Goal: Task Accomplishment & Management: Manage account settings

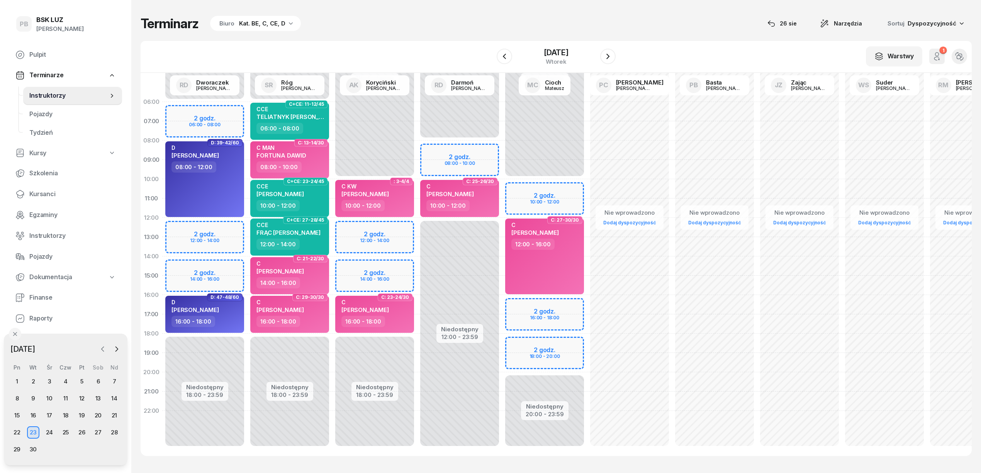
click at [106, 346] on button "button" at bounding box center [103, 349] width 12 height 12
click at [31, 447] on div "26" at bounding box center [33, 449] width 12 height 12
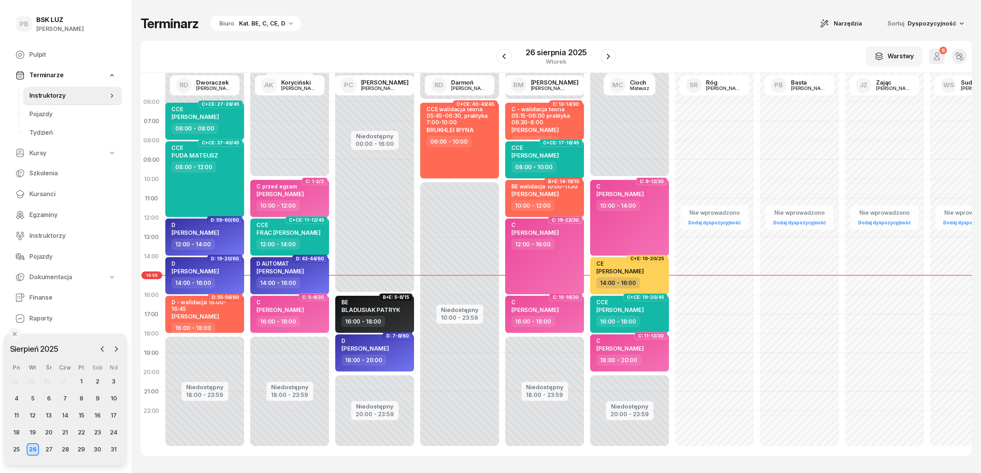
click at [467, 29] on div "Terminarz Biuro Kat. BE, C, CE, D Narzędzia Sortuj Dyspozycyjność" at bounding box center [556, 23] width 831 height 16
click at [468, 29] on div "Terminarz Biuro Kat. BE, C, CE, D Narzędzia Sortuj Dyspozycyjność" at bounding box center [556, 23] width 831 height 16
click at [704, 48] on div "W Wybierz AK Koryciński Artur BP Pająk Bogusław DA Arendarczyk Damian DP Pawłow…" at bounding box center [556, 57] width 831 height 32
click at [50, 447] on div "27" at bounding box center [49, 449] width 12 height 12
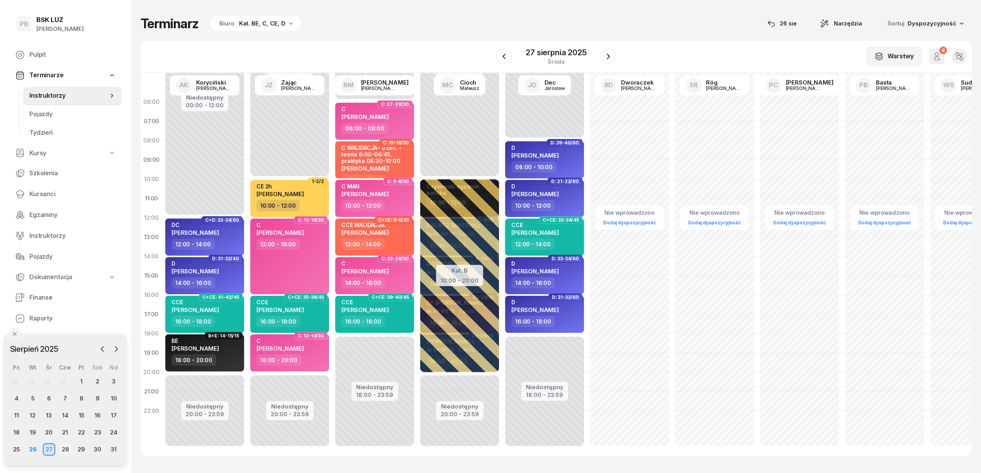
click at [65, 449] on div "28" at bounding box center [65, 449] width 12 height 12
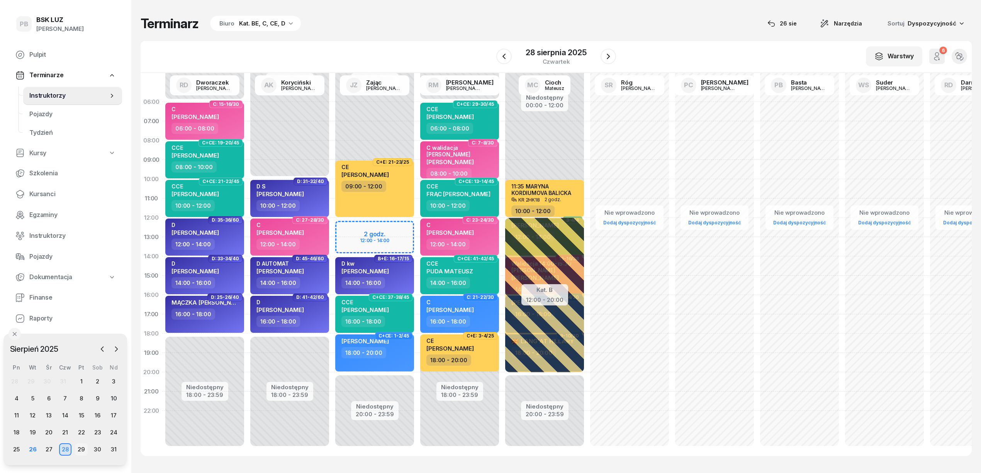
click at [80, 448] on div "29" at bounding box center [81, 449] width 12 height 12
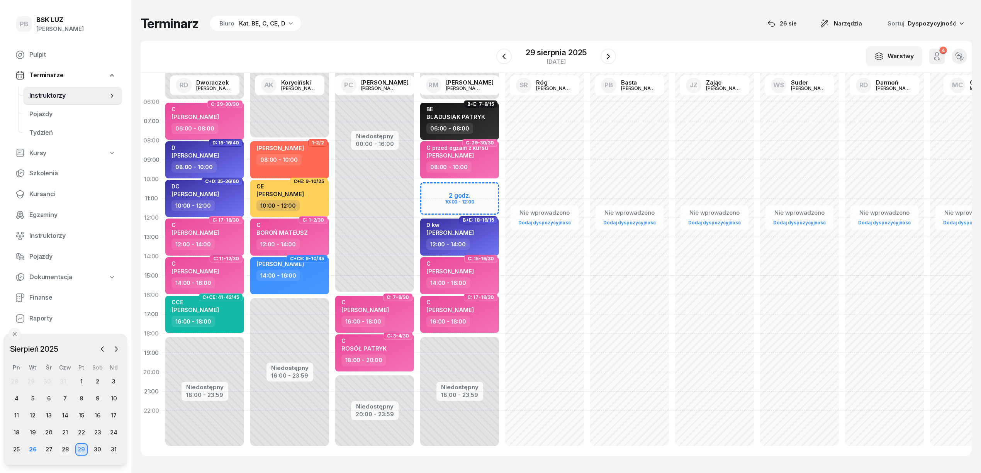
click at [65, 448] on div "28" at bounding box center [65, 449] width 12 height 12
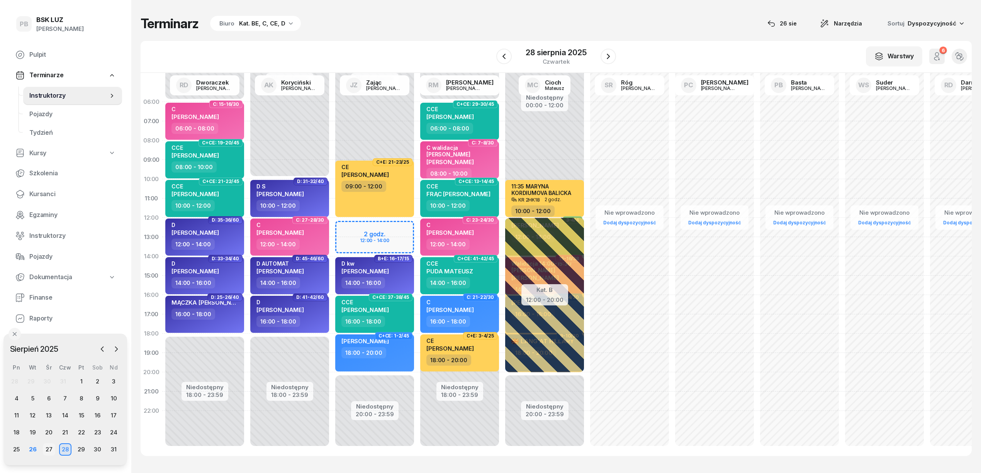
click at [48, 449] on div "27" at bounding box center [49, 449] width 12 height 12
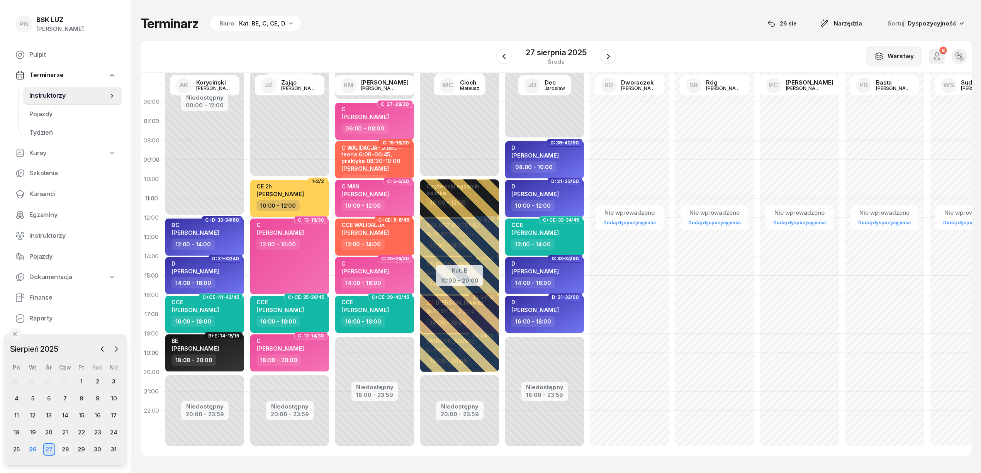
click at [63, 449] on div "28" at bounding box center [65, 449] width 12 height 12
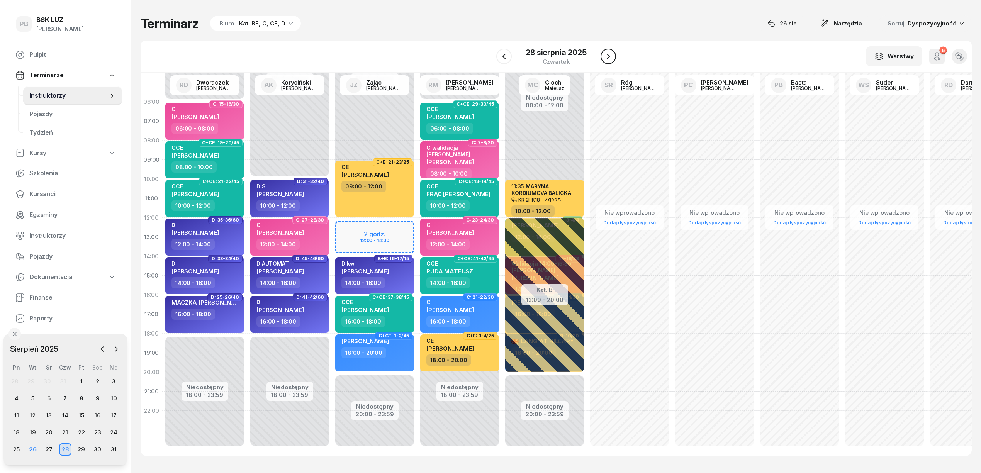
click at [604, 57] on icon "button" at bounding box center [608, 56] width 9 height 9
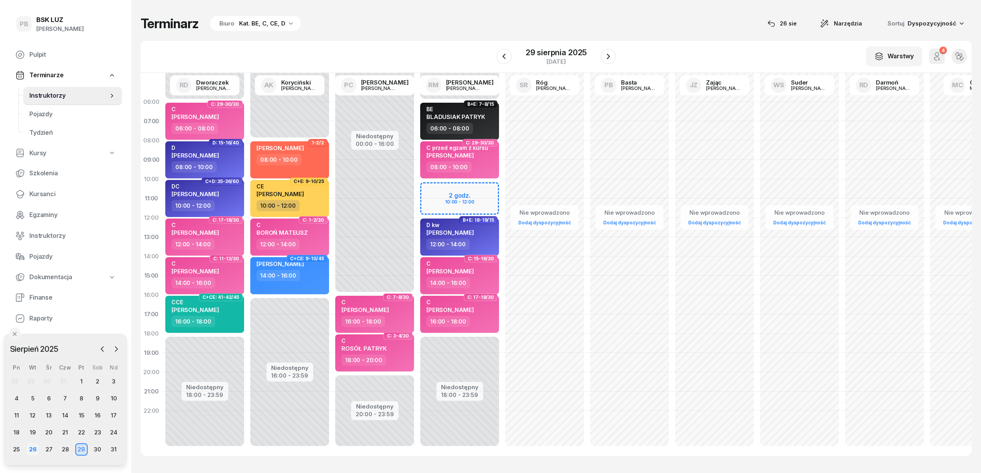
click at [30, 445] on div "26" at bounding box center [33, 449] width 12 height 12
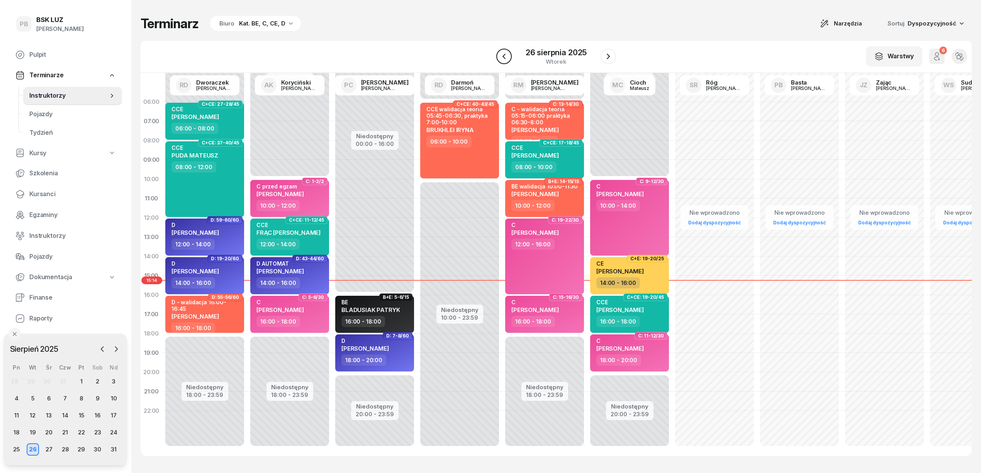
click at [503, 57] on icon "button" at bounding box center [503, 56] width 9 height 9
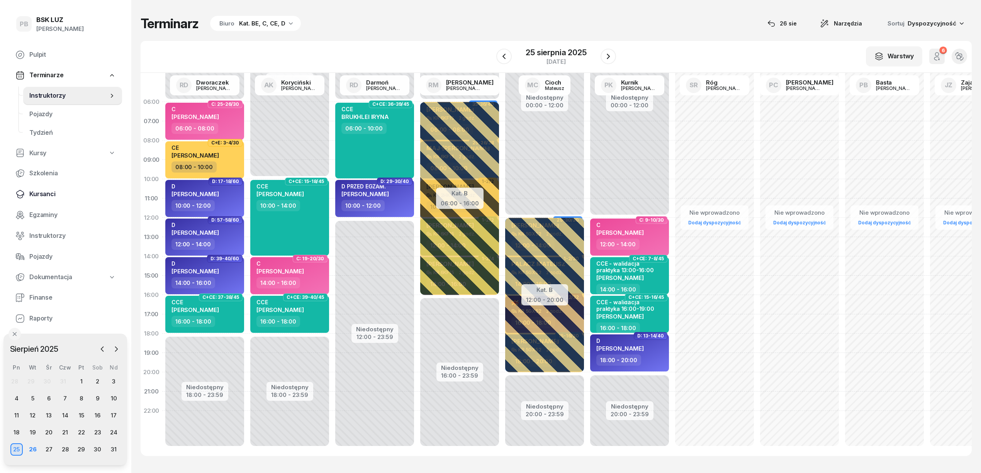
click at [36, 192] on span "Kursanci" at bounding box center [72, 194] width 86 height 10
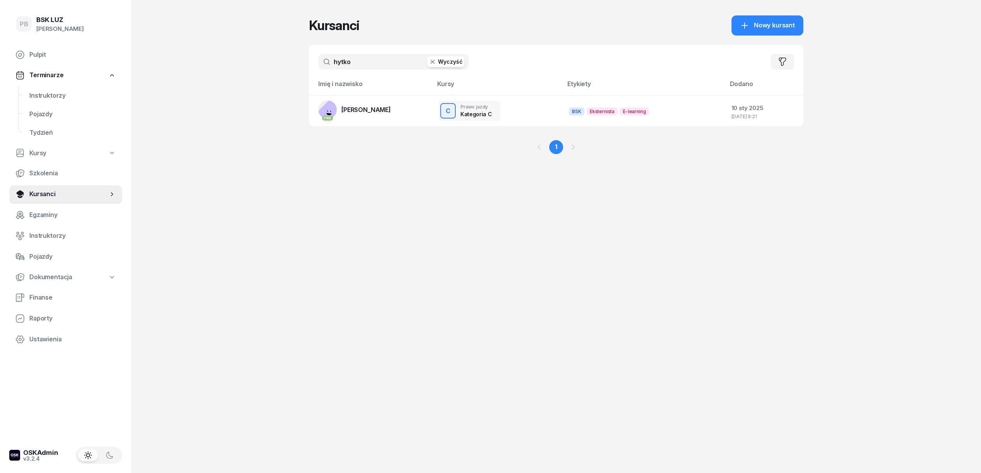
click at [340, 62] on input "hytko" at bounding box center [393, 61] width 151 height 15
click at [358, 56] on input "hytko" at bounding box center [393, 61] width 151 height 15
drag, startPoint x: 359, startPoint y: 60, endPoint x: 323, endPoint y: 65, distance: 35.9
click at [323, 65] on input "hytko" at bounding box center [393, 61] width 151 height 15
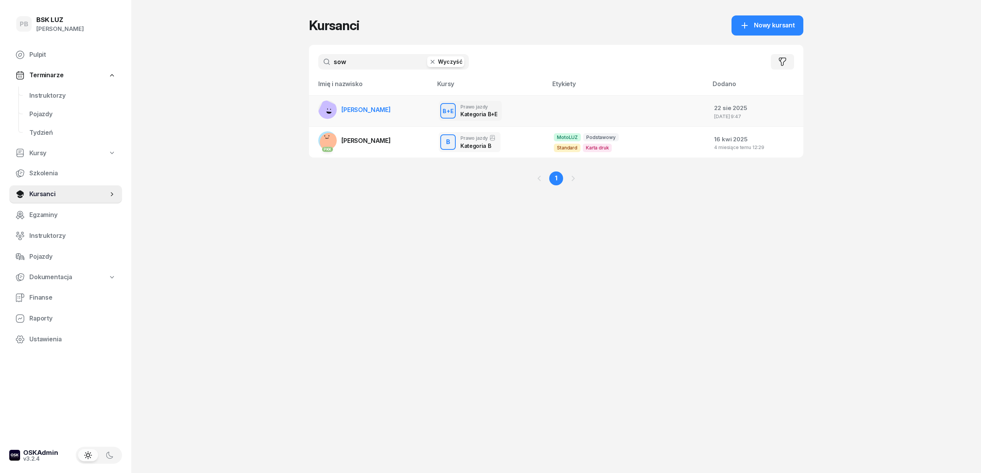
type input "sow"
click at [367, 103] on link "[PERSON_NAME]" at bounding box center [354, 109] width 73 height 19
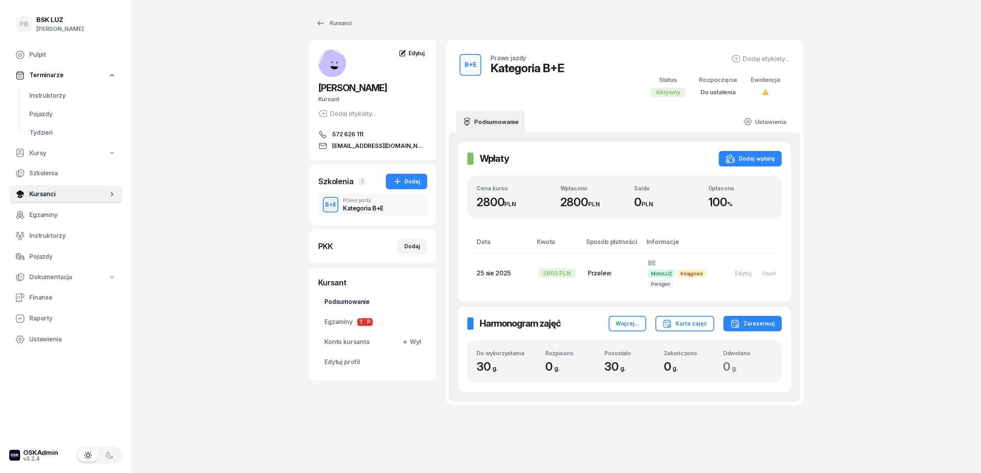
click at [363, 297] on span "Podsumowanie" at bounding box center [372, 302] width 97 height 10
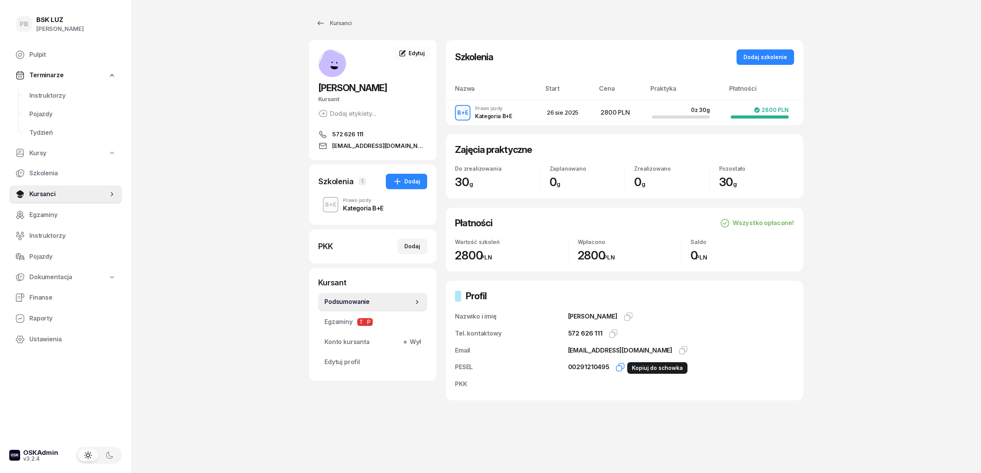
click at [620, 368] on icon "button" at bounding box center [619, 367] width 9 height 9
click at [414, 53] on span "Edytuj" at bounding box center [417, 53] width 16 height 7
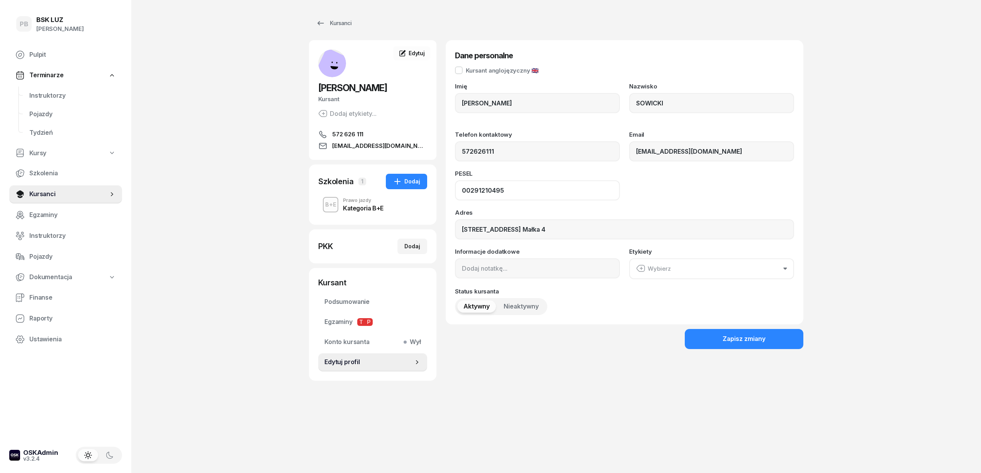
drag, startPoint x: 501, startPoint y: 194, endPoint x: 468, endPoint y: 196, distance: 33.3
click at [468, 196] on input "00291210495" at bounding box center [537, 190] width 165 height 20
click at [465, 197] on input "00291210495" at bounding box center [537, 190] width 165 height 20
drag, startPoint x: 506, startPoint y: 190, endPoint x: 448, endPoint y: 189, distance: 57.5
click at [448, 189] on div "Dane personalne Kursant anglojęzyczny 🇬🇧 Imię ROBERT Nazwisko SOWICKI Telefon k…" at bounding box center [625, 182] width 358 height 284
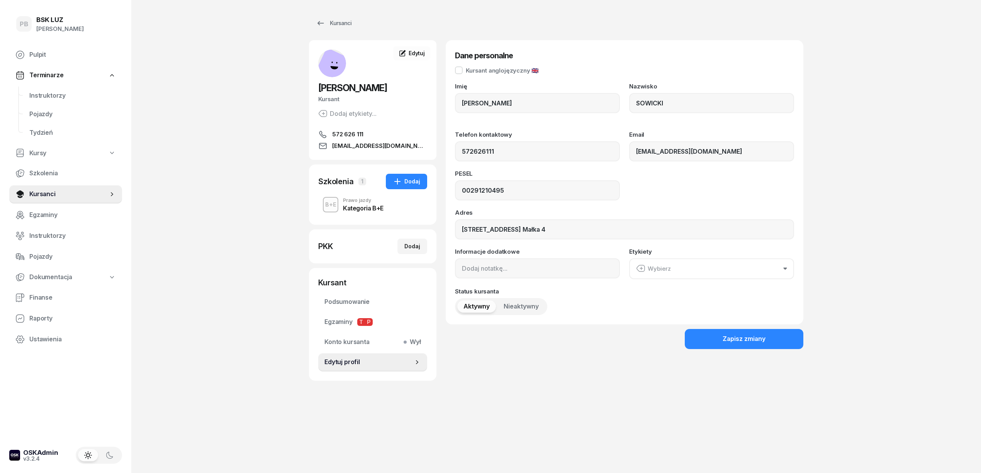
click at [212, 327] on div "PB BSK LUZ Patrycja Bogdanowicz Pulpit Terminarze Instruktorzy Pojazdy Tydzień …" at bounding box center [490, 236] width 981 height 473
click at [857, 53] on div "PB BSK LUZ Patrycja Bogdanowicz Pulpit Terminarze Instruktorzy Pojazdy Tydzień …" at bounding box center [490, 236] width 981 height 473
click at [422, 48] on link "Edytuj" at bounding box center [411, 53] width 37 height 14
drag, startPoint x: 513, startPoint y: 187, endPoint x: 424, endPoint y: 188, distance: 89.2
click at [425, 188] on div "SOWICKI ROBERT Kursant Dodaj etykiety... 572 626 111 sowickirobert@gmail.com RS…" at bounding box center [556, 210] width 494 height 341
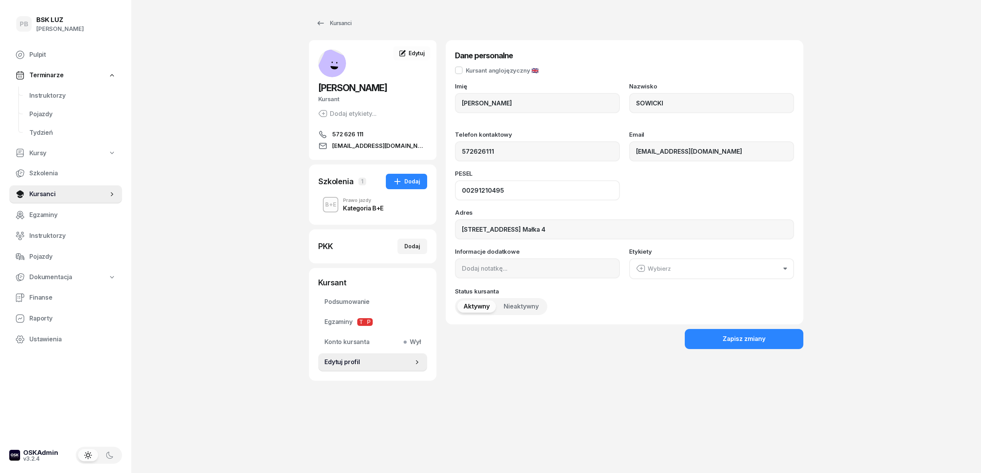
paste input "4"
type input "00241210495"
click at [755, 342] on div "Zapisz zmiany" at bounding box center [743, 339] width 43 height 10
drag, startPoint x: 632, startPoint y: 430, endPoint x: 627, endPoint y: 432, distance: 4.7
click at [632, 430] on div "Kursanci SOWICKI ROBERT Kursant Dodaj etykiety... 572 626 111 sowickirobert@gma…" at bounding box center [556, 236] width 494 height 473
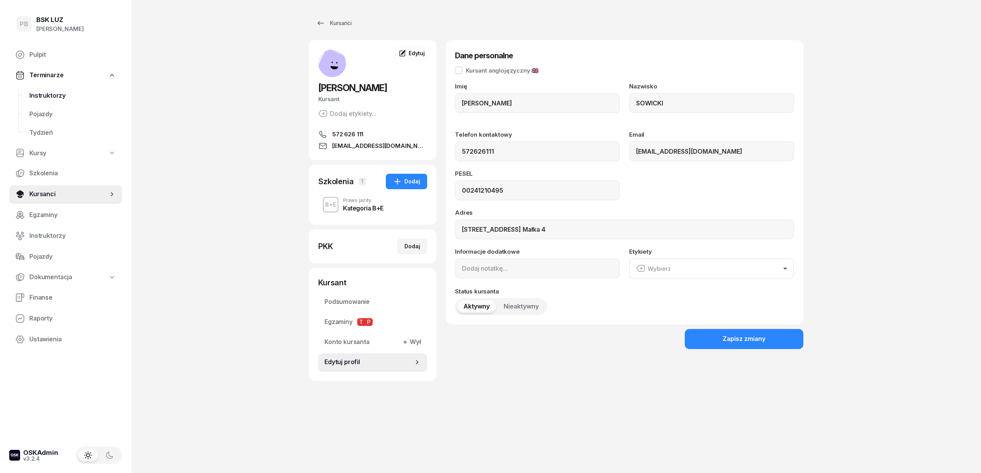
click at [54, 97] on span "Instruktorzy" at bounding box center [72, 96] width 86 height 10
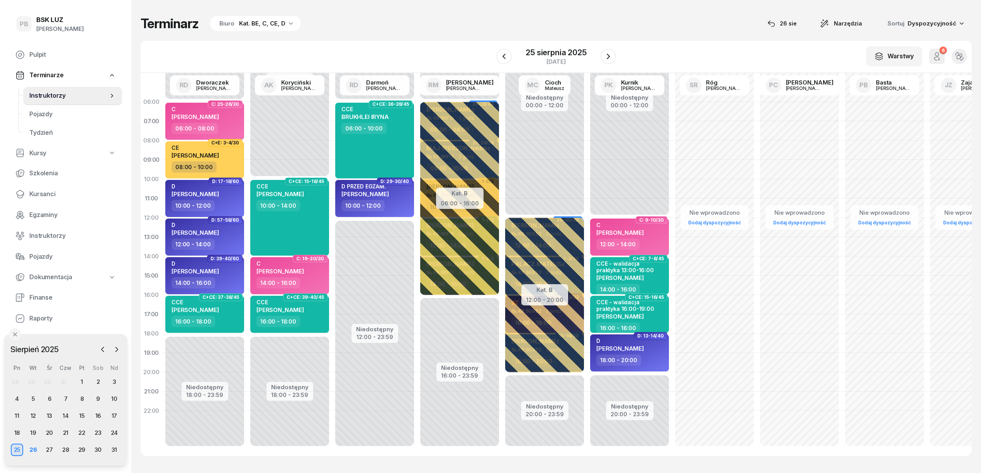
drag, startPoint x: 118, startPoint y: 349, endPoint x: 110, endPoint y: 358, distance: 12.1
click at [117, 349] on icon "button" at bounding box center [117, 350] width 8 height 8
click at [20, 378] on div "1" at bounding box center [16, 382] width 12 height 12
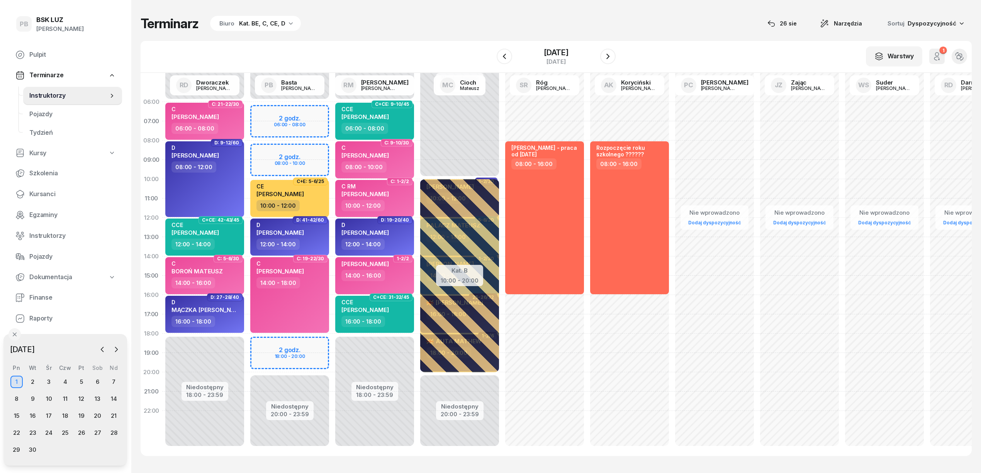
click at [352, 15] on div "Terminarz Biuro Kat. BE, C, CE, D [DATE] Narzędzia Sortuj Dyspozycyjność" at bounding box center [556, 23] width 831 height 16
click at [332, 111] on div "Niedostępny 00:00 - 06:00 Niedostępny 20:00 - 23:59 2 godz. 06:00 - 08:00 2 god…" at bounding box center [374, 275] width 85 height 367
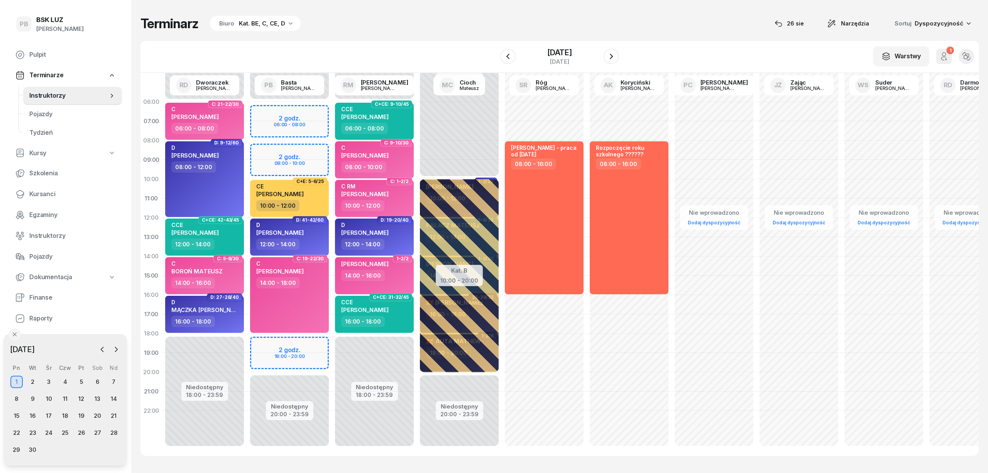
select select "06"
select select "08"
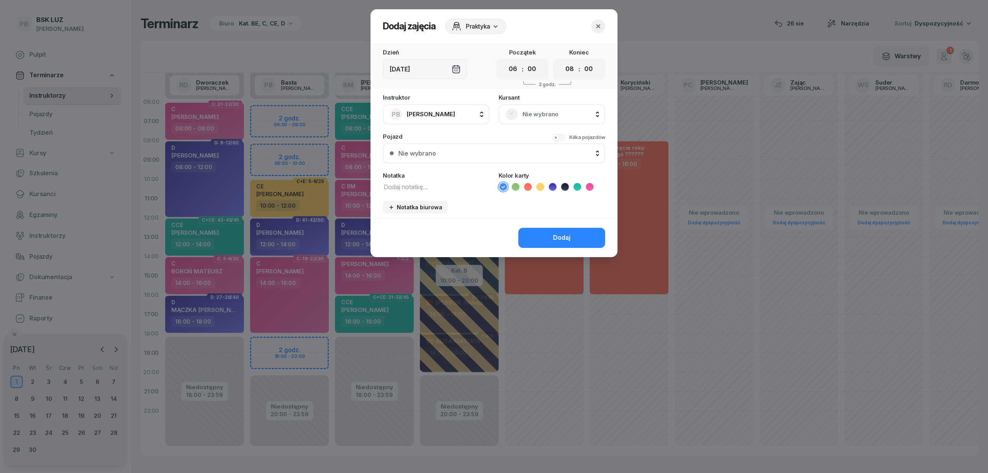
click at [550, 114] on span "Nie wybrano" at bounding box center [561, 114] width 76 height 10
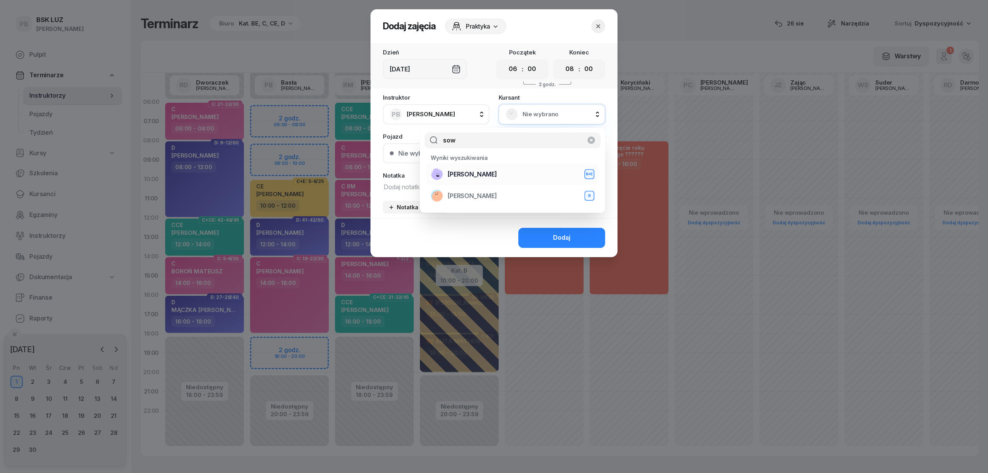
type input "sow"
click at [517, 174] on div "[PERSON_NAME]+E" at bounding box center [513, 174] width 164 height 12
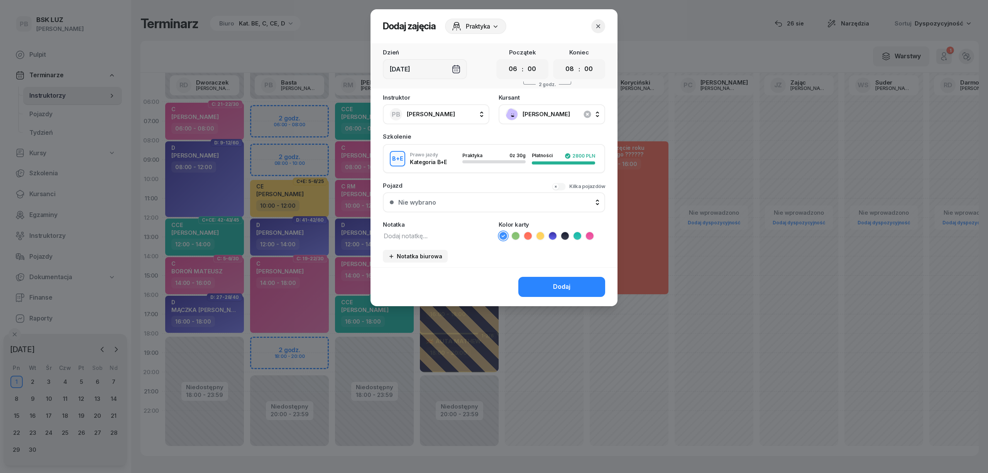
click at [566, 238] on icon at bounding box center [565, 236] width 8 height 8
click at [552, 286] on button "Dodaj" at bounding box center [562, 287] width 87 height 20
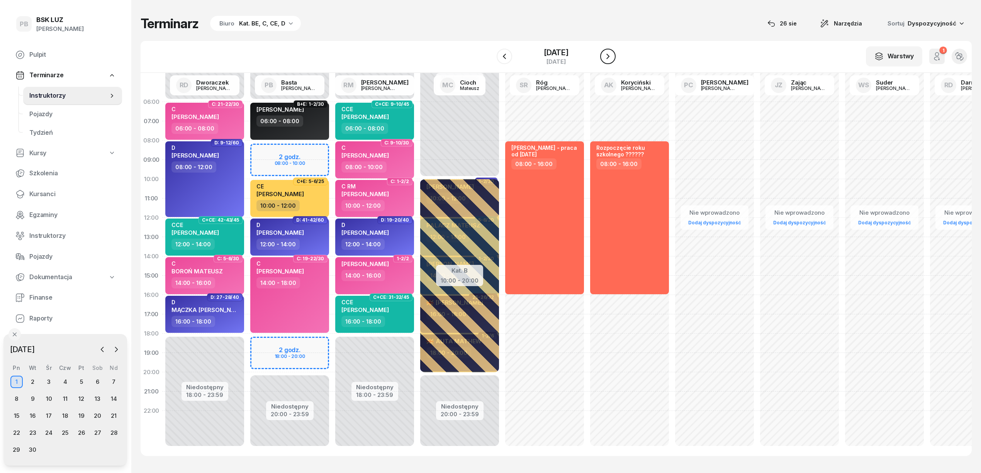
click at [609, 52] on icon "button" at bounding box center [607, 56] width 9 height 9
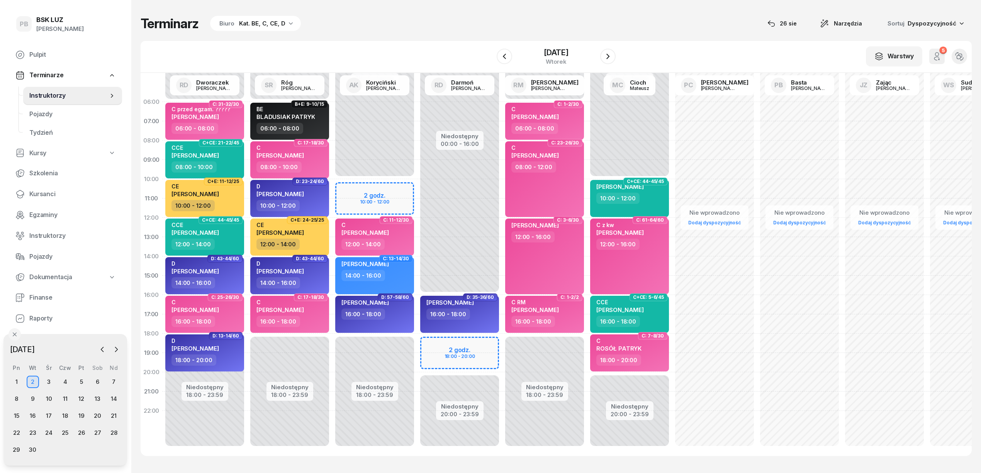
click at [417, 190] on div "Niedostępny 00:00 - 10:00 Niedostępny 18:00 - 23:59 2 godz. 10:00 - 12:00 C: 1-…" at bounding box center [459, 275] width 85 height 367
select select "10"
select select "12"
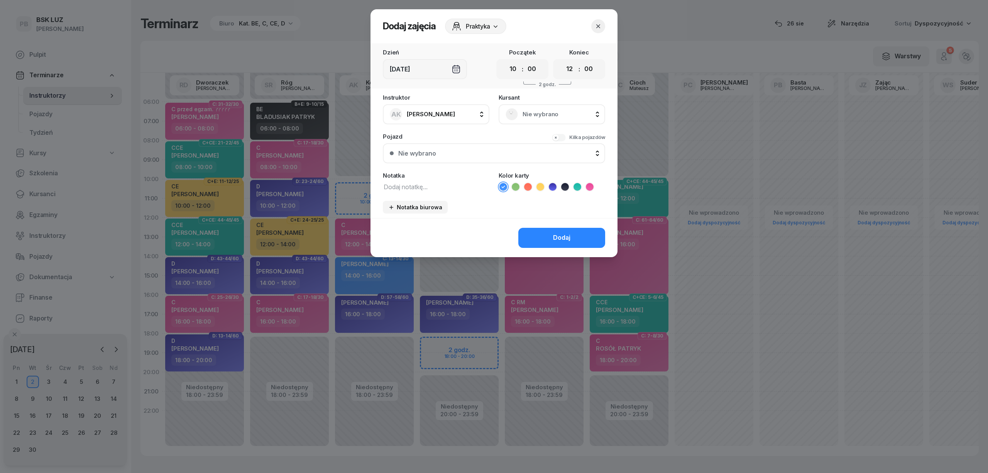
click at [531, 113] on span "Nie wybrano" at bounding box center [561, 114] width 76 height 10
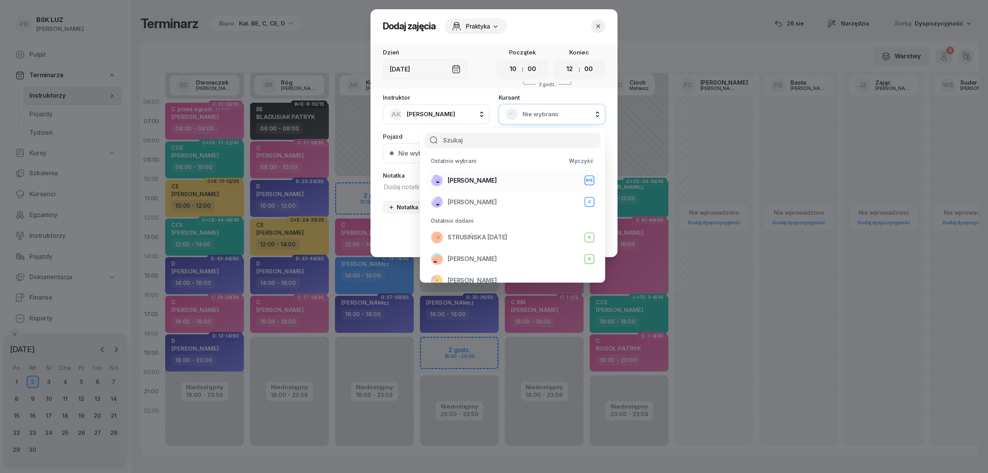
click at [502, 180] on div "[PERSON_NAME]+E" at bounding box center [513, 180] width 164 height 12
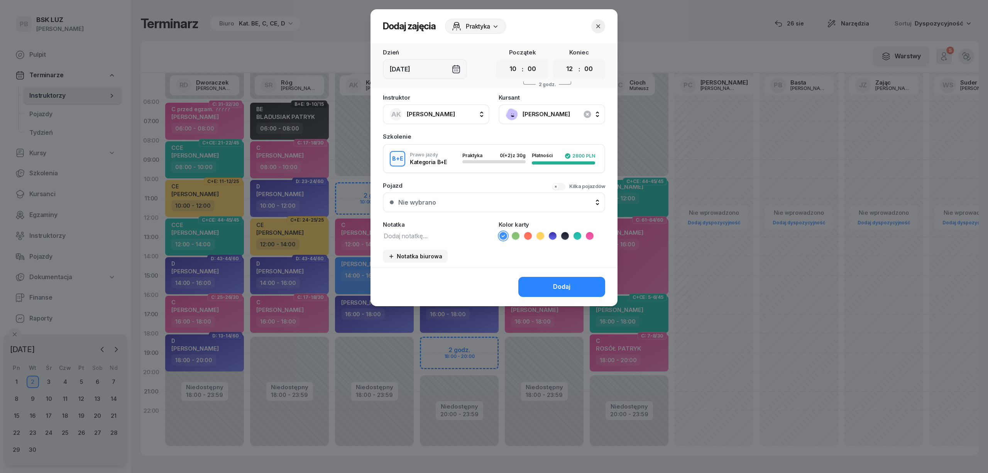
click at [563, 235] on icon at bounding box center [565, 236] width 8 height 8
click at [556, 283] on div "Dodaj" at bounding box center [561, 287] width 17 height 10
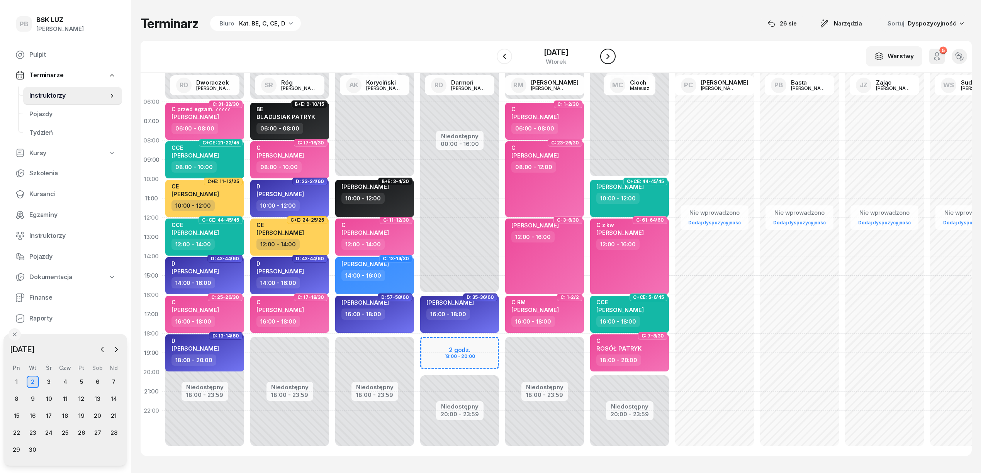
click at [609, 54] on icon "button" at bounding box center [607, 56] width 9 height 9
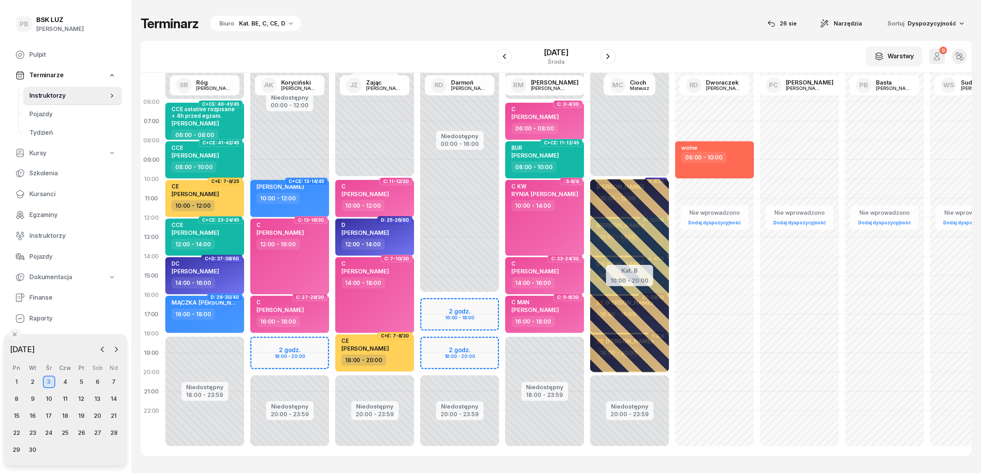
click at [467, 18] on div "Terminarz Biuro Kat. BE, C, CE, D [DATE] Narzędzia Sortuj Dyspozycyjność" at bounding box center [556, 23] width 831 height 16
click at [607, 58] on icon "button" at bounding box center [607, 56] width 3 height 5
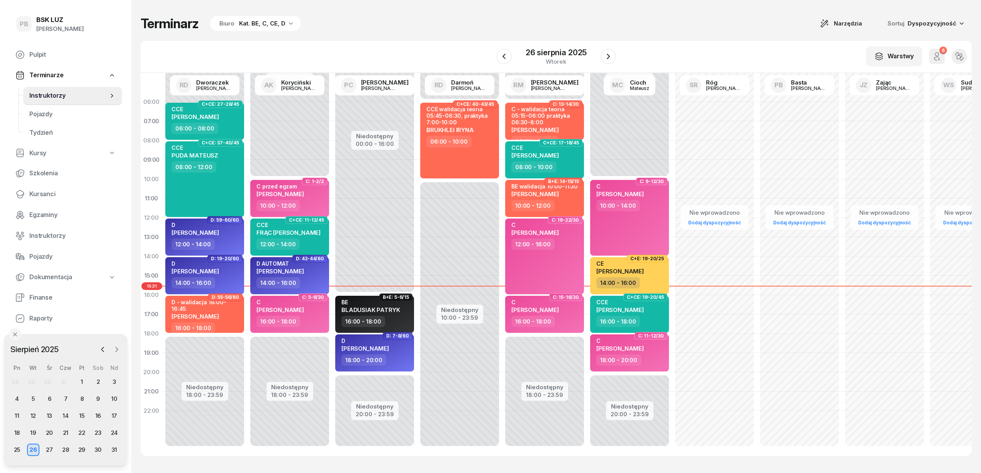
click at [113, 351] on icon "button" at bounding box center [117, 350] width 8 height 8
click at [31, 398] on div "9" at bounding box center [33, 399] width 12 height 12
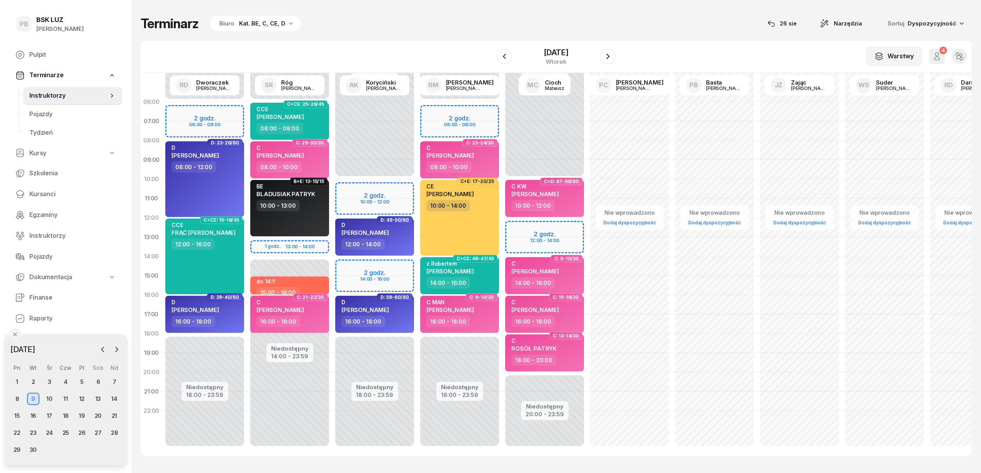
click at [382, 29] on div "Terminarz Biuro Kat. BE, C, CE, D [DATE] Narzędzia Sortuj Dyspozycyjność" at bounding box center [556, 23] width 831 height 16
click at [603, 55] on icon "button" at bounding box center [607, 56] width 9 height 9
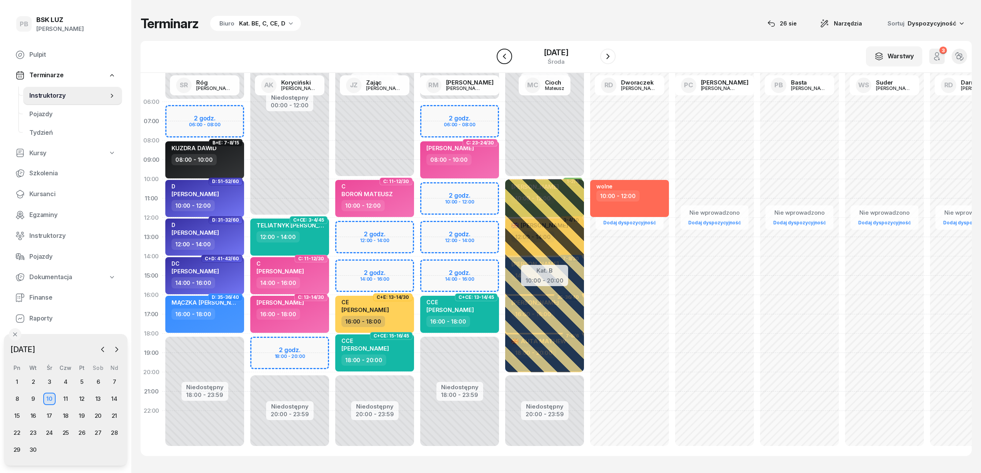
click at [505, 56] on icon "button" at bounding box center [504, 56] width 9 height 9
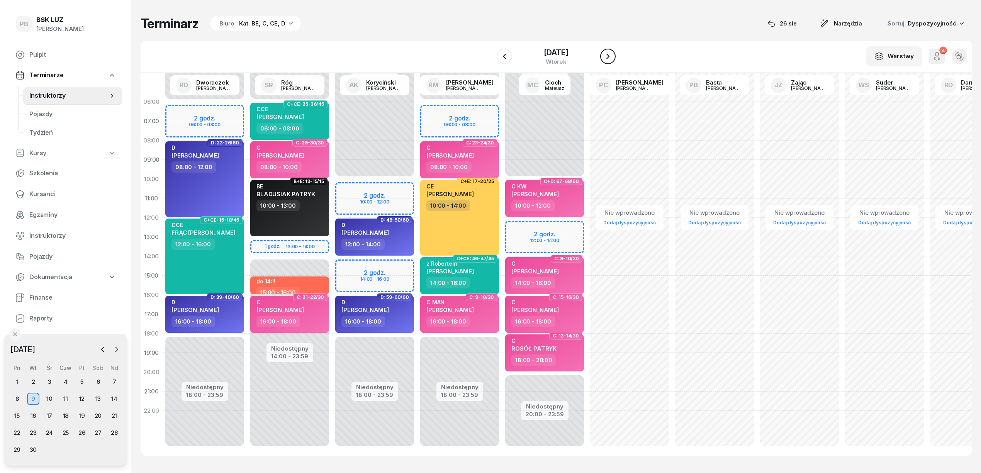
click at [607, 55] on icon "button" at bounding box center [607, 56] width 9 height 9
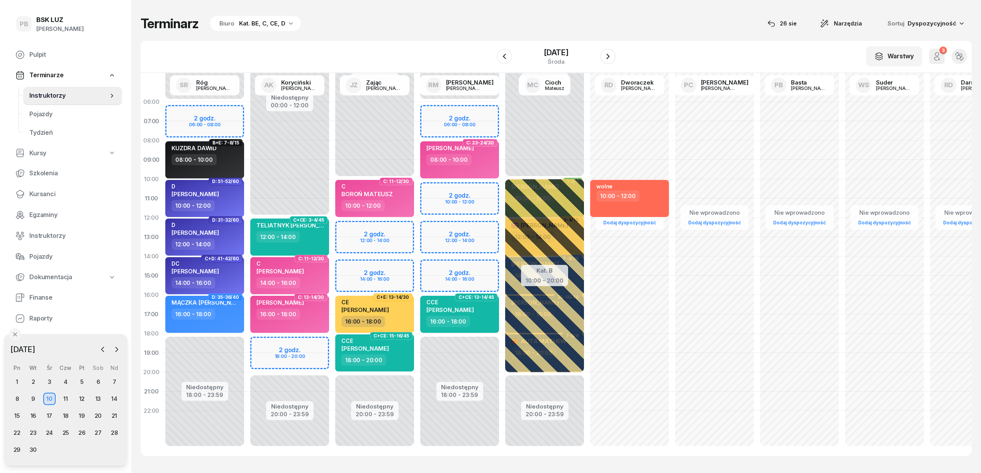
click at [303, 30] on div "Terminarz Biuro Kat. BE, C, CE, D [DATE] Narzędzia Sortuj Dyspozycyjność" at bounding box center [556, 23] width 831 height 16
click at [502, 189] on div "Niedostępny 00:00 - 06:00 Niedostępny 18:00 - 23:59 2 godz. 06:00 - 08:00 2 god…" at bounding box center [544, 275] width 85 height 367
select select "10"
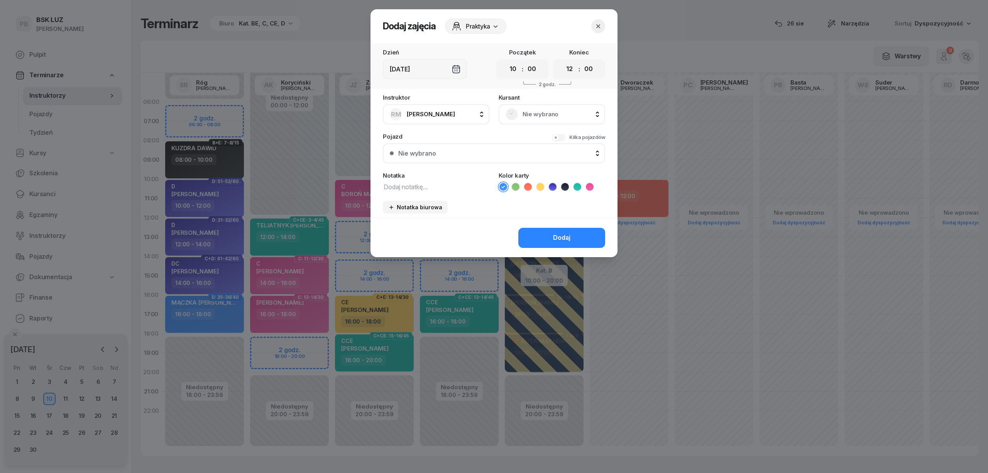
click at [561, 105] on div "Nie wybrano" at bounding box center [552, 114] width 107 height 20
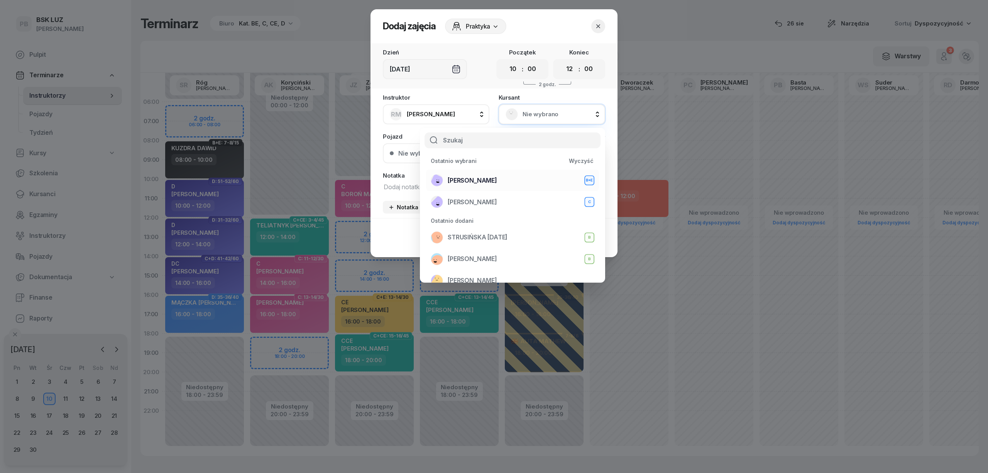
click at [515, 181] on div "[PERSON_NAME]+E" at bounding box center [513, 180] width 164 height 12
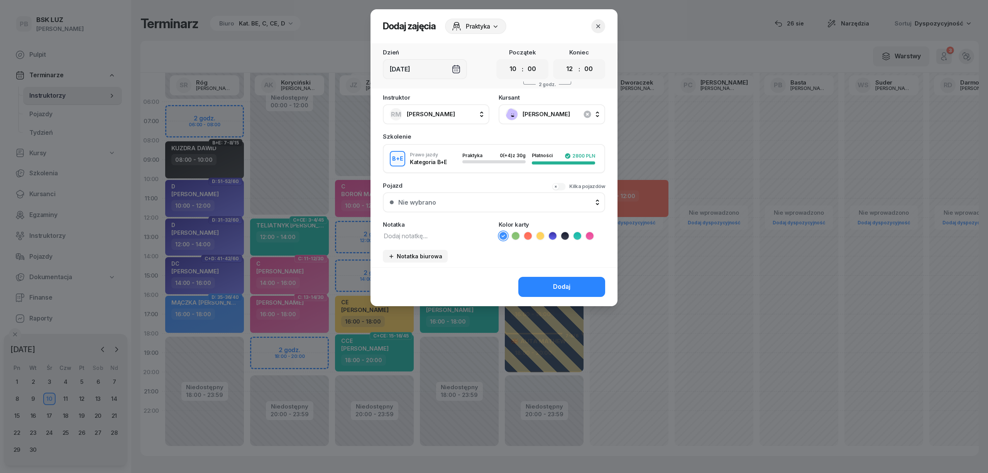
click at [564, 236] on icon at bounding box center [565, 236] width 8 height 8
drag, startPoint x: 566, startPoint y: 71, endPoint x: 566, endPoint y: 76, distance: 4.6
click at [566, 71] on select "00 01 02 03 04 05 06 07 08 09 10 11 12 13 14 15 16 17 18 19 20 21 22 23" at bounding box center [570, 69] width 15 height 16
select select "14"
click at [563, 61] on select "00 01 02 03 04 05 06 07 08 09 10 11 12 13 14 15 16 17 18 19 20 21 22 23" at bounding box center [570, 69] width 15 height 16
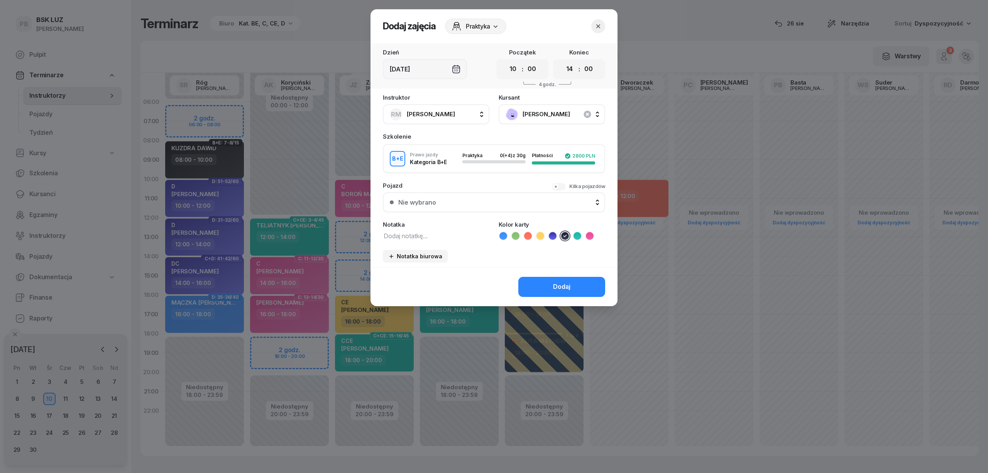
click at [564, 284] on div "Dodaj" at bounding box center [561, 287] width 17 height 10
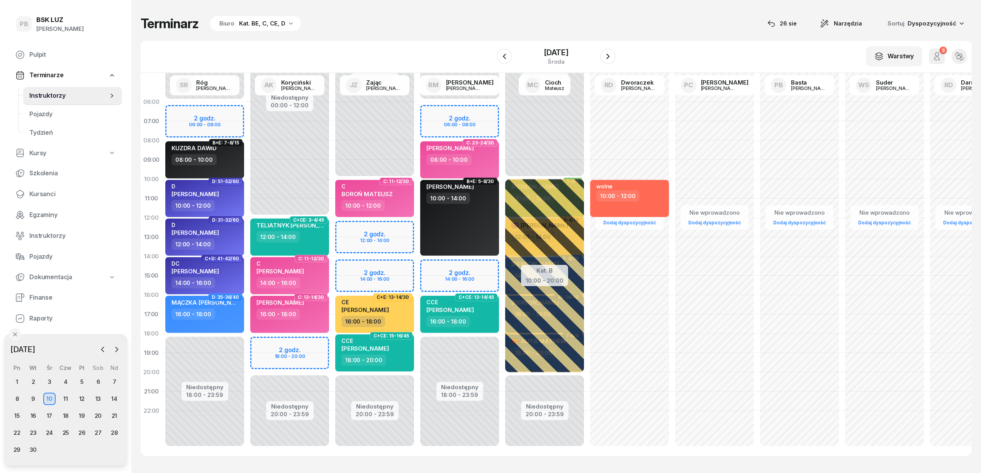
click at [507, 17] on div "Terminarz Biuro Kat. BE, C, CE, D [DATE] Narzędzia Sortuj Dyspozycyjność" at bounding box center [556, 23] width 831 height 16
click at [615, 53] on button "button" at bounding box center [607, 56] width 15 height 15
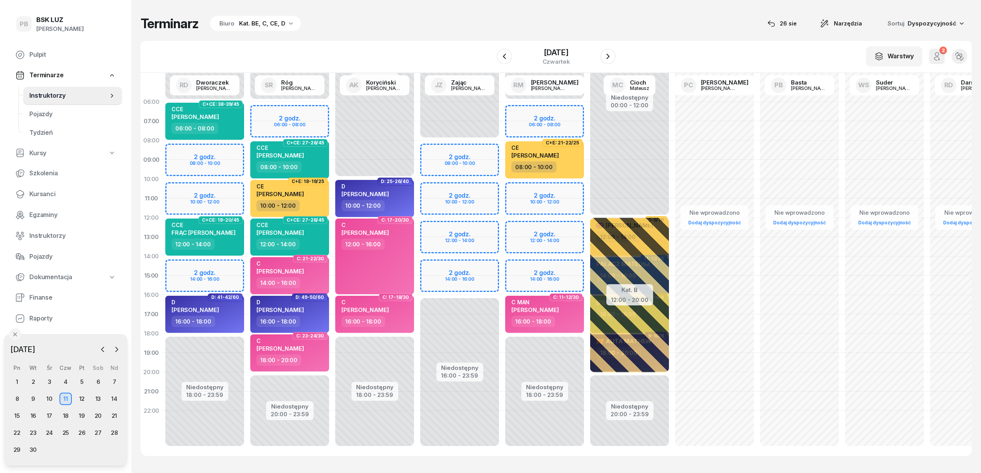
click at [587, 189] on div "Niedostępny 00:00 - 06:00 Niedostępny 18:00 - 23:59 2 godz. 06:00 - 08:00 2 god…" at bounding box center [629, 275] width 85 height 367
select select "10"
select select "12"
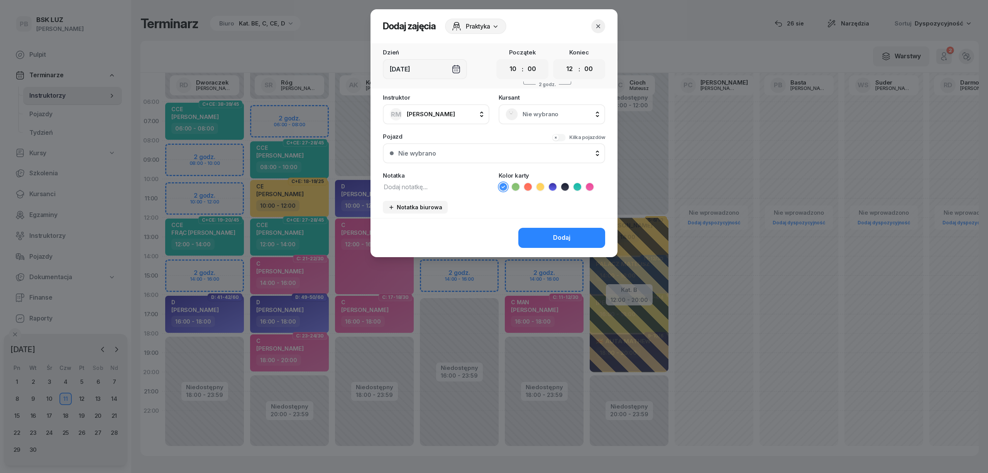
click at [579, 110] on span "Nie wybrano" at bounding box center [561, 114] width 76 height 10
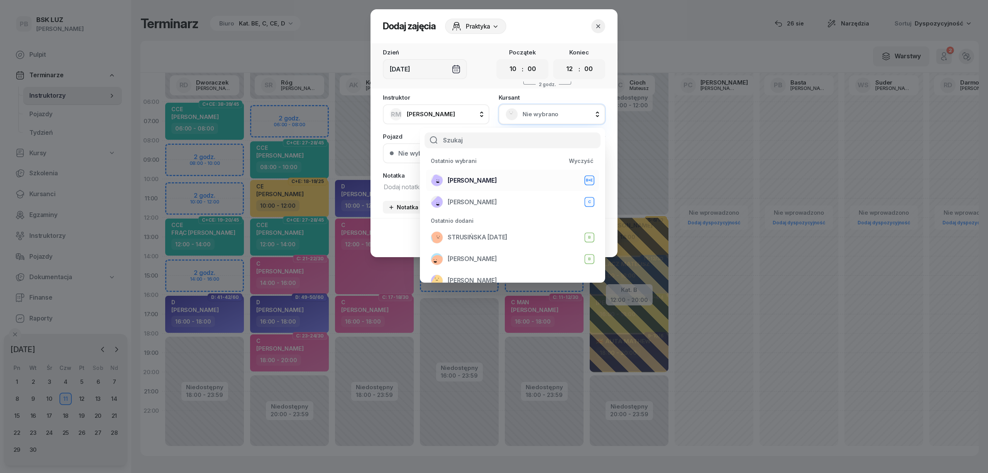
click at [514, 180] on div "[PERSON_NAME]+E" at bounding box center [513, 180] width 164 height 12
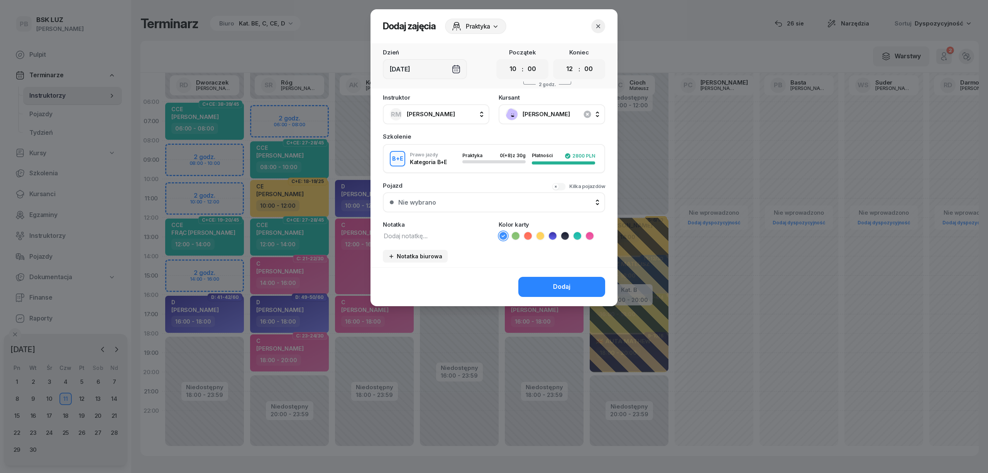
click at [562, 232] on icon at bounding box center [565, 236] width 8 height 8
click at [541, 284] on button "Dodaj" at bounding box center [562, 287] width 87 height 20
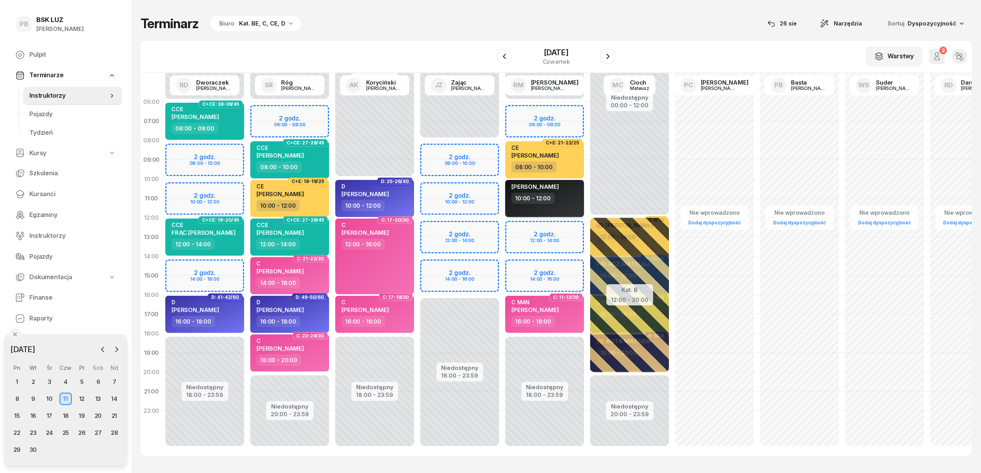
click at [571, 201] on div "10:00 - 12:00" at bounding box center [545, 198] width 68 height 11
select select "10"
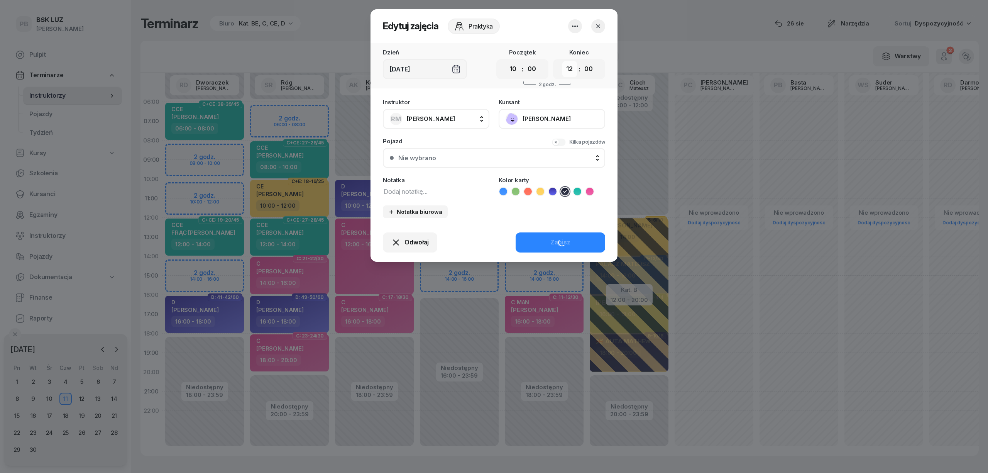
drag, startPoint x: 570, startPoint y: 66, endPoint x: 572, endPoint y: 76, distance: 9.6
click at [570, 66] on select "00 01 02 03 04 05 06 07 08 09 10 11 12 13 14 15 16 17 18 19 20 21 22 23" at bounding box center [570, 69] width 15 height 16
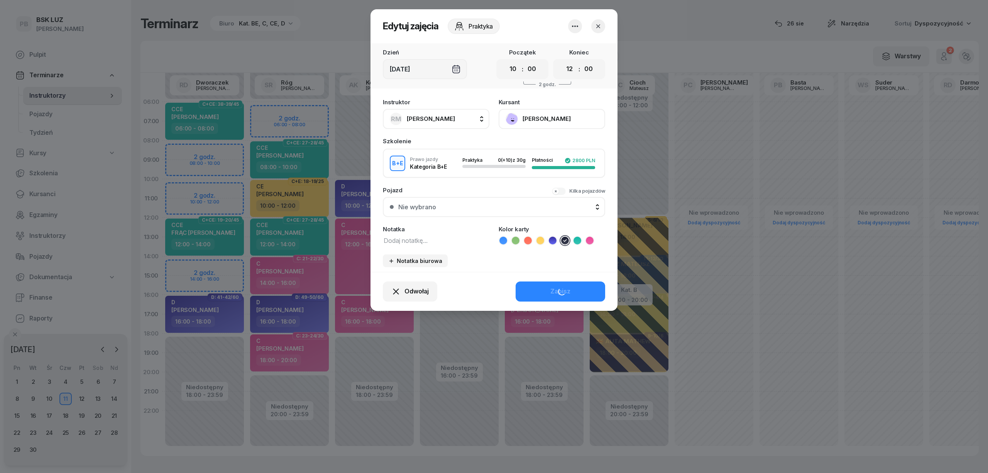
select select "14"
click at [563, 61] on select "00 01 02 03 04 05 06 07 08 09 10 11 12 13 14 15 16 17 18 19 20 21 22 23" at bounding box center [570, 69] width 15 height 16
click at [558, 288] on div "Zapisz" at bounding box center [561, 292] width 20 height 10
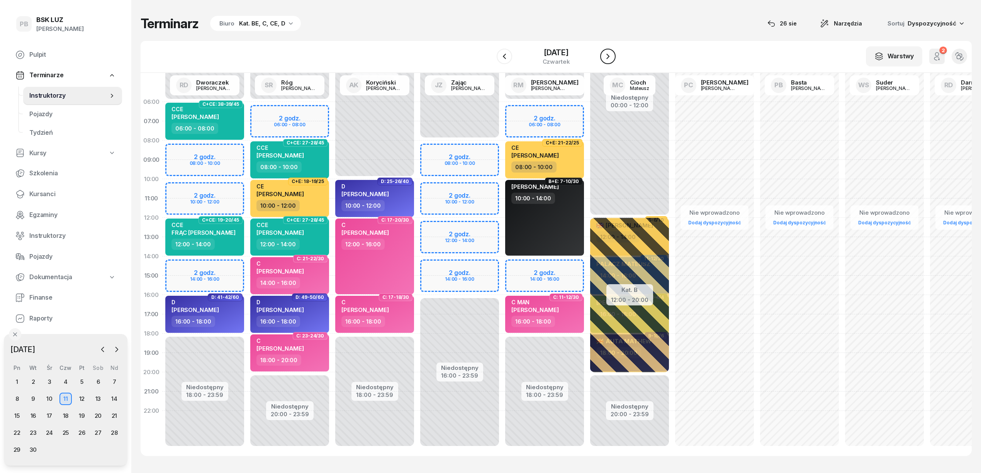
click at [612, 58] on icon "button" at bounding box center [607, 56] width 9 height 9
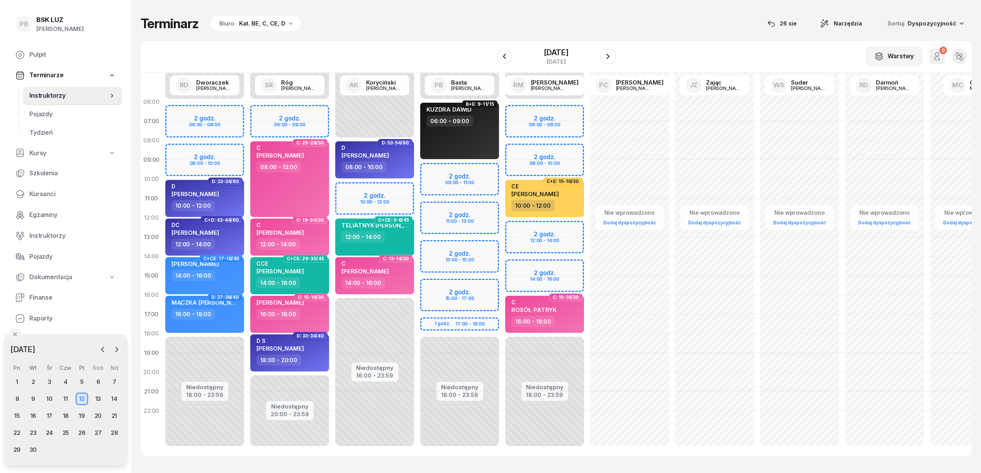
click at [598, 11] on div "Terminarz Biuro Kat. BE, C, CE, D [DATE] Narzędzia Sortuj Dyspozycyjność W Wybi…" at bounding box center [556, 235] width 831 height 471
click at [608, 50] on button "button" at bounding box center [607, 56] width 15 height 15
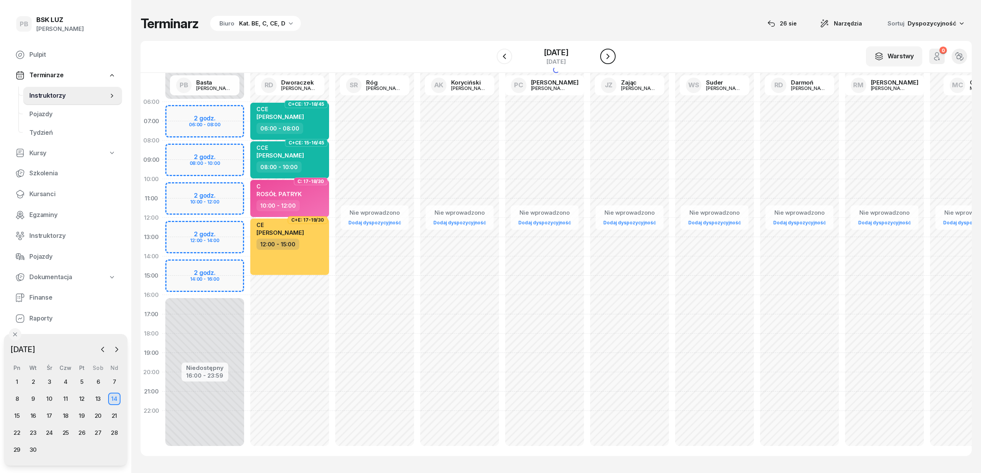
click at [608, 50] on button "button" at bounding box center [607, 56] width 15 height 15
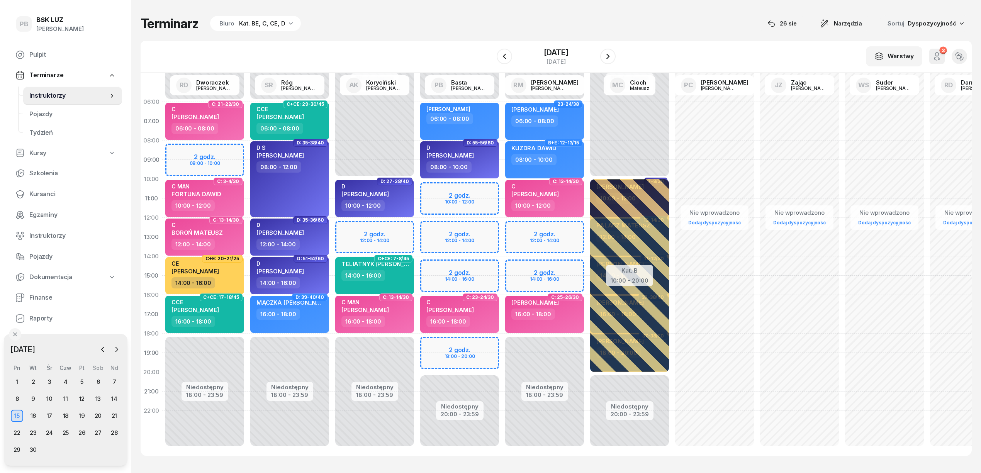
click at [587, 226] on div "Niedostępny 00:00 - 06:00 Niedostępny 18:00 - 23:59 2 godz. 12:00 - 14:00 2 god…" at bounding box center [629, 275] width 85 height 367
select select "12"
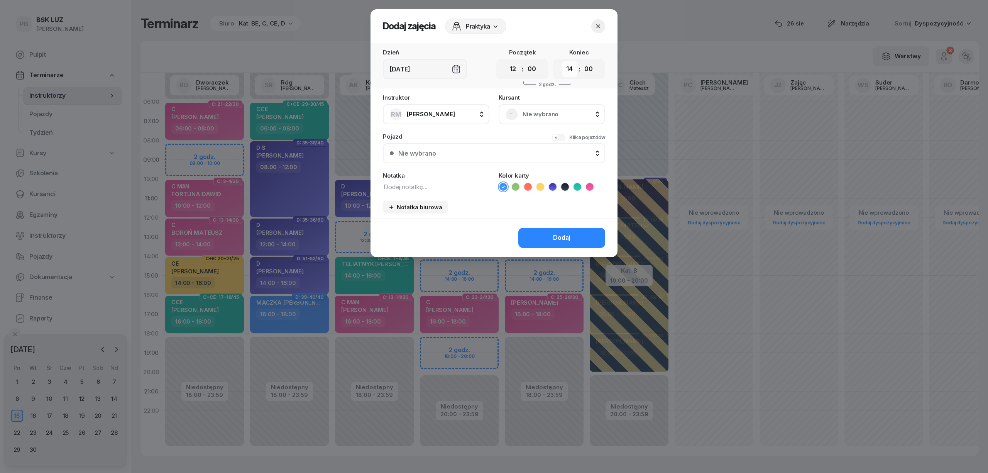
drag, startPoint x: 568, startPoint y: 70, endPoint x: 568, endPoint y: 75, distance: 4.6
click at [568, 70] on select "00 01 02 03 04 05 06 07 08 09 10 11 12 13 14 15 16 17 18 19 20 21 22 23" at bounding box center [570, 69] width 15 height 16
select select "16"
click at [563, 61] on select "00 01 02 03 04 05 06 07 08 09 10 11 12 13 14 15 16 17 18 19 20 21 22 23" at bounding box center [570, 69] width 15 height 16
click at [566, 184] on icon at bounding box center [565, 187] width 8 height 8
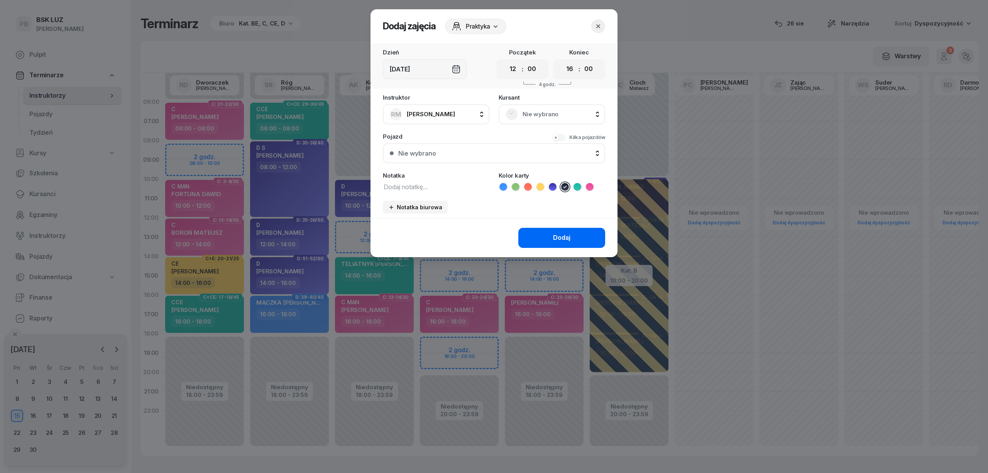
click at [563, 240] on div "Dodaj" at bounding box center [561, 238] width 17 height 10
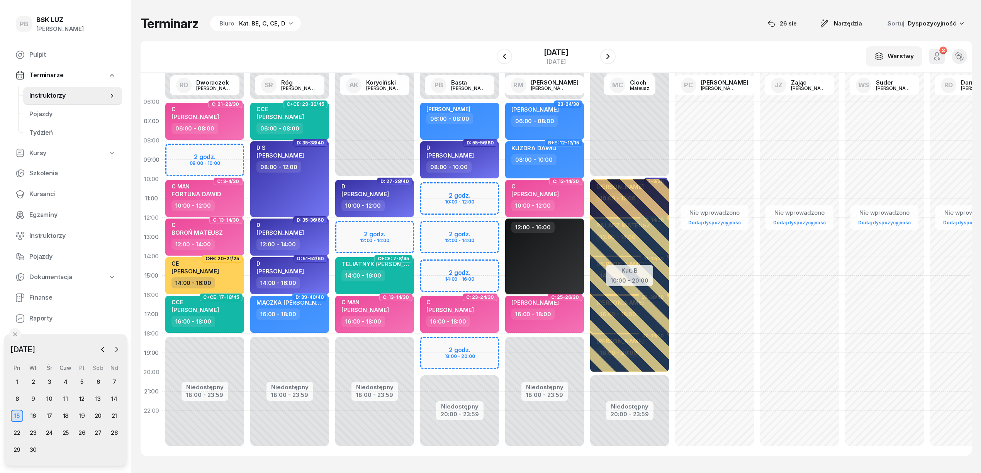
click at [553, 249] on div "12:00 - 16:00" at bounding box center [544, 257] width 79 height 76
select select "12"
select select "16"
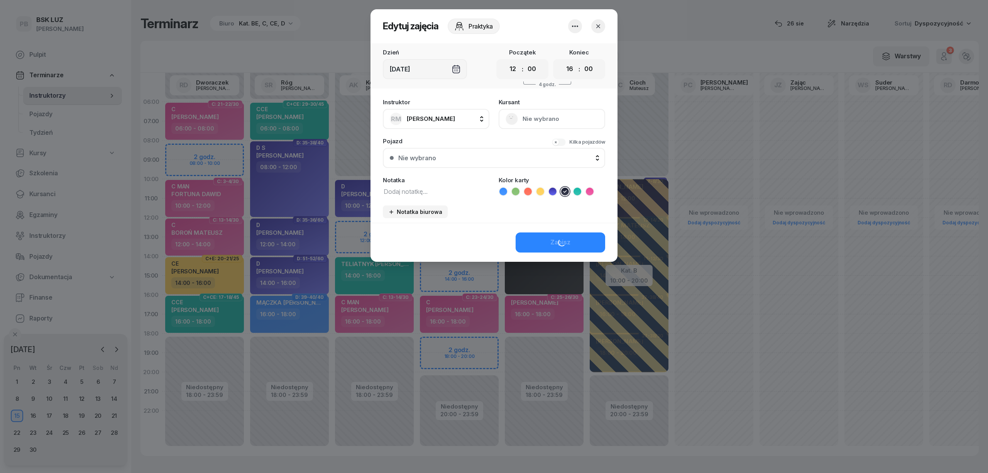
click at [580, 22] on button "button" at bounding box center [575, 26] width 14 height 14
click at [579, 48] on link "Usuń" at bounding box center [571, 49] width 102 height 19
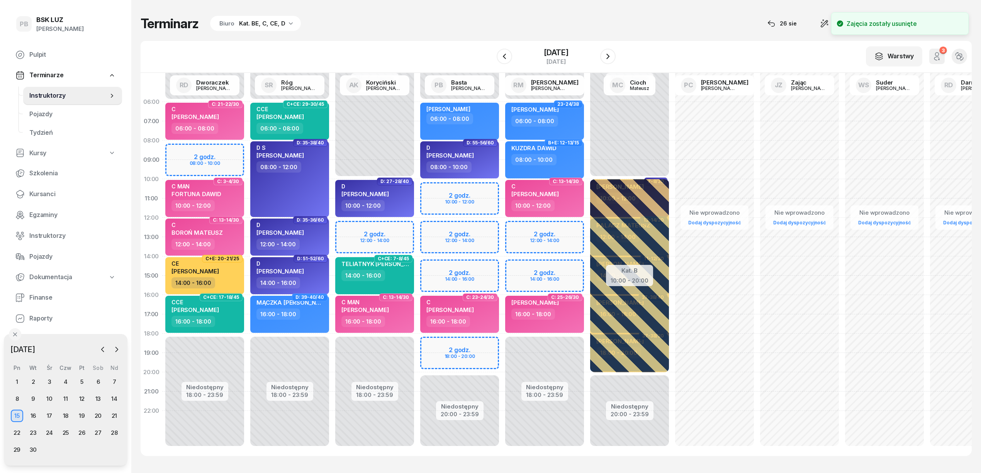
click at [587, 226] on div "Niedostępny 00:00 - 06:00 Niedostępny 18:00 - 23:59 23-24/38 [PERSON_NAME] 06:0…" at bounding box center [629, 275] width 85 height 367
click at [587, 231] on div "Niedostępny 00:00 - 06:00 Niedostępny 18:00 - 23:59 23-24/38 [PERSON_NAME] 06:0…" at bounding box center [629, 275] width 85 height 367
select select "12"
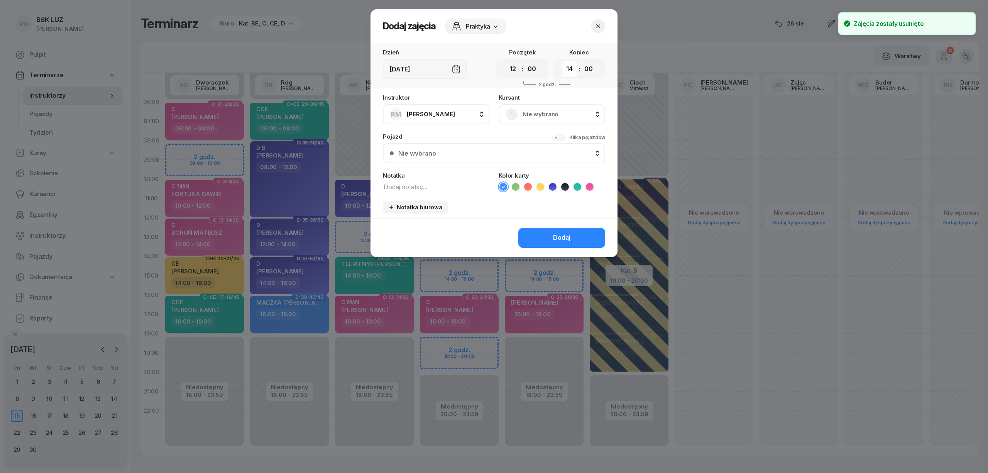
click at [573, 70] on select "00 01 02 03 04 05 06 07 08 09 10 11 12 13 14 15 16 17 18 19 20 21 22 23" at bounding box center [570, 69] width 15 height 16
select select "16"
click at [563, 61] on select "00 01 02 03 04 05 06 07 08 09 10 11 12 13 14 15 16 17 18 19 20 21 22 23" at bounding box center [570, 69] width 15 height 16
click at [516, 109] on div "Nie wybrano" at bounding box center [552, 114] width 93 height 12
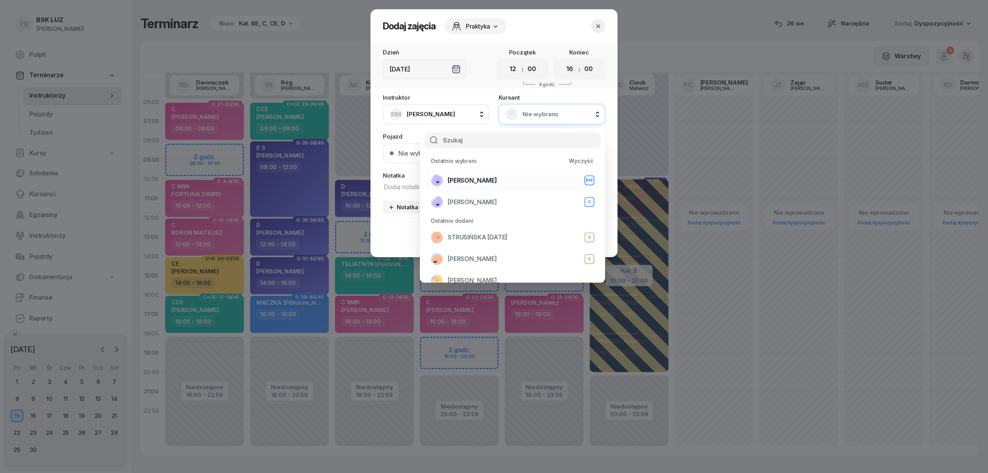
click at [518, 180] on div "[PERSON_NAME]+E" at bounding box center [513, 180] width 164 height 12
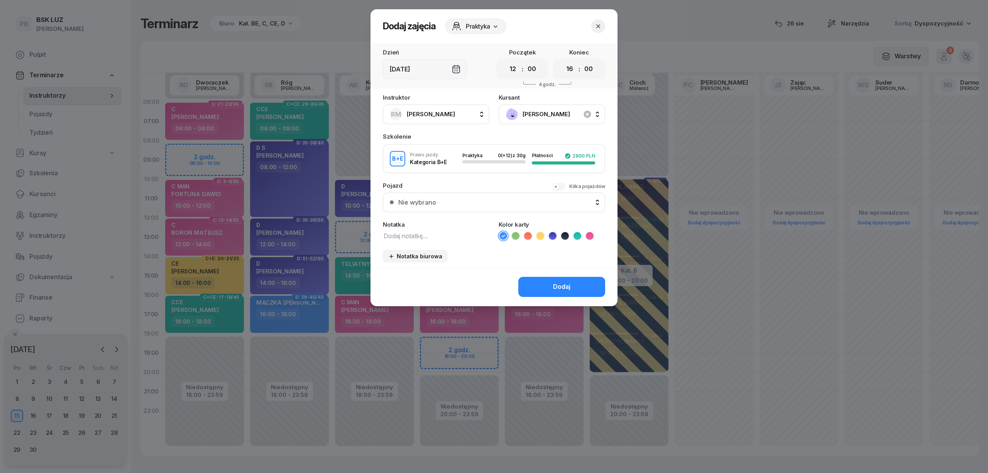
click at [561, 237] on icon at bounding box center [565, 236] width 8 height 8
click at [560, 287] on div "Dodaj" at bounding box center [561, 287] width 17 height 10
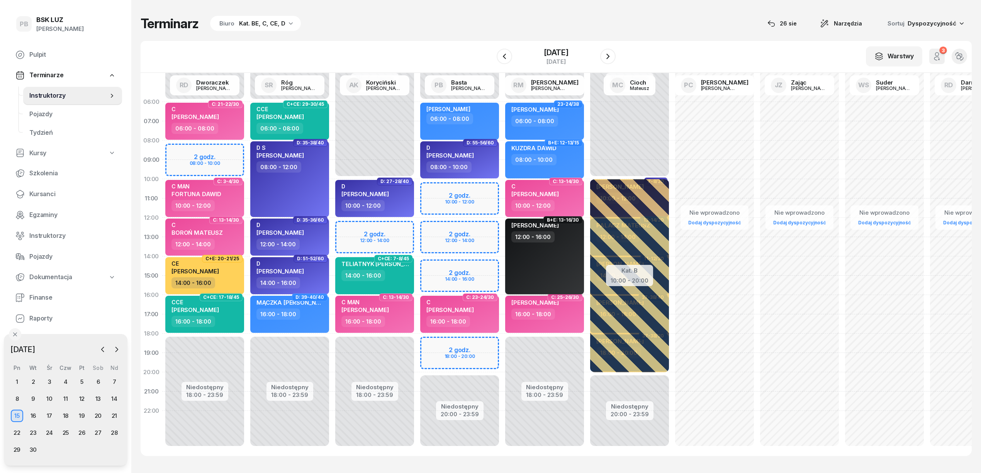
click at [560, 252] on div "[PERSON_NAME] 12:00 - 16:00" at bounding box center [544, 257] width 79 height 76
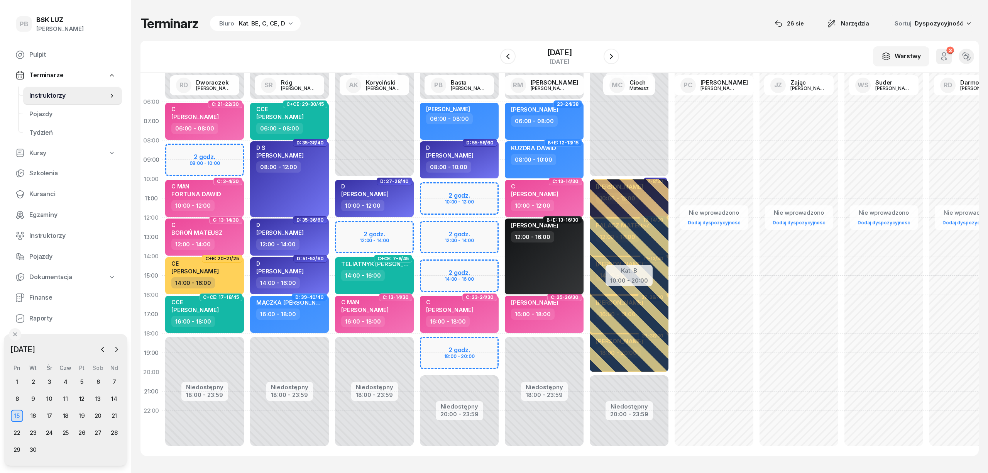
select select "12"
select select "16"
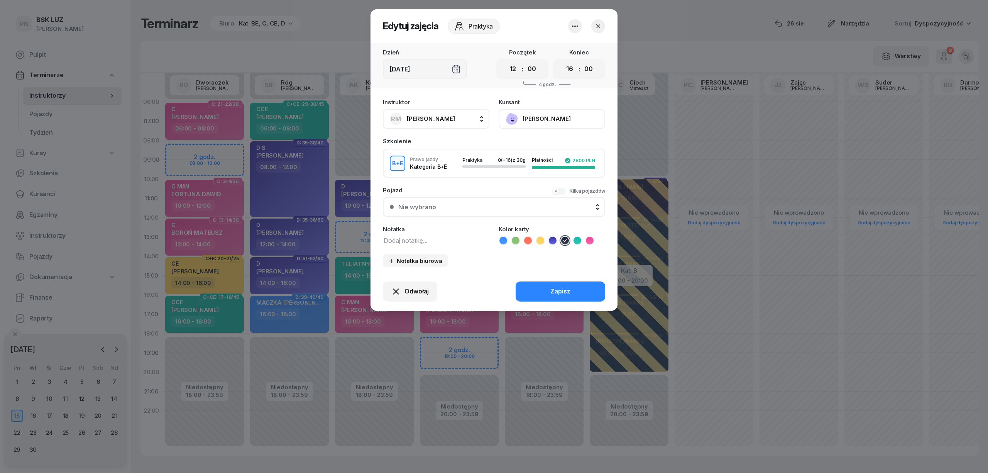
click at [597, 24] on icon "button" at bounding box center [599, 26] width 4 height 4
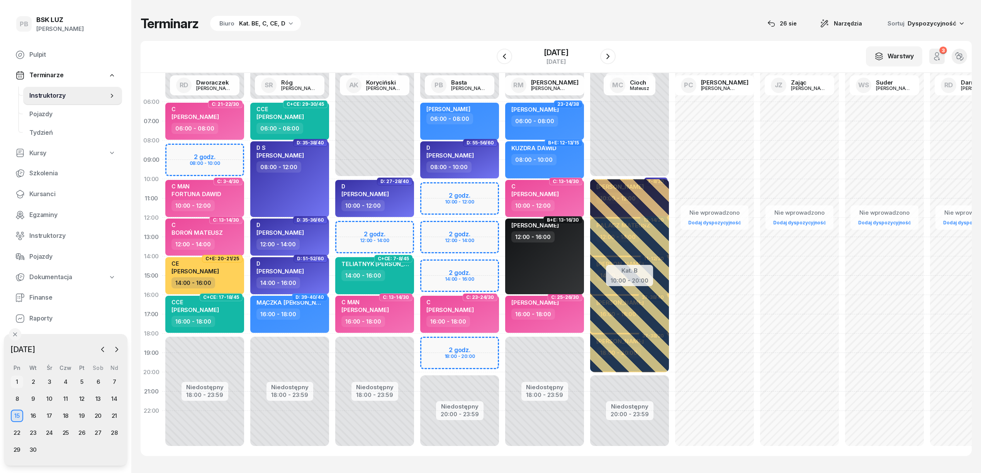
click at [15, 378] on div "1" at bounding box center [17, 382] width 12 height 12
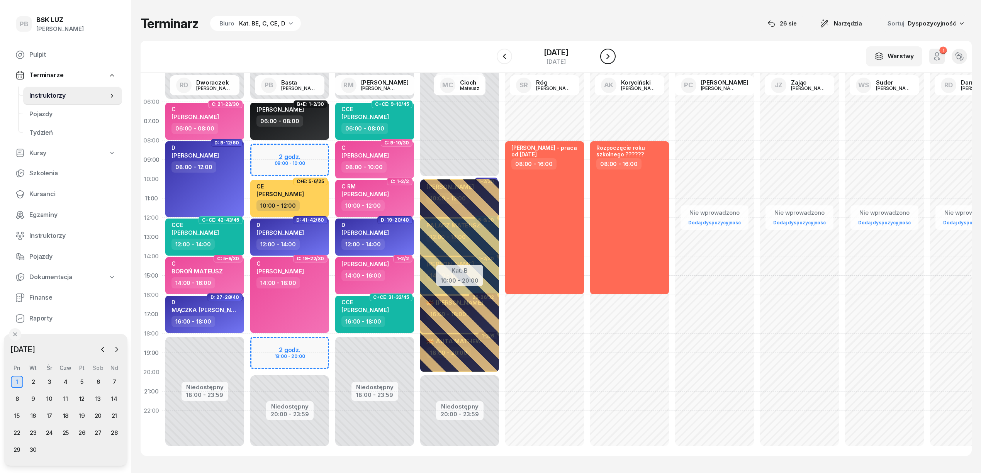
click at [610, 55] on icon "button" at bounding box center [607, 56] width 9 height 9
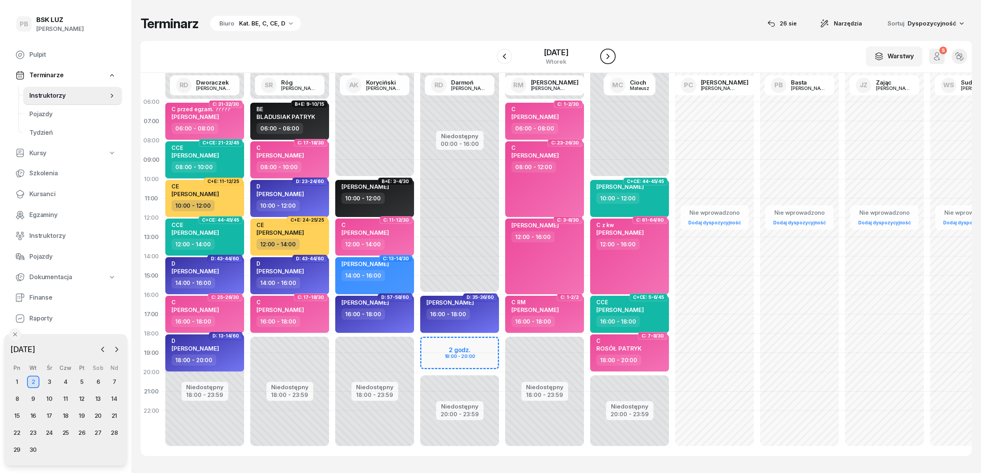
click at [610, 55] on icon "button" at bounding box center [607, 56] width 9 height 9
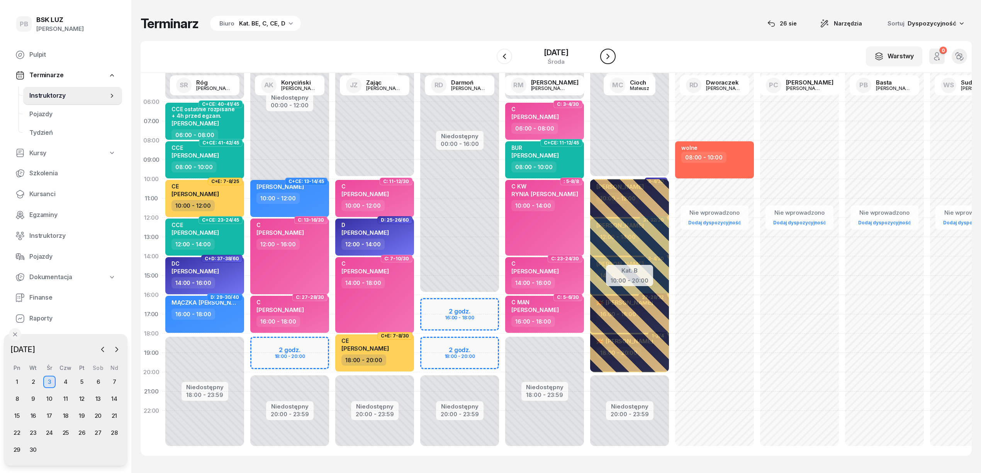
click at [610, 55] on icon "button" at bounding box center [607, 56] width 9 height 9
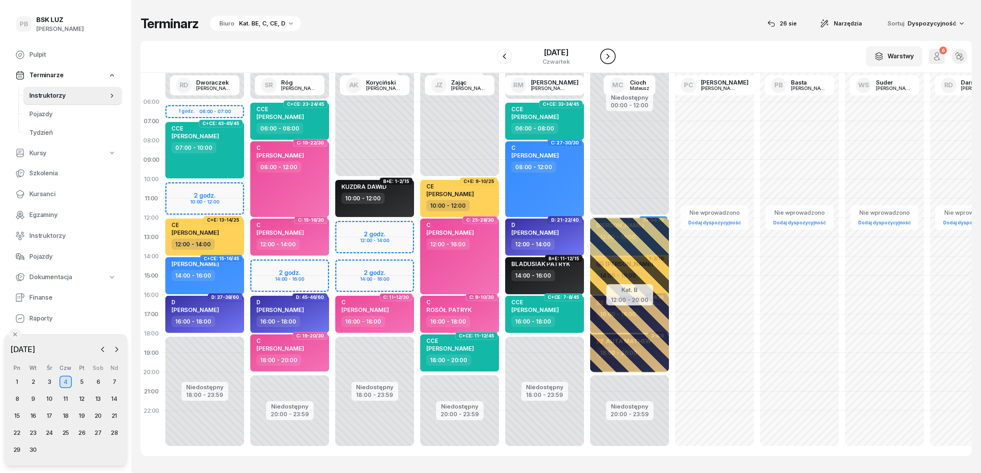
click at [610, 55] on icon "button" at bounding box center [607, 56] width 9 height 9
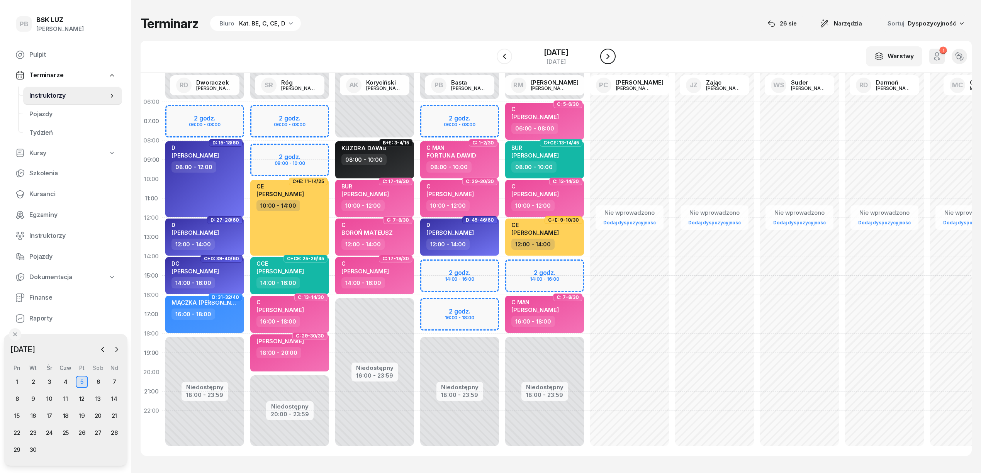
click at [610, 55] on icon "button" at bounding box center [607, 56] width 9 height 9
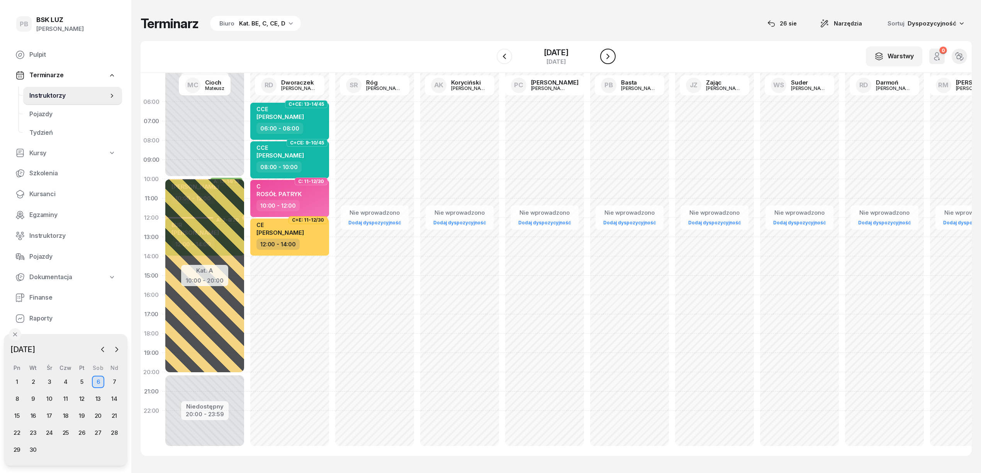
click at [610, 55] on icon "button" at bounding box center [607, 56] width 9 height 9
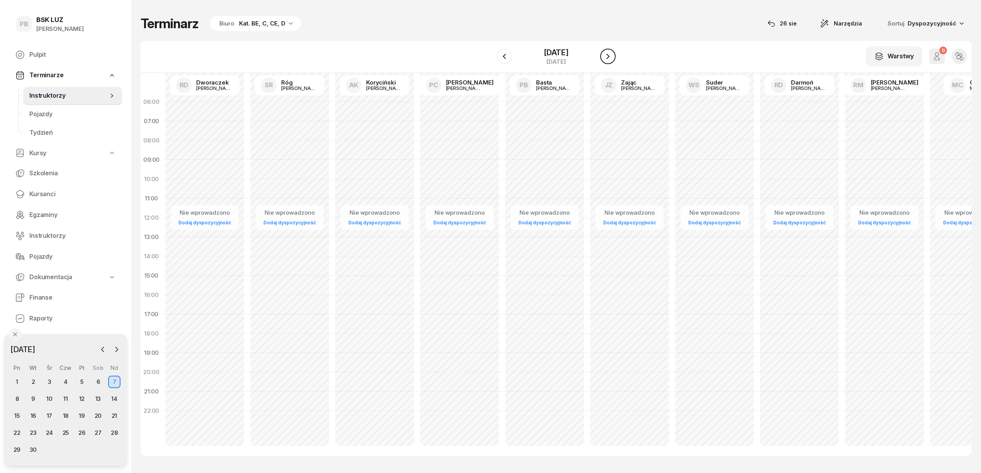
click at [610, 55] on icon "button" at bounding box center [607, 56] width 9 height 9
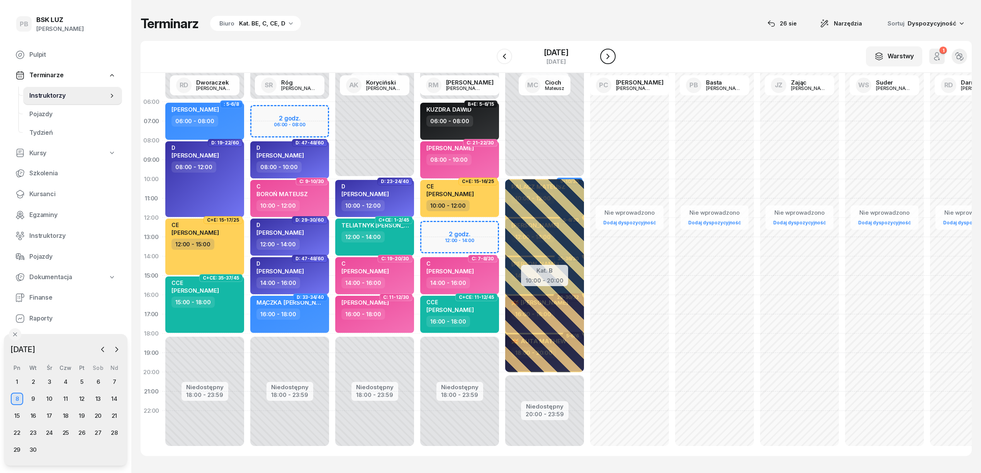
click at [610, 55] on icon "button" at bounding box center [607, 56] width 9 height 9
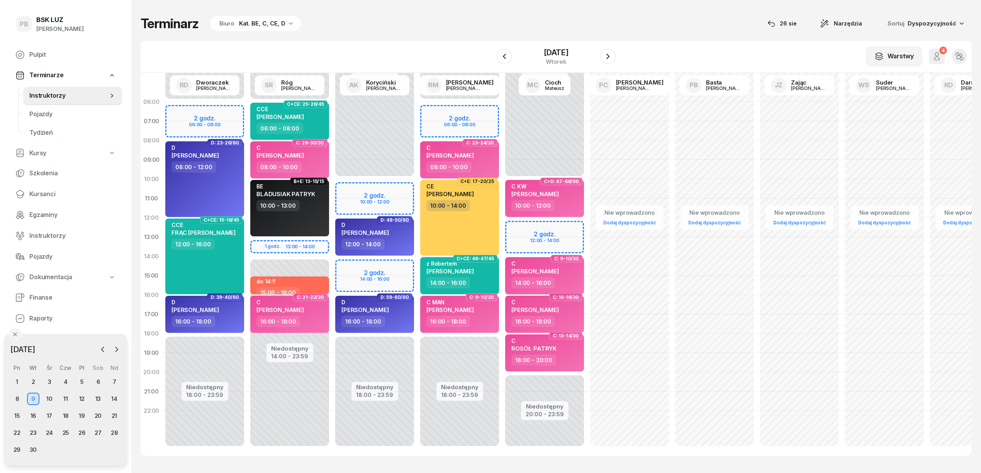
click at [536, 272] on span "[PERSON_NAME]" at bounding box center [534, 271] width 47 height 7
select select "14"
select select "16"
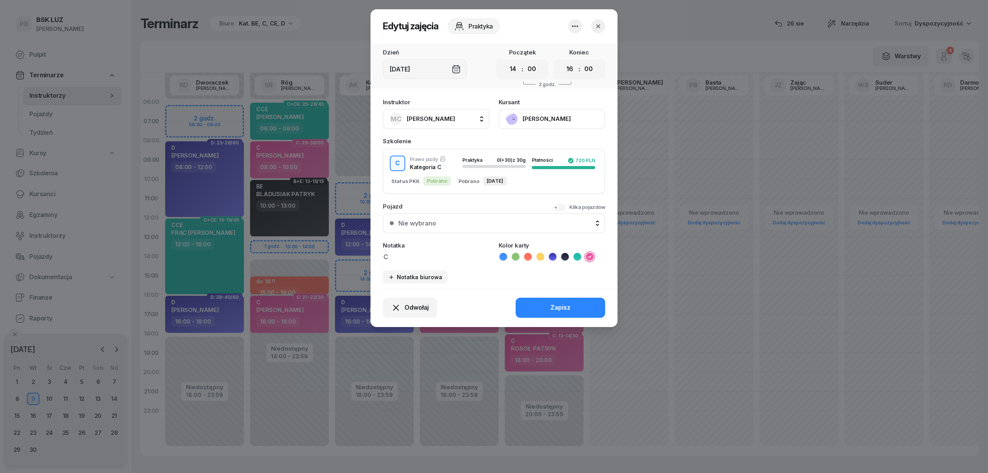
click at [455, 119] on button "MC [PERSON_NAME]" at bounding box center [436, 119] width 107 height 20
type input "kory"
click at [456, 175] on div "AK [PERSON_NAME]" at bounding box center [440, 170] width 92 height 12
click at [541, 308] on button "Zapisz" at bounding box center [561, 308] width 90 height 20
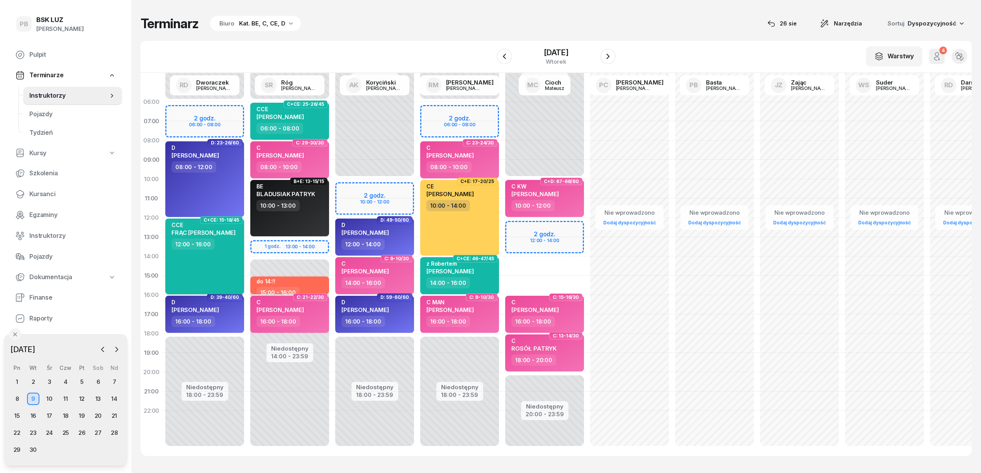
click at [228, 266] on div "CCE FRĄC [PERSON_NAME] 12:00 - 16:00" at bounding box center [204, 257] width 79 height 76
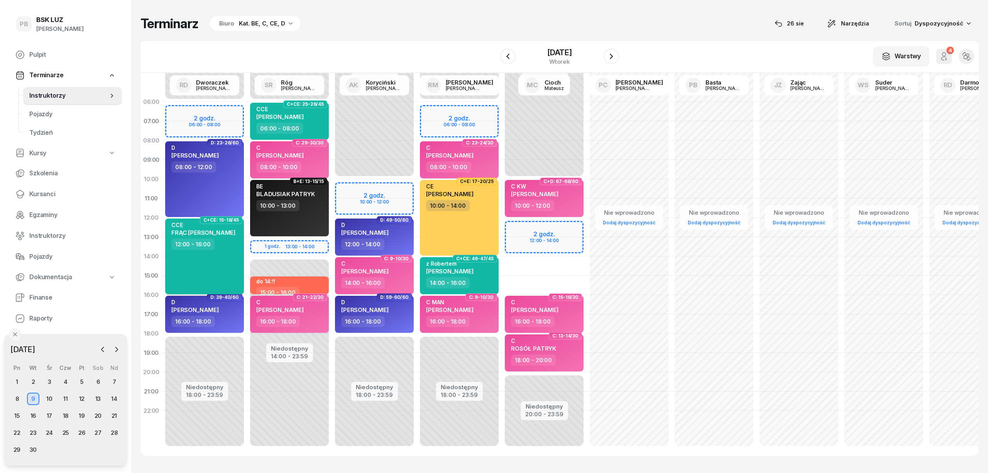
select select "12"
select select "16"
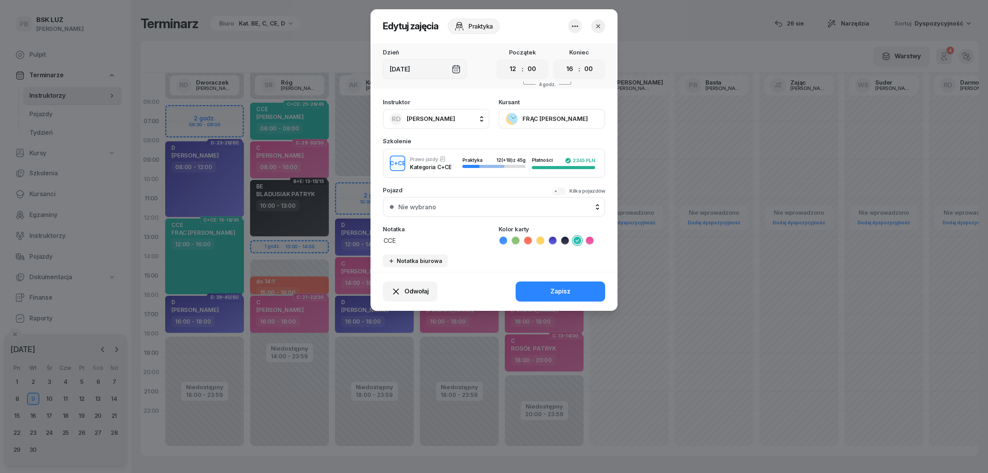
click at [406, 116] on div "RD [PERSON_NAME]" at bounding box center [422, 119] width 65 height 12
type input "cio"
click at [427, 169] on span "[PERSON_NAME]" at bounding box center [434, 170] width 47 height 10
click at [539, 288] on button "Zapisz" at bounding box center [561, 291] width 90 height 20
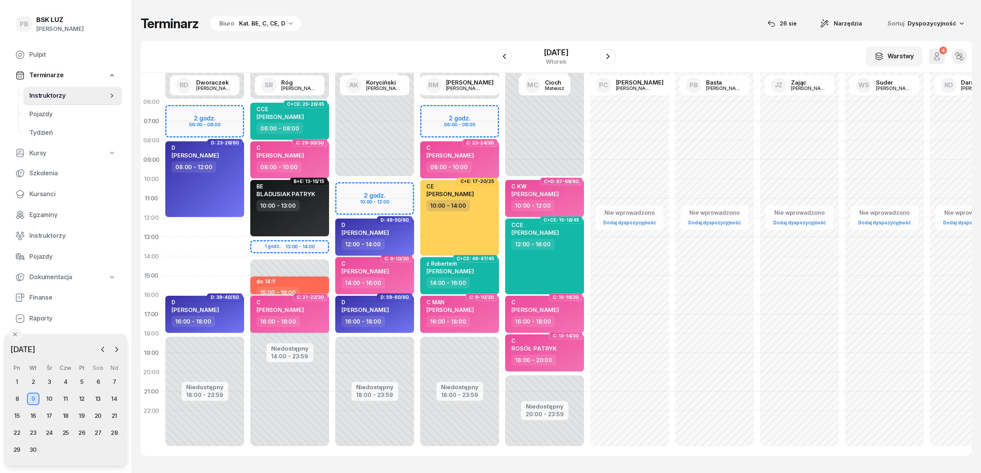
click at [394, 244] on div "12:00 - 14:00" at bounding box center [375, 244] width 68 height 11
select select "12"
select select "14"
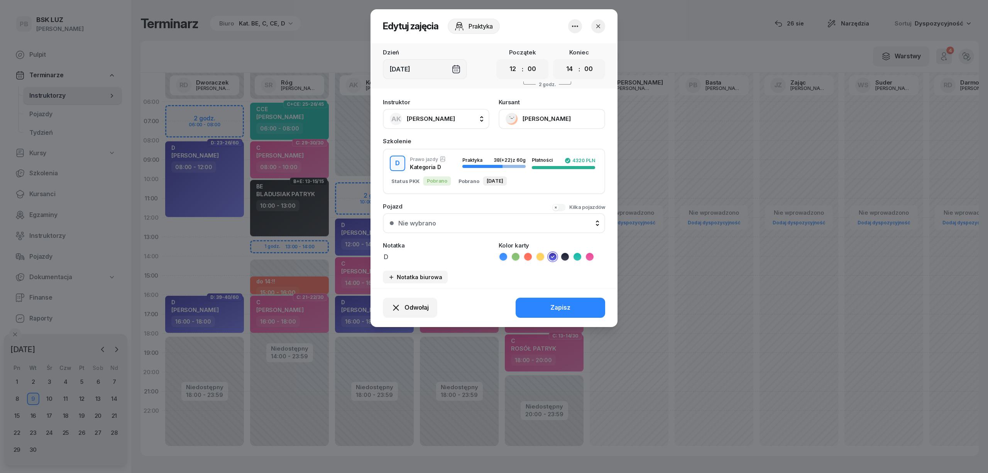
click at [429, 118] on span "[PERSON_NAME]" at bounding box center [431, 118] width 48 height 7
type input "dwo"
click at [440, 170] on span "[PERSON_NAME]" at bounding box center [434, 170] width 47 height 10
click at [546, 298] on button "Zapisz" at bounding box center [561, 308] width 90 height 20
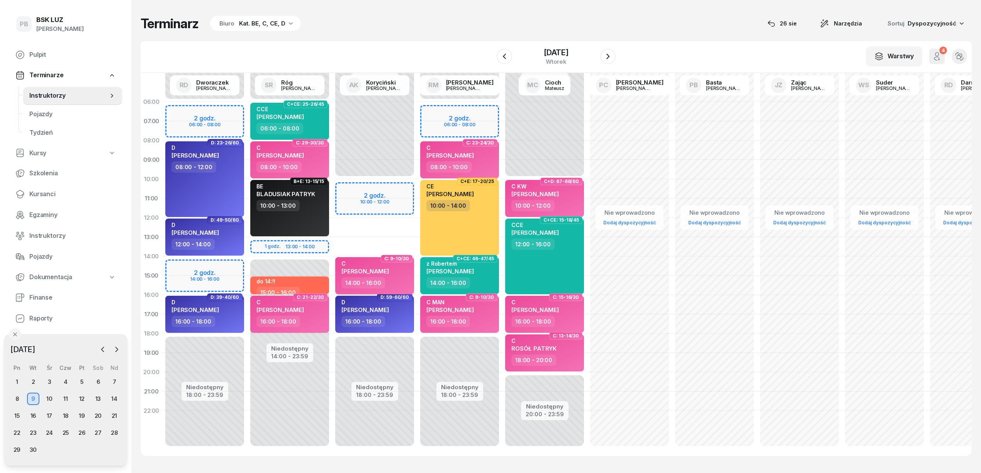
click at [403, 282] on div "14:00 - 16:00" at bounding box center [375, 282] width 68 height 11
select select "14"
select select "16"
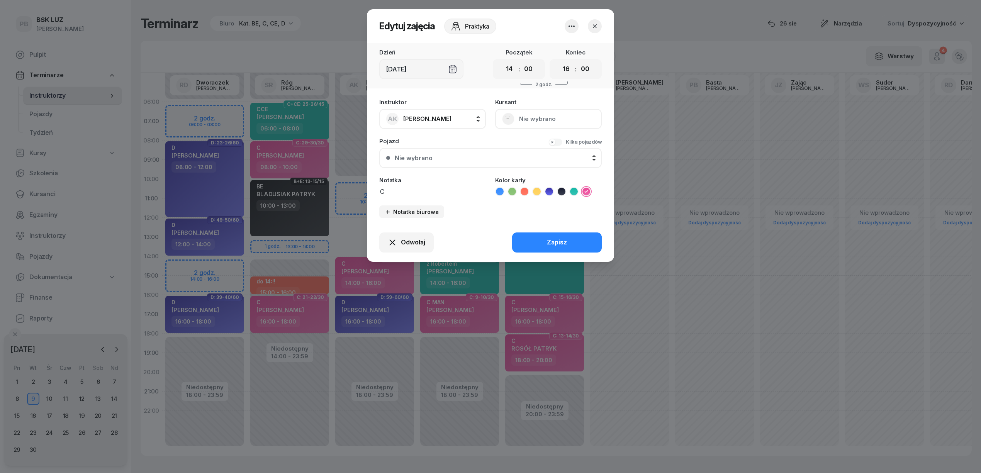
scroll to position [0, 0]
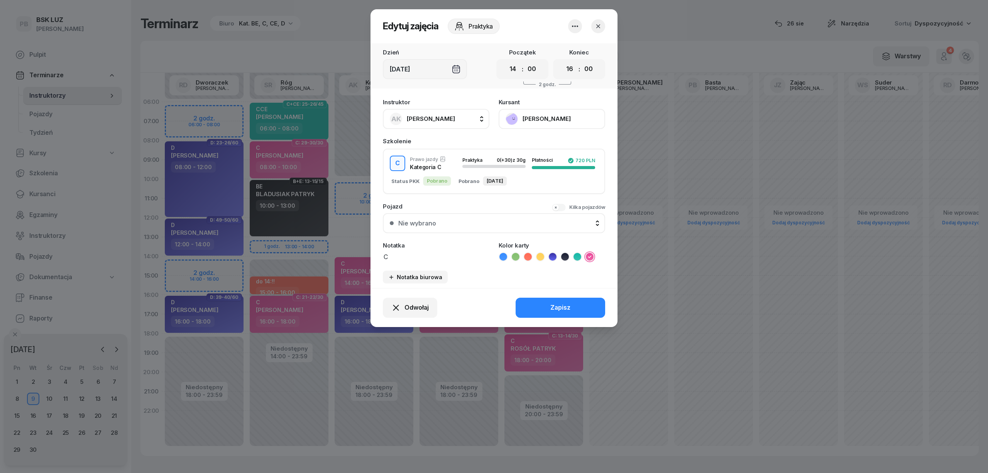
click at [428, 122] on span "[PERSON_NAME]" at bounding box center [431, 119] width 48 height 10
type input "dw"
click at [446, 168] on span "[PERSON_NAME]" at bounding box center [434, 170] width 47 height 10
click at [537, 302] on button "Zapisz" at bounding box center [561, 308] width 90 height 20
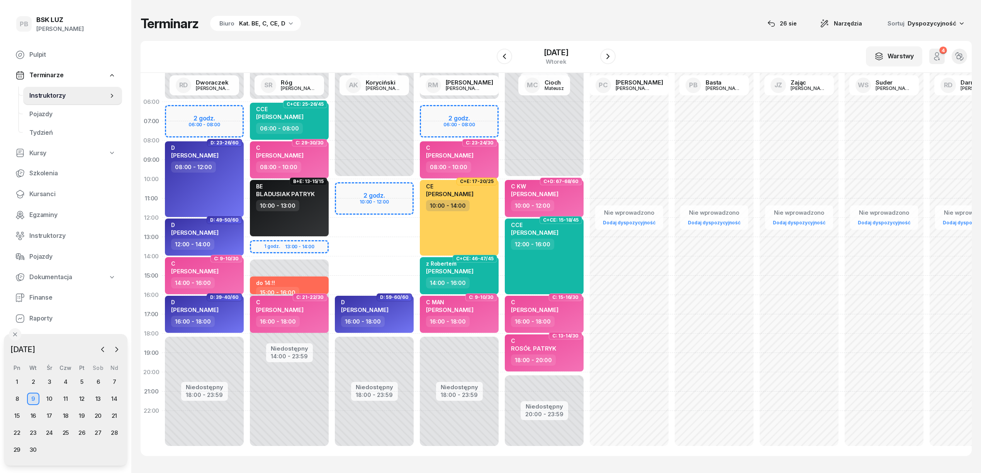
click at [332, 248] on div "Niedostępny 00:00 - 06:00 Niedostępny 14:00 - 23:59 1 godz. 13:00 - 14:00 C+CE:…" at bounding box center [374, 275] width 85 height 367
select select "13"
select select "14"
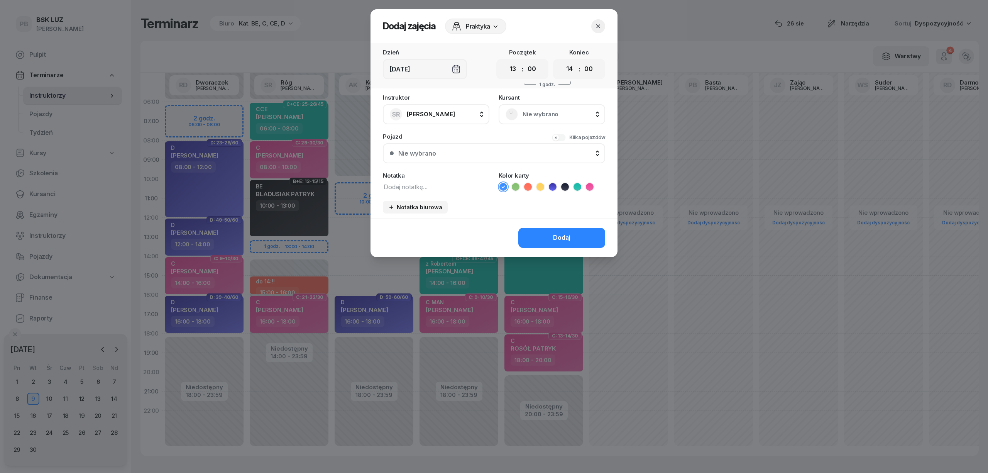
click at [527, 109] on span "Nie wybrano" at bounding box center [561, 114] width 76 height 10
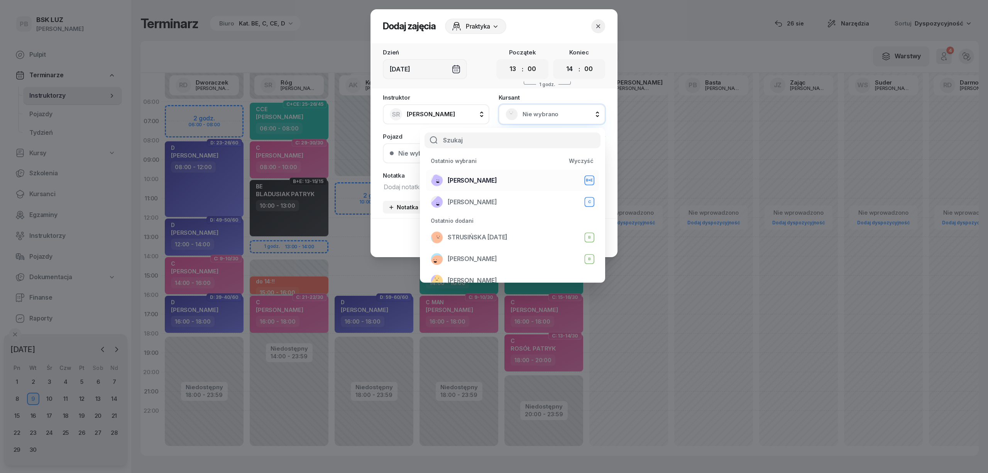
click at [510, 176] on div "[PERSON_NAME]+E" at bounding box center [513, 180] width 164 height 12
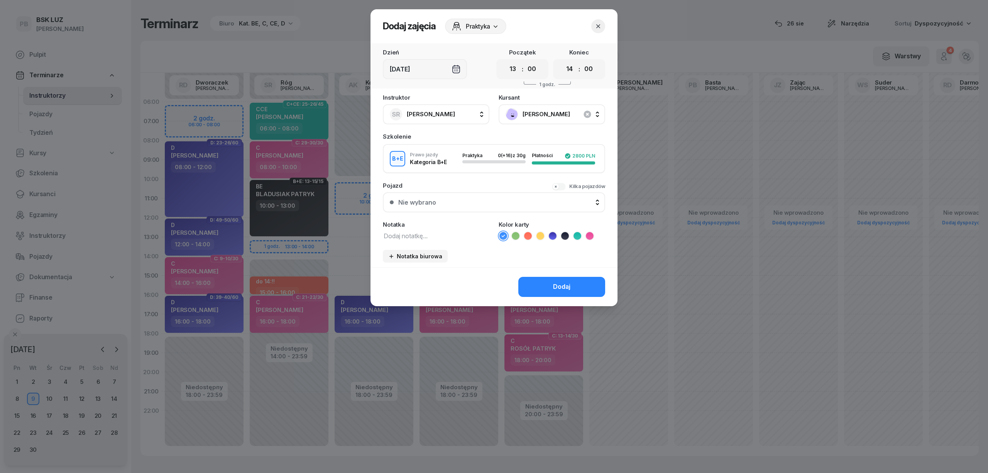
click at [344, 252] on div at bounding box center [494, 236] width 988 height 473
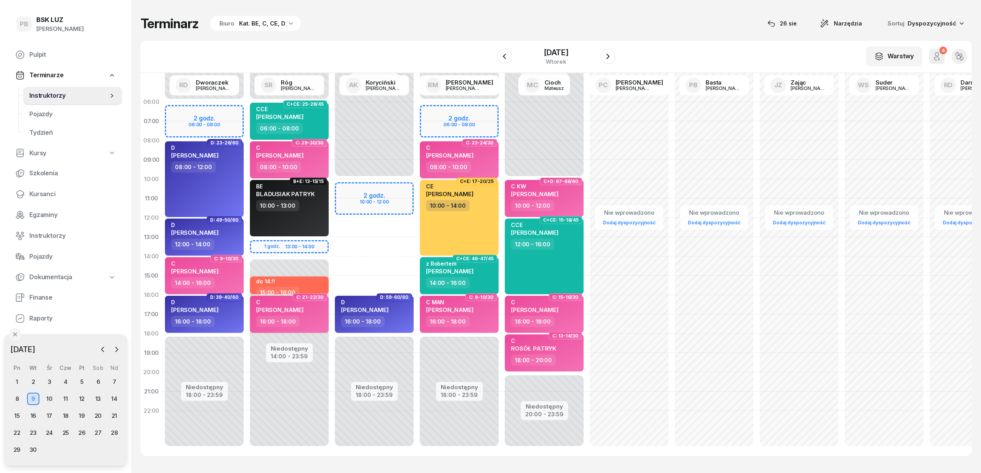
scroll to position [1, 0]
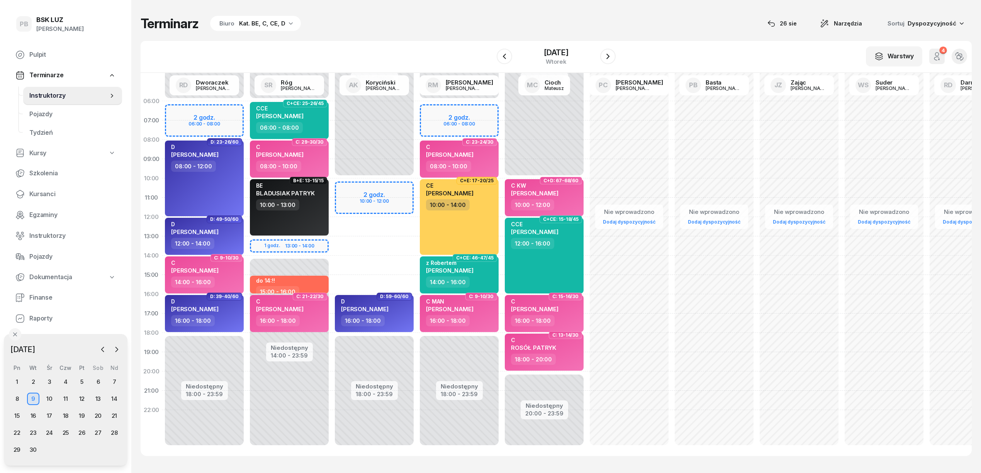
click at [417, 242] on div "Niedostępny 00:00 - 10:00 Niedostępny 18:00 - 23:59 D: 59-60/60 D [PERSON_NAME]…" at bounding box center [459, 275] width 85 height 367
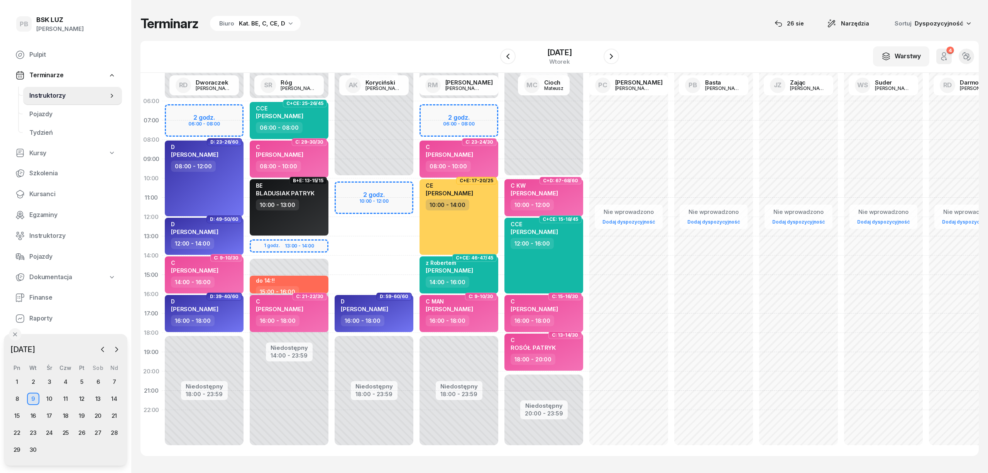
select select "13"
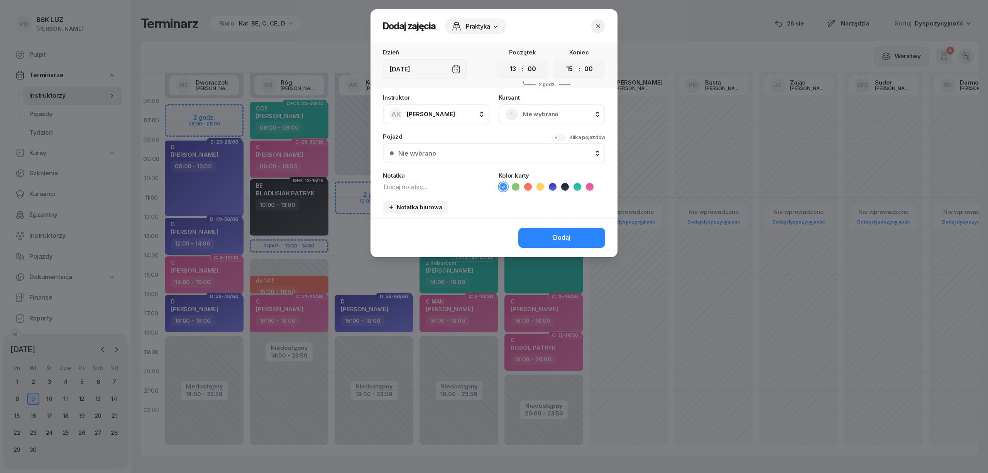
click at [542, 110] on span "Nie wybrano" at bounding box center [561, 114] width 76 height 10
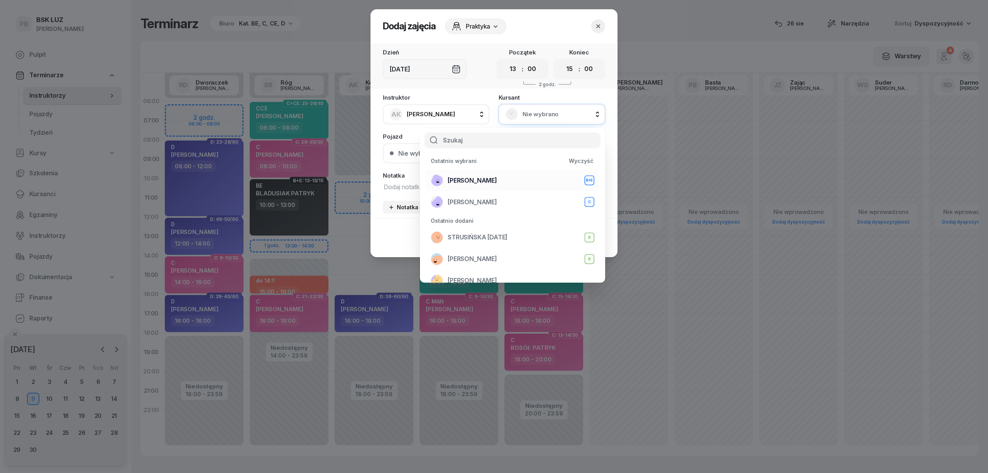
click at [500, 183] on div "[PERSON_NAME]+E" at bounding box center [513, 180] width 164 height 12
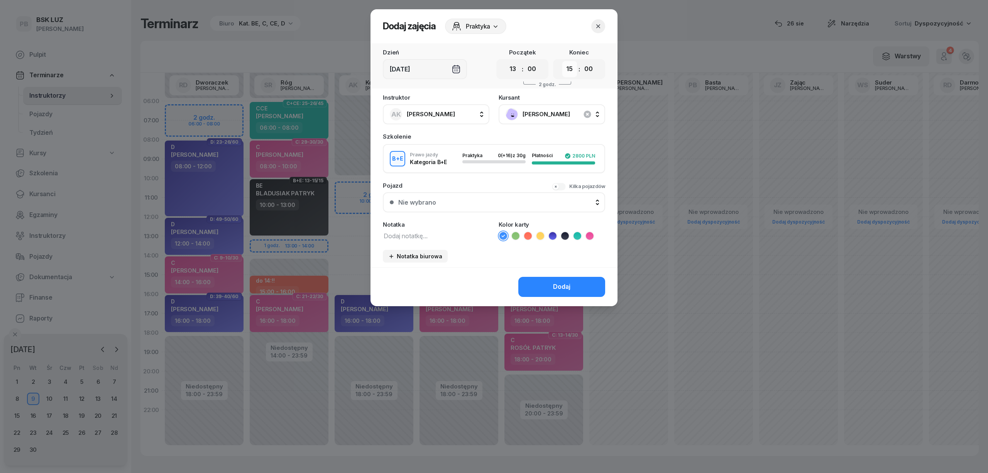
click at [564, 68] on select "00 01 02 03 04 05 06 07 08 09 10 11 12 13 14 15 16 17 18 19 20 21 22 23" at bounding box center [570, 69] width 15 height 16
select select "16"
click at [563, 61] on select "00 01 02 03 04 05 06 07 08 09 10 11 12 13 14 15 16 17 18 19 20 21 22 23" at bounding box center [570, 69] width 15 height 16
click at [564, 234] on icon at bounding box center [565, 236] width 8 height 8
click at [547, 278] on button "Dodaj" at bounding box center [562, 287] width 87 height 20
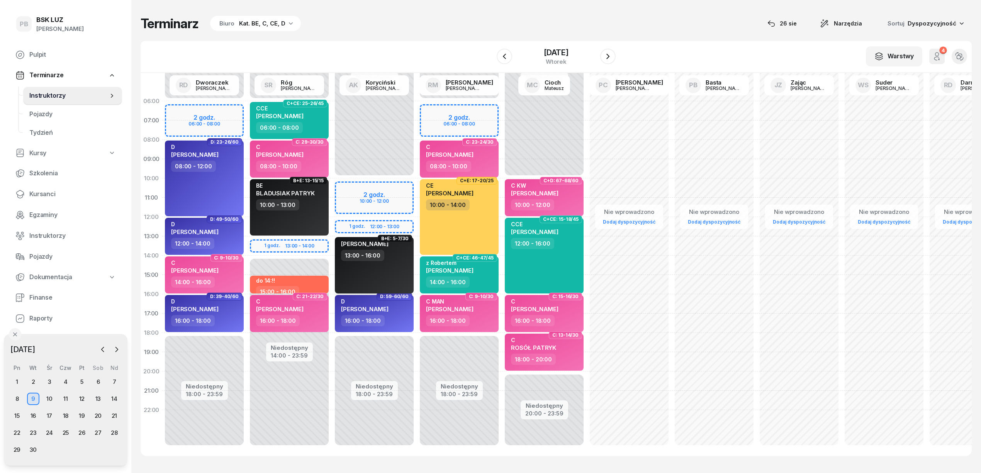
click at [391, 261] on div "[PERSON_NAME] 13:00 - 16:00" at bounding box center [374, 265] width 79 height 56
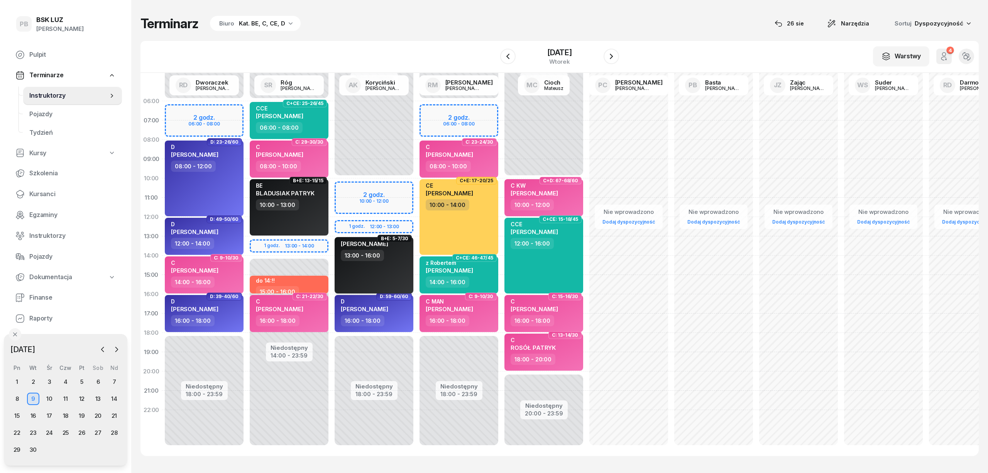
select select "13"
select select "16"
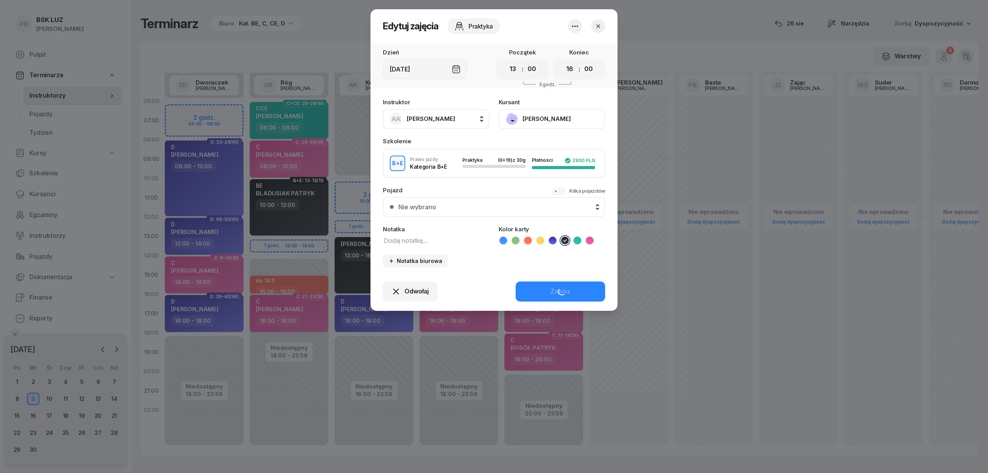
click at [548, 114] on button "[PERSON_NAME]" at bounding box center [552, 119] width 107 height 20
click at [544, 142] on link "Otwórz profil" at bounding box center [551, 145] width 102 height 19
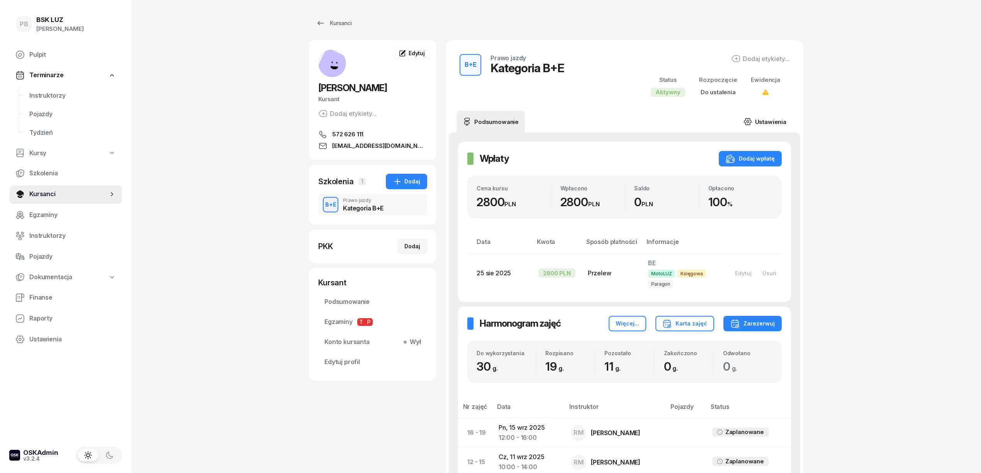
click at [768, 123] on link "Ustawienia" at bounding box center [764, 122] width 55 height 22
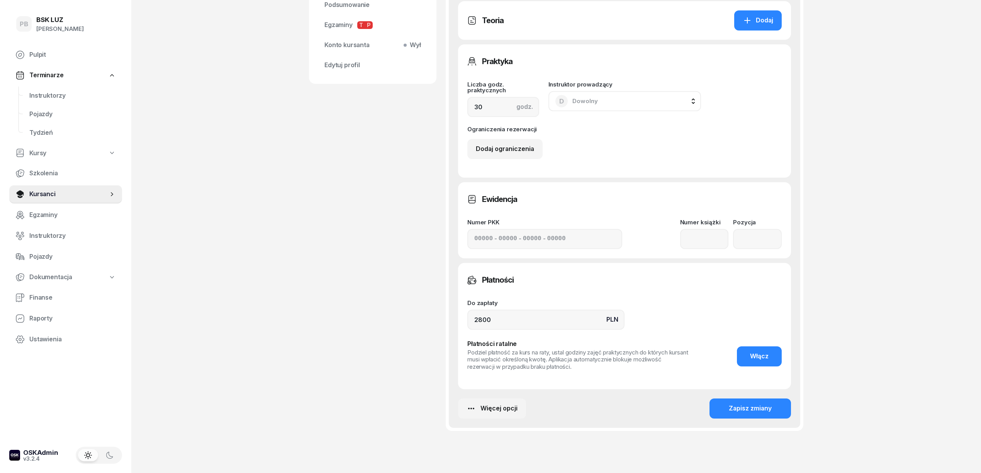
scroll to position [309, 0]
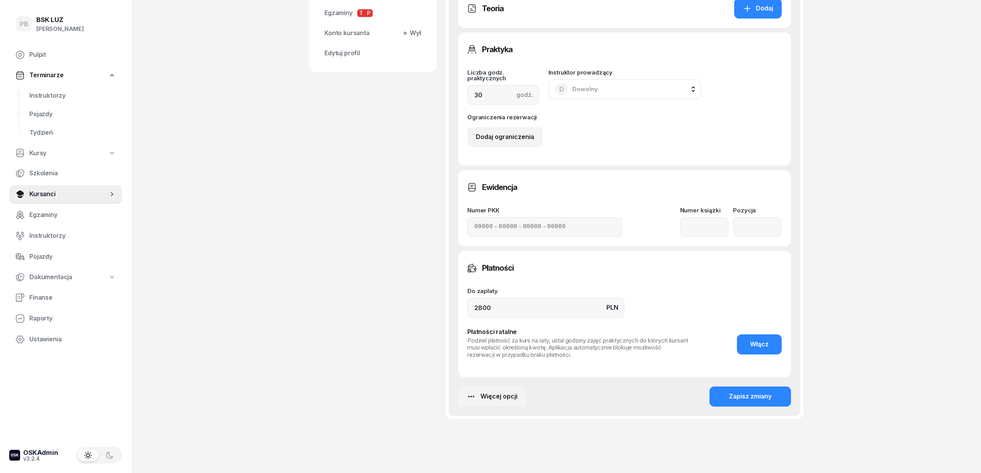
click at [357, 339] on div "[PERSON_NAME] etykiety... 572 626 111 [EMAIL_ADDRESS][DOMAIN_NAME] RS [PERSON_N…" at bounding box center [372, 86] width 127 height 711
drag, startPoint x: 230, startPoint y: 365, endPoint x: 258, endPoint y: 337, distance: 39.6
click at [231, 363] on div "PB BSK [PERSON_NAME] Pulpit Terminarze Instruktorzy Pojazdy Tydzień Kursy Szkol…" at bounding box center [490, 93] width 981 height 804
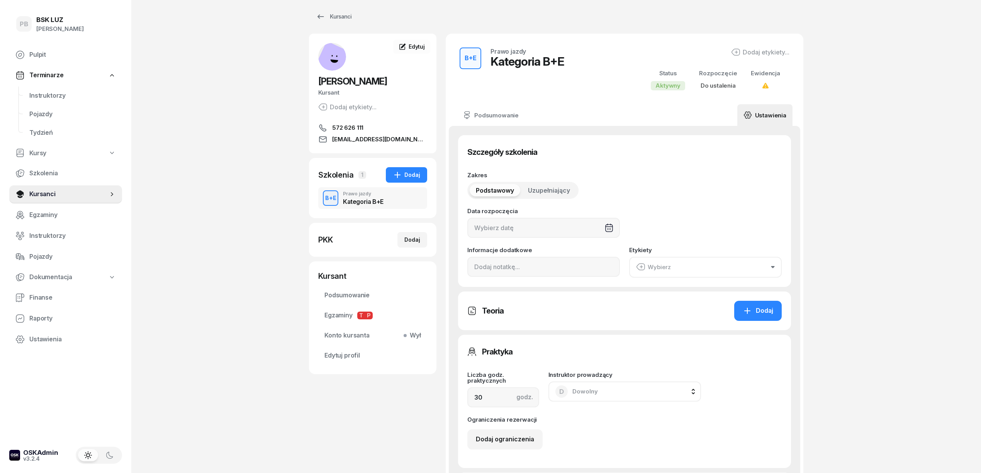
scroll to position [0, 0]
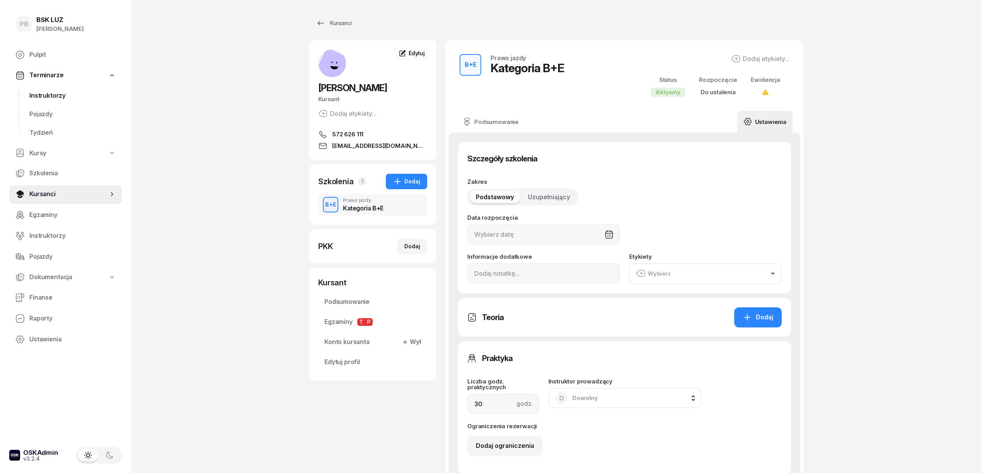
click at [59, 95] on span "Instruktorzy" at bounding box center [72, 96] width 86 height 10
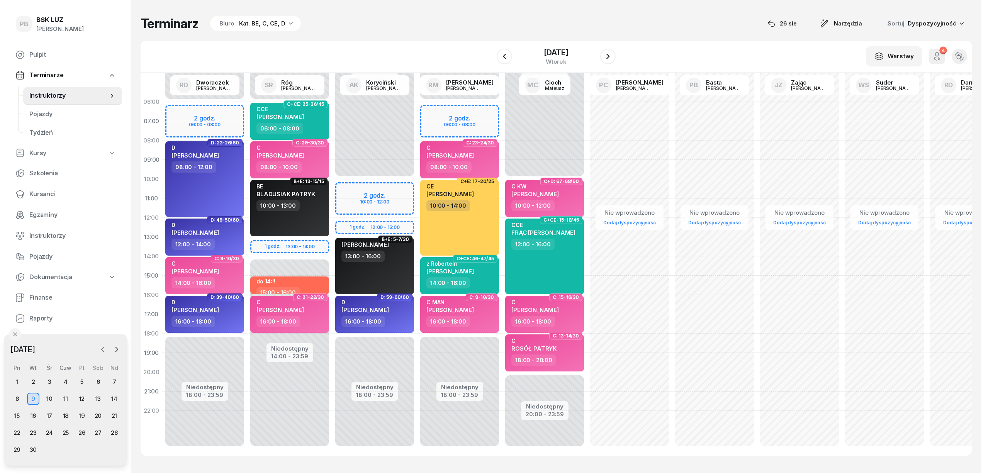
click at [99, 348] on icon "button" at bounding box center [103, 350] width 8 height 8
click at [36, 453] on div "26" at bounding box center [33, 450] width 12 height 12
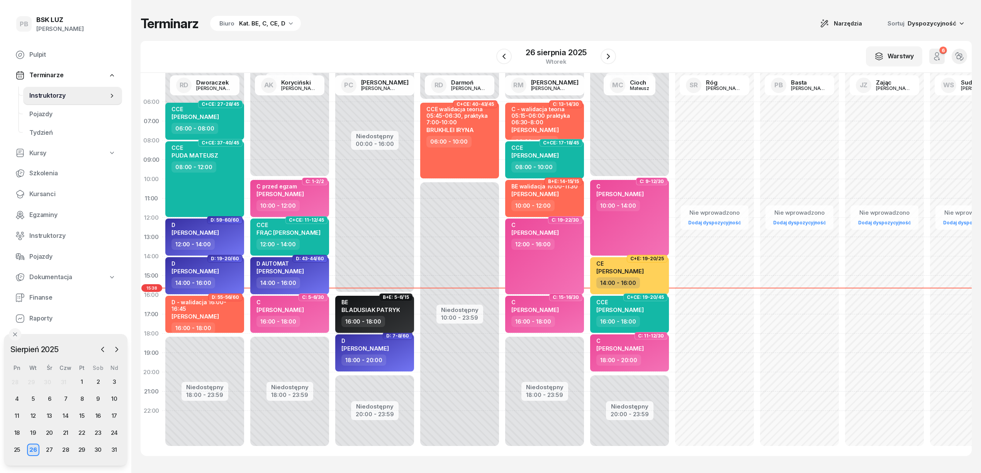
click at [361, 309] on span "BLADUSIAK PATRYK" at bounding box center [370, 309] width 58 height 7
select select "16"
select select "18"
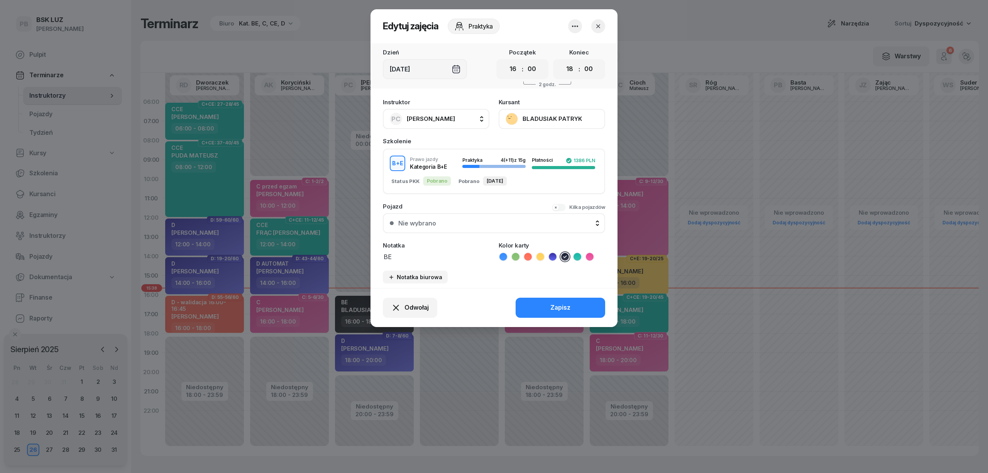
click at [558, 119] on button "BLADUSIAK PATRYK" at bounding box center [552, 119] width 107 height 20
click at [554, 147] on link "Otwórz profil" at bounding box center [551, 145] width 102 height 19
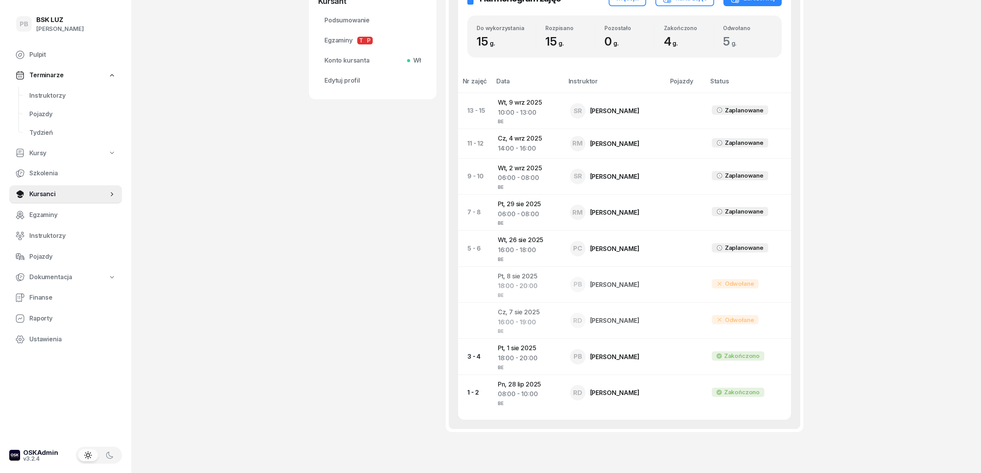
scroll to position [309, 0]
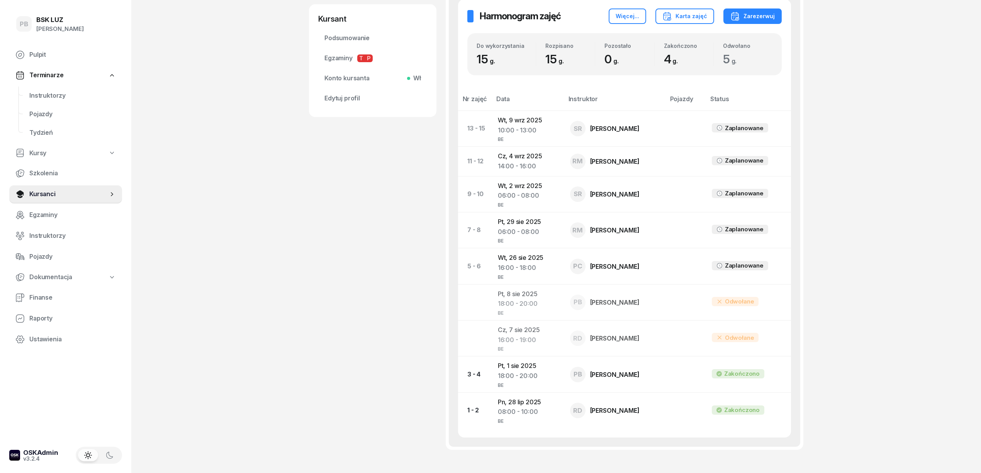
click at [248, 263] on div "PB BSK [PERSON_NAME] Pulpit Terminarze Instruktorzy Pojazdy Tydzień Kursy Szkol…" at bounding box center [490, 108] width 981 height 834
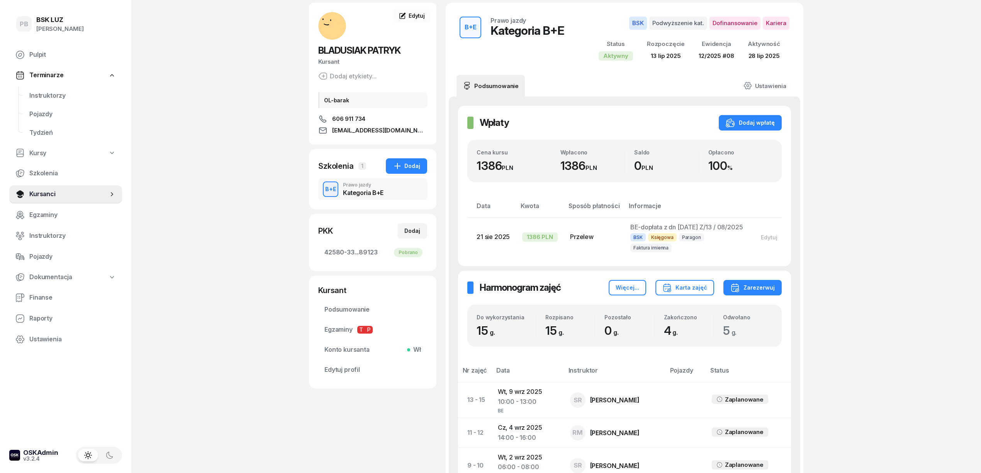
scroll to position [0, 0]
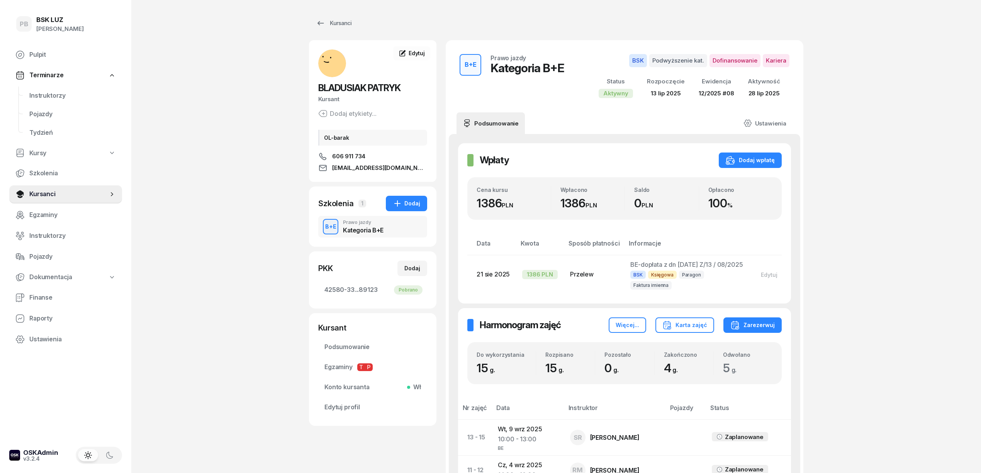
click at [224, 240] on div "PB BSK [PERSON_NAME] Pulpit Terminarze Instruktorzy Pojazdy Tydzień Kursy Szkol…" at bounding box center [490, 417] width 981 height 834
click at [39, 97] on span "Instruktorzy" at bounding box center [72, 96] width 86 height 10
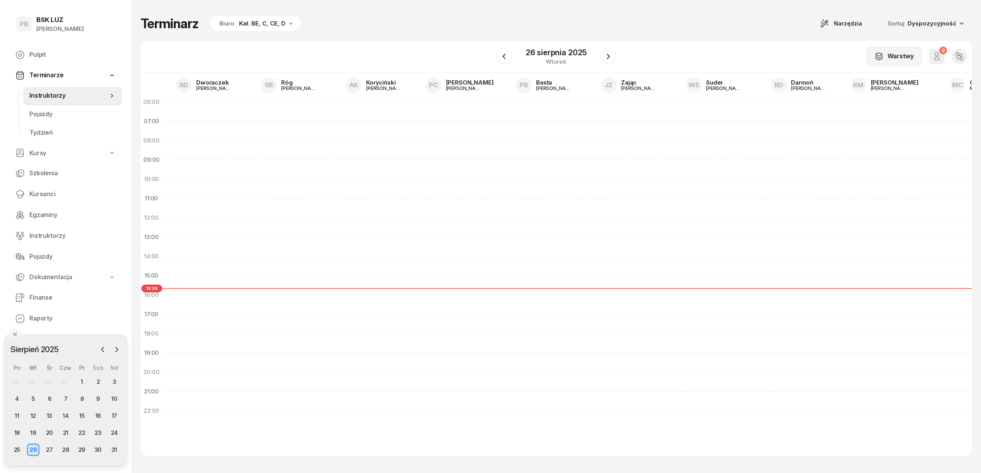
click at [411, 28] on div "Terminarz Biuro Kat. BE, C, CE, D Narzędzia Sortuj Dyspozycyjność" at bounding box center [556, 23] width 831 height 16
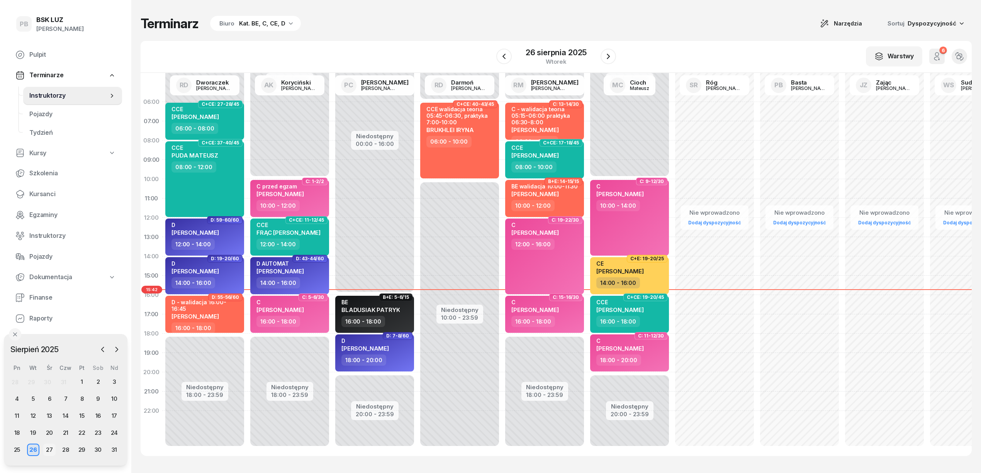
click at [51, 450] on div "27" at bounding box center [49, 450] width 12 height 12
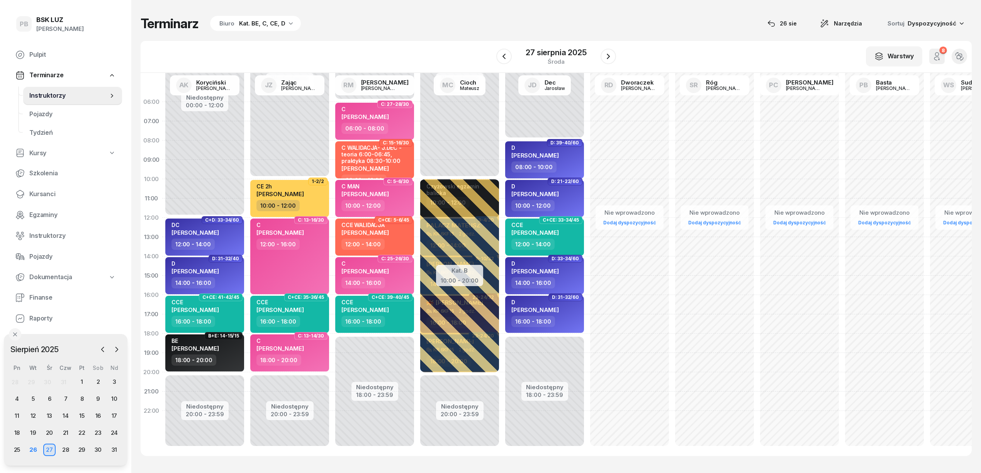
click at [396, 13] on div "Terminarz Biuro Kat. BE, C, CE, D [DATE] Narzędzia Sortuj Dyspozycyjność W Wybi…" at bounding box center [556, 235] width 831 height 471
click at [467, 36] on div "Terminarz Biuro Kat. BE, C, CE, D [DATE] Narzędzia Sortuj Dyspozycyjność W Wybi…" at bounding box center [556, 235] width 831 height 471
click at [232, 347] on div "BE [PERSON_NAME]" at bounding box center [205, 345] width 68 height 17
select select "18"
select select "20"
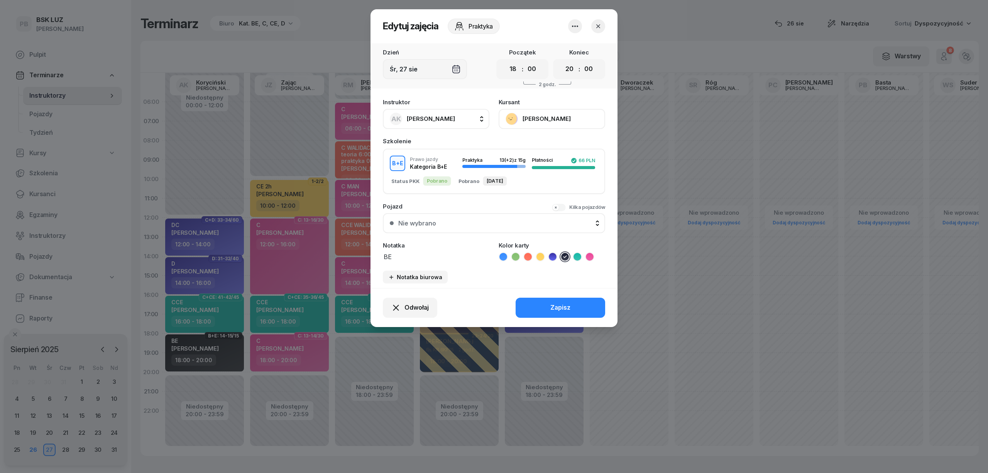
click at [549, 117] on button "[PERSON_NAME]" at bounding box center [552, 119] width 107 height 20
click at [541, 142] on link "Otwórz profil" at bounding box center [551, 145] width 102 height 19
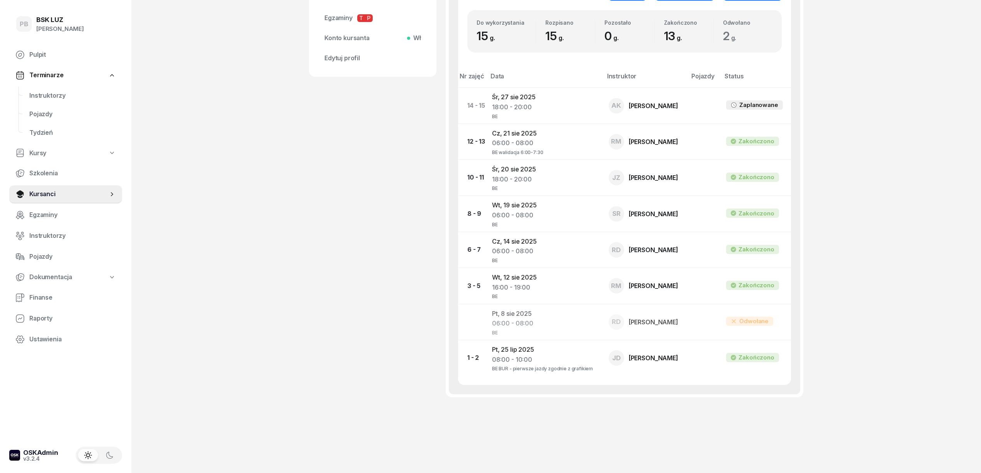
scroll to position [349, 0]
click at [374, 236] on div "[PERSON_NAME] Dofinansowanie OL-brak, KOD WER.RNYvF3nY 510 391 237 [PERSON_NAME…" at bounding box center [372, 56] width 127 height 727
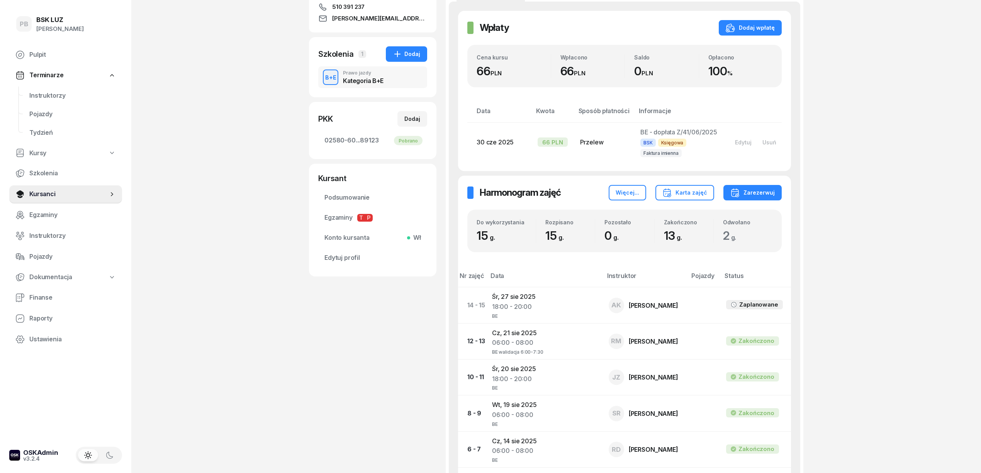
scroll to position [143, 0]
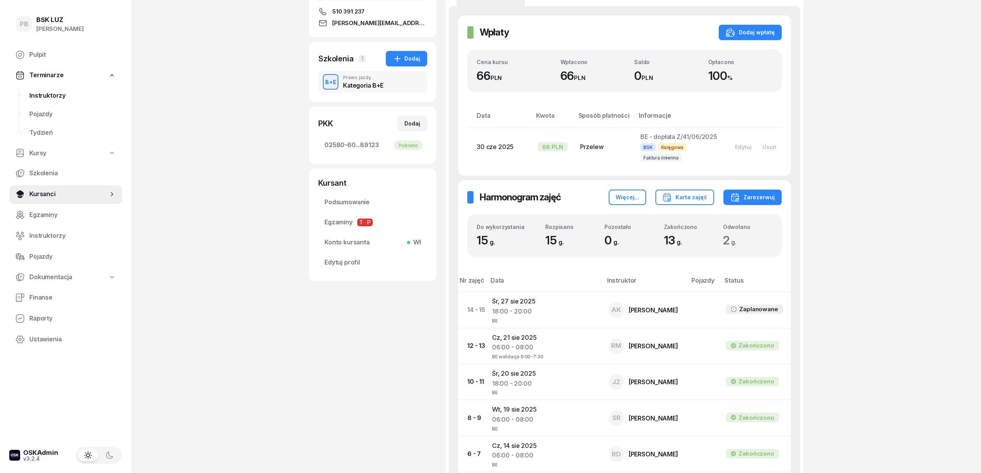
click at [40, 91] on span "Instruktorzy" at bounding box center [72, 96] width 86 height 10
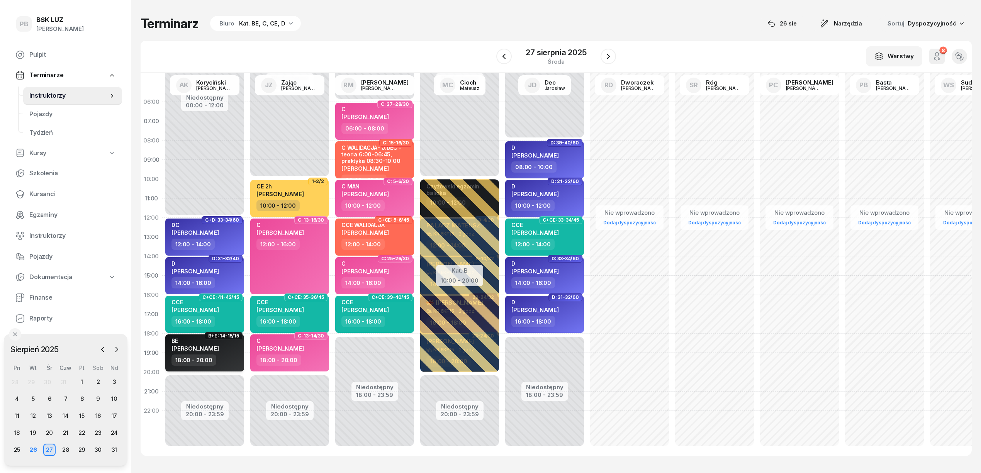
click at [232, 353] on div "BE [PERSON_NAME]" at bounding box center [205, 345] width 68 height 17
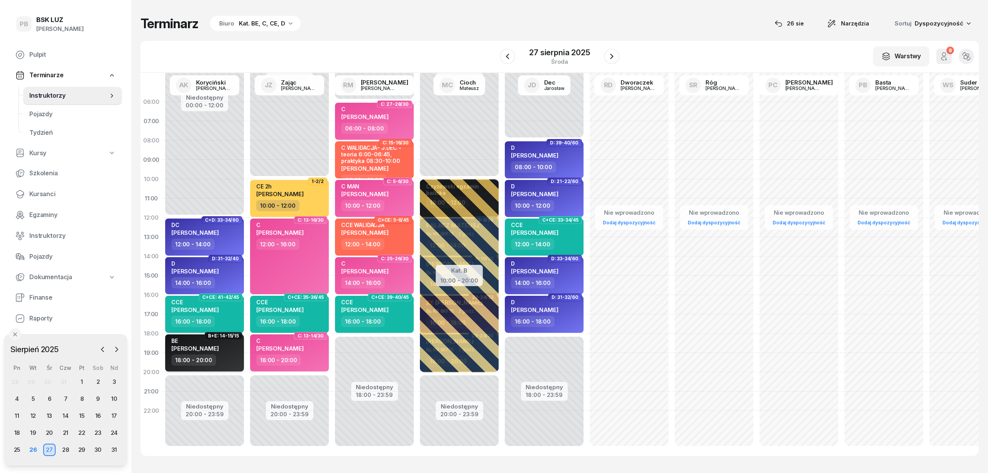
select select "18"
select select "20"
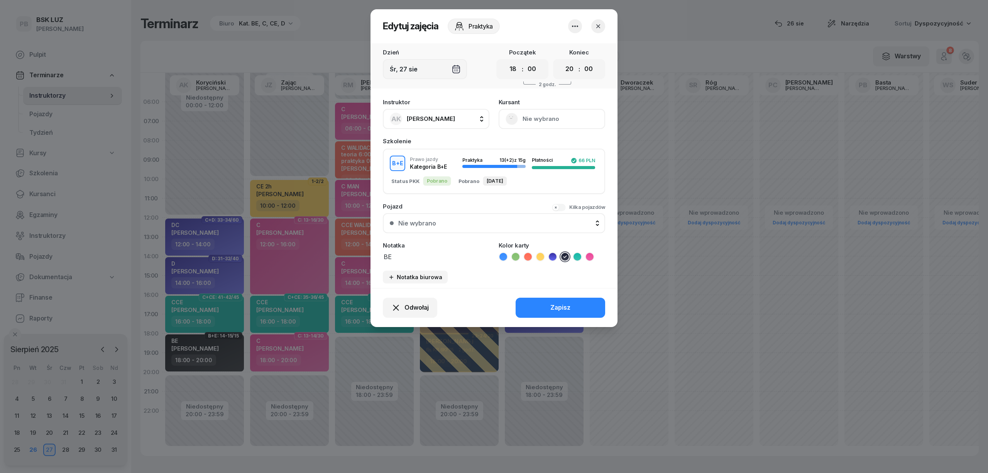
click at [427, 116] on span "[PERSON_NAME]" at bounding box center [431, 118] width 48 height 7
type input "mark"
click at [453, 169] on span "[PERSON_NAME]" at bounding box center [434, 170] width 47 height 10
click at [535, 308] on div "Odwołaj Zapisz" at bounding box center [494, 307] width 247 height 39
click at [547, 303] on button "Zapisz" at bounding box center [561, 308] width 90 height 20
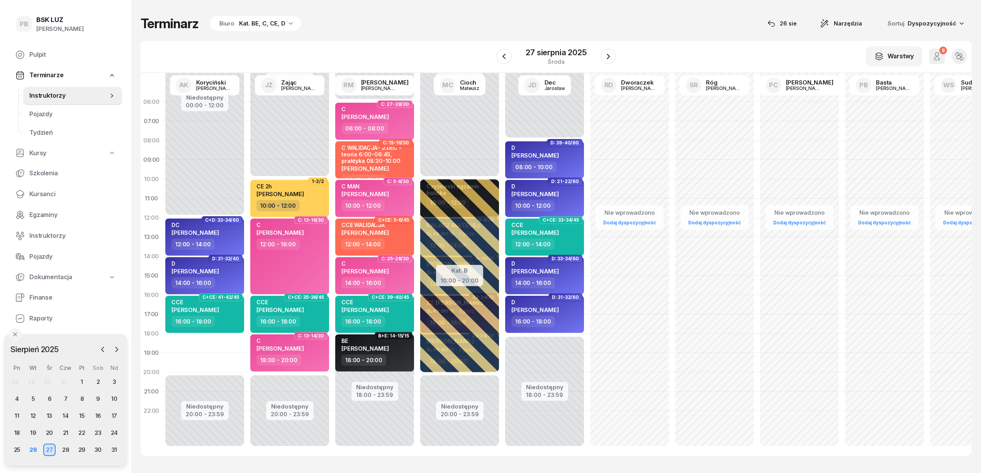
click at [310, 354] on div "18:00 - 20:00" at bounding box center [290, 359] width 68 height 11
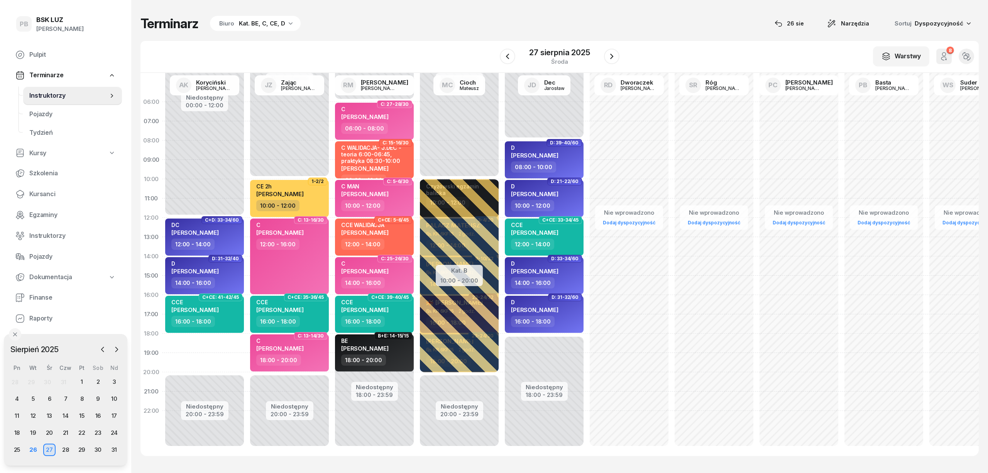
select select "18"
select select "20"
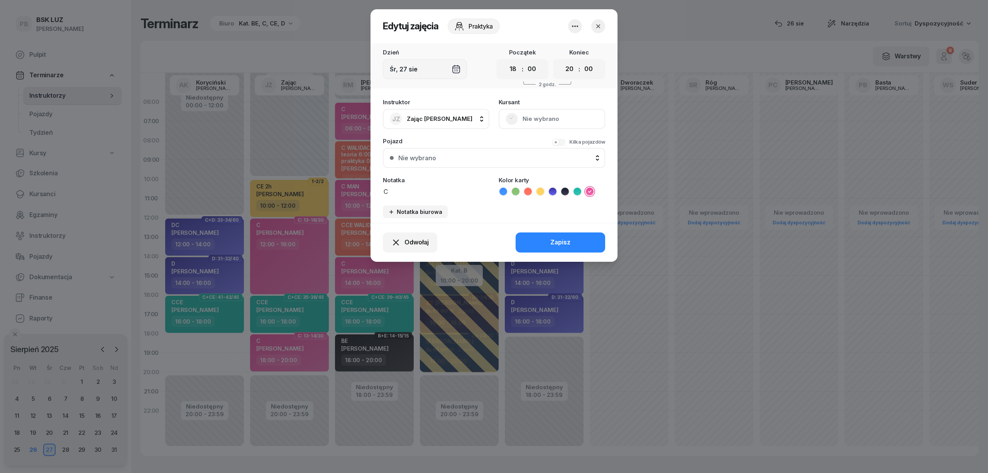
click at [438, 115] on span "Zając [PERSON_NAME]" at bounding box center [440, 118] width 66 height 7
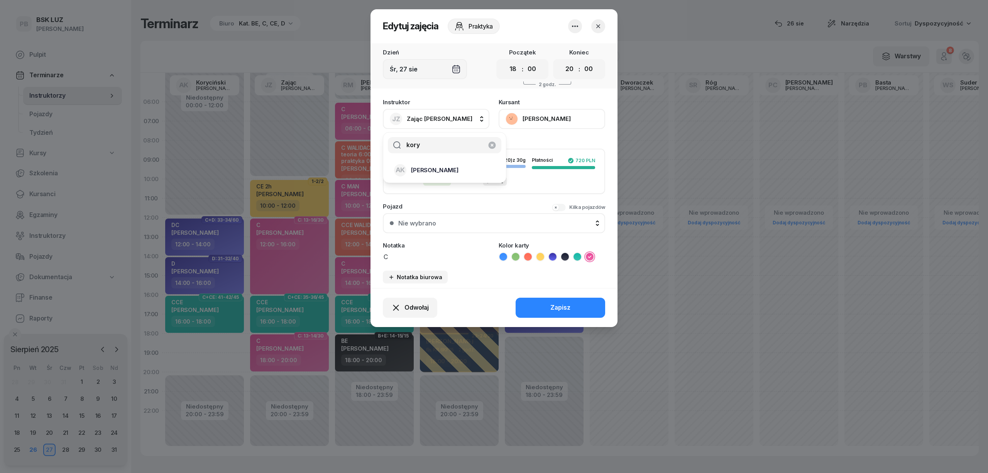
type input "kory"
click at [442, 164] on div "AK [PERSON_NAME]" at bounding box center [440, 170] width 92 height 12
click at [543, 309] on button "Zapisz" at bounding box center [561, 308] width 90 height 20
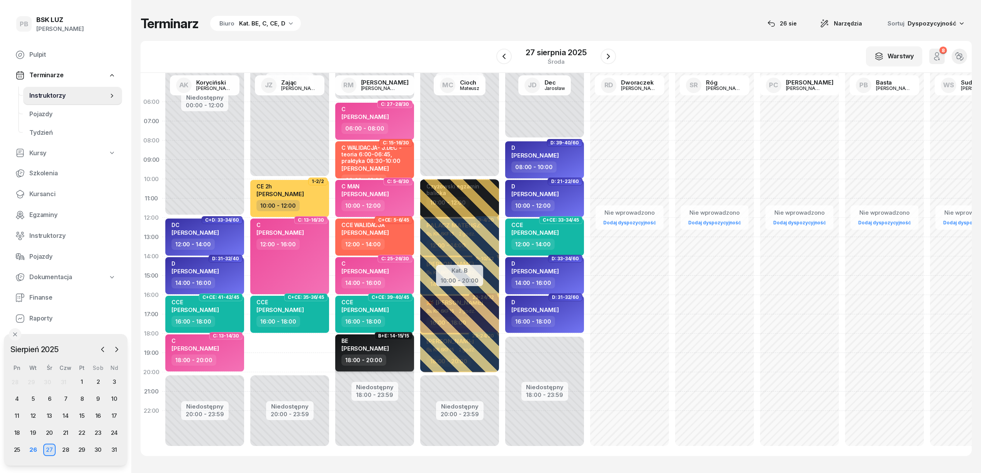
click at [402, 359] on div "18:00 - 20:00" at bounding box center [375, 359] width 68 height 11
select select "18"
select select "20"
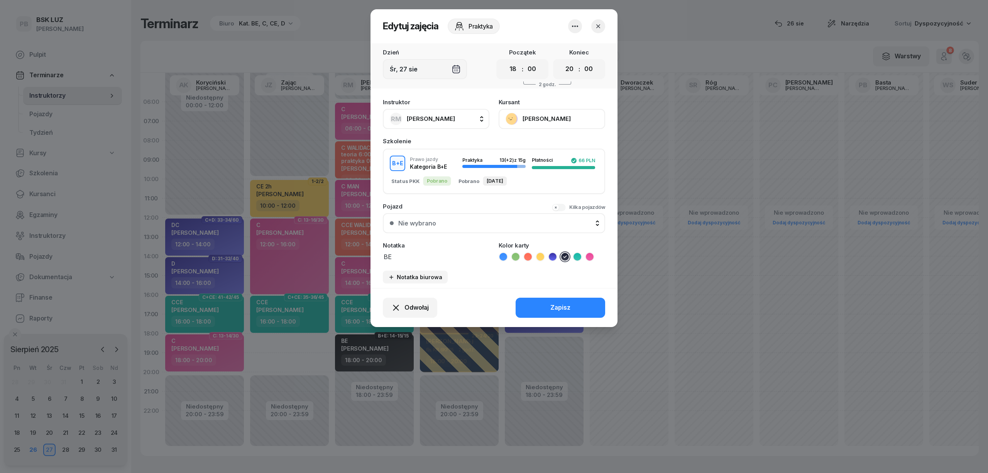
click at [436, 118] on span "[PERSON_NAME]" at bounding box center [431, 118] width 48 height 7
type input "zaj"
click at [450, 171] on div "JZ Zając [PERSON_NAME]" at bounding box center [440, 170] width 92 height 12
click at [533, 300] on button "Zapisz" at bounding box center [561, 308] width 90 height 20
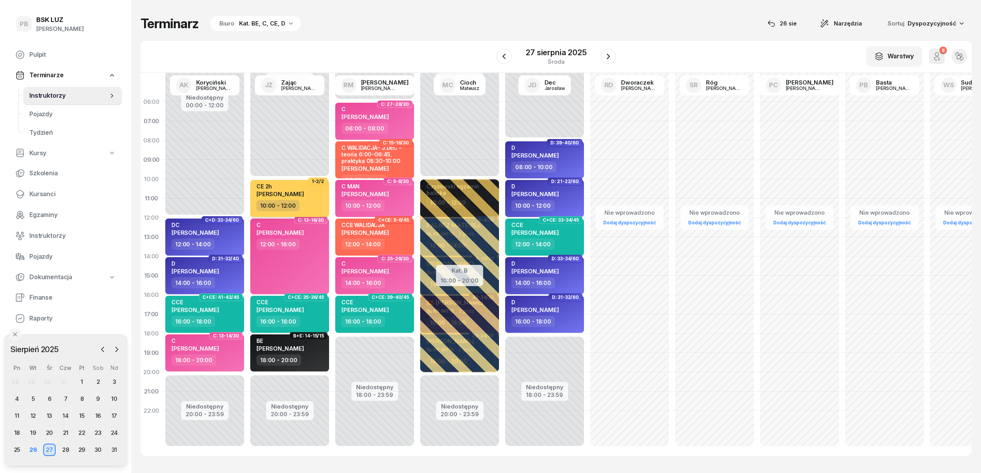
click at [304, 188] on div "CE 2h" at bounding box center [279, 186] width 47 height 7
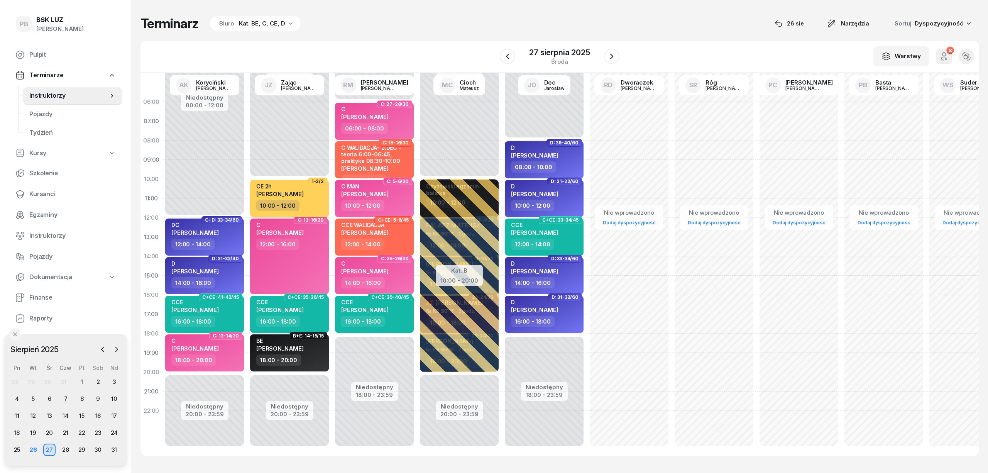
select select "10"
select select "12"
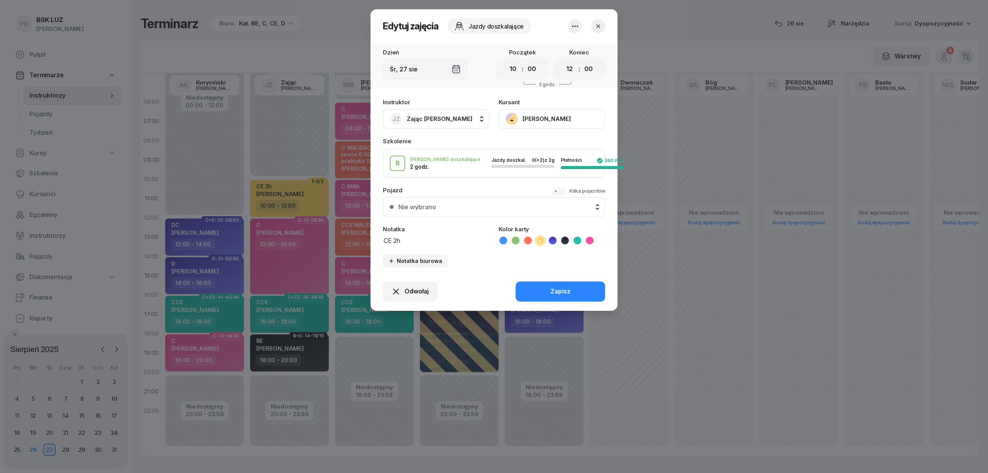
click at [603, 28] on button "button" at bounding box center [599, 26] width 14 height 14
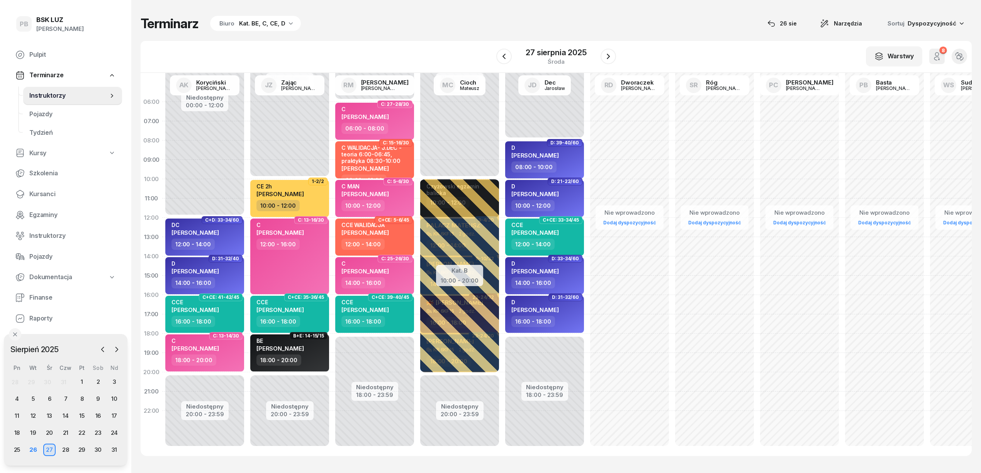
click at [357, 39] on div "Terminarz Biuro Kat. BE, C, CE, D [DATE] Narzędzia Sortuj Dyspozycyjność W Wybi…" at bounding box center [556, 235] width 831 height 471
click at [42, 192] on span "Kursanci" at bounding box center [72, 194] width 86 height 10
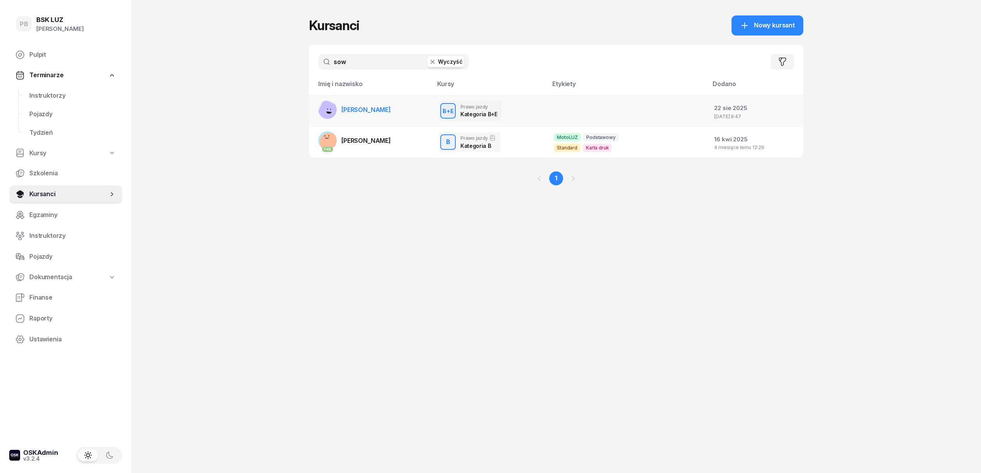
click at [374, 109] on span "[PERSON_NAME]" at bounding box center [365, 110] width 49 height 8
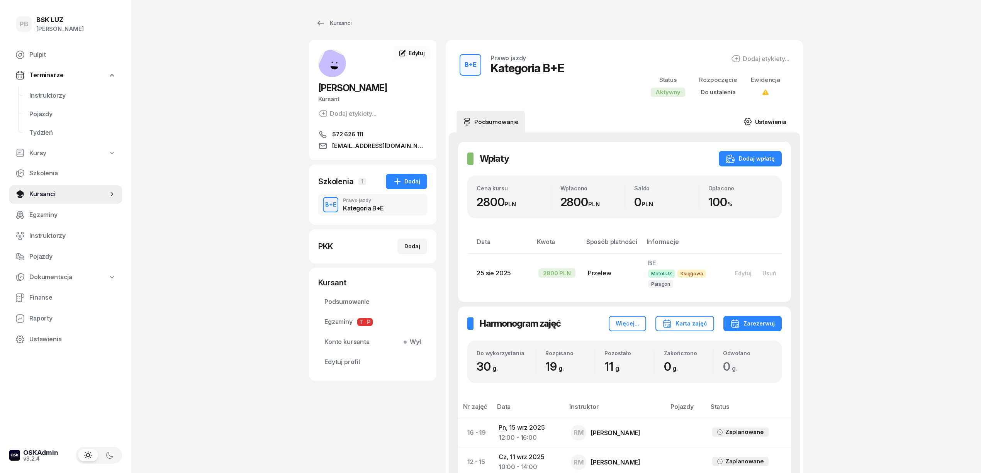
click at [778, 118] on link "Ustawienia" at bounding box center [764, 122] width 55 height 22
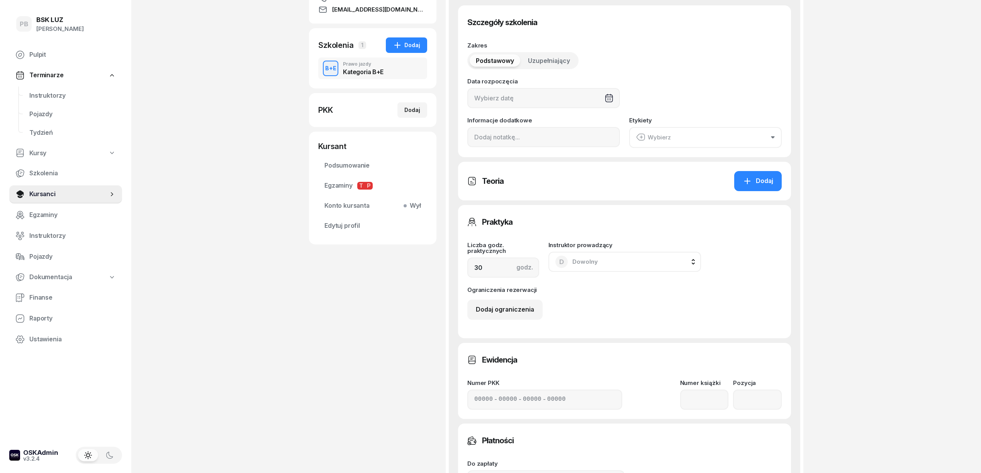
scroll to position [154, 0]
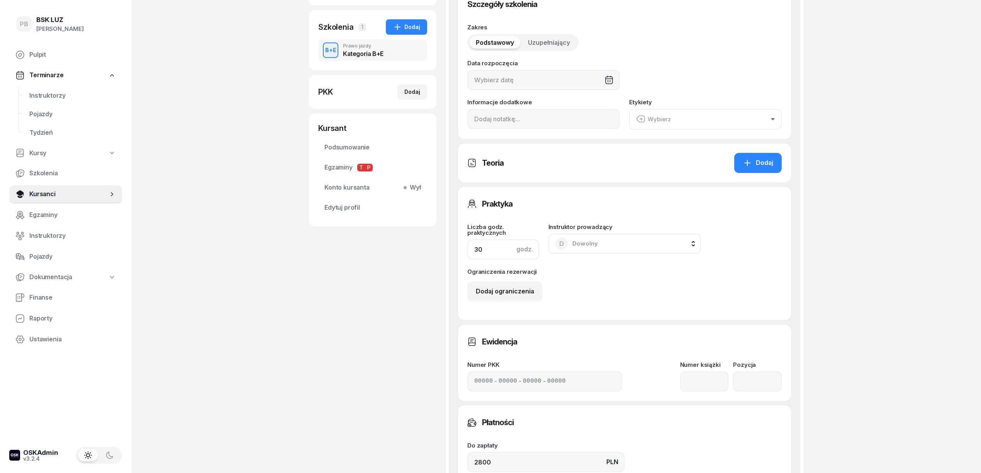
drag, startPoint x: 493, startPoint y: 254, endPoint x: 447, endPoint y: 252, distance: 46.4
click at [449, 253] on div "Szczegóły szkolenia Zakres Podstawowy Uzupełniający Data rozpoczęcia Informacje…" at bounding box center [624, 274] width 351 height 592
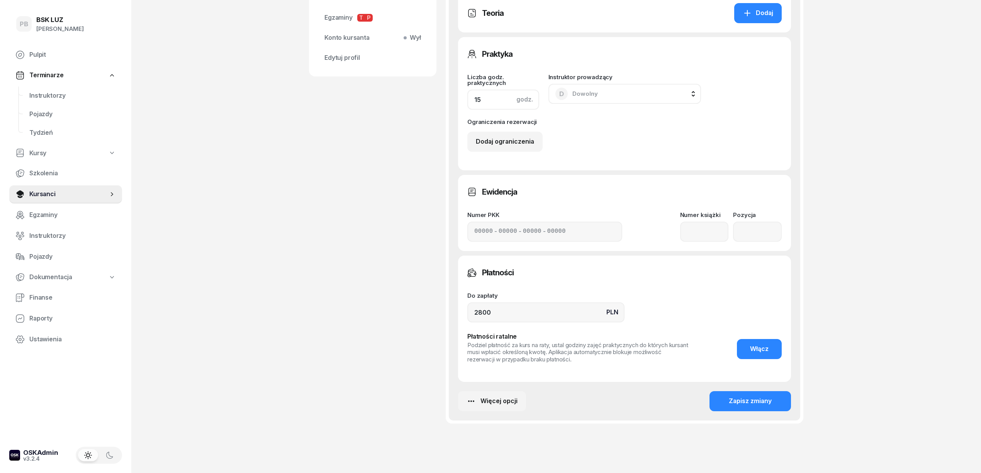
scroll to position [330, 0]
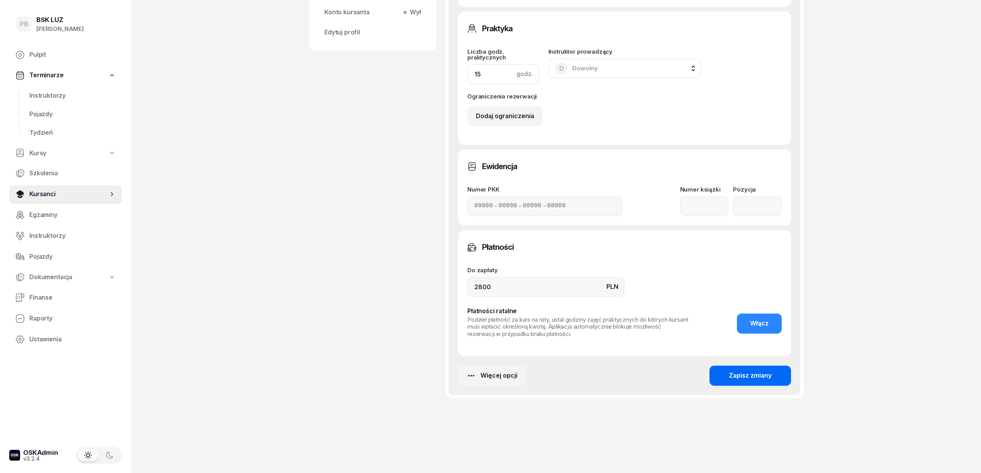
type input "15"
click at [756, 374] on div "Zapisz zmiany" at bounding box center [750, 376] width 43 height 10
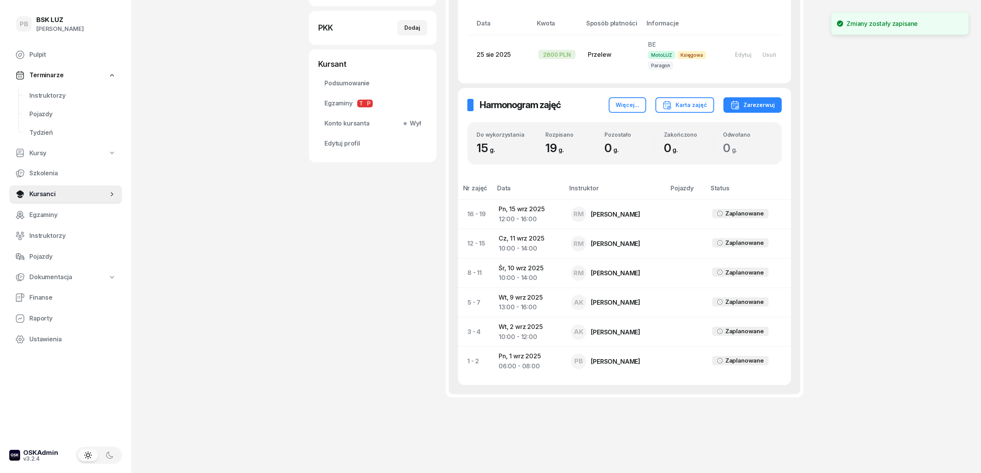
scroll to position [169, 0]
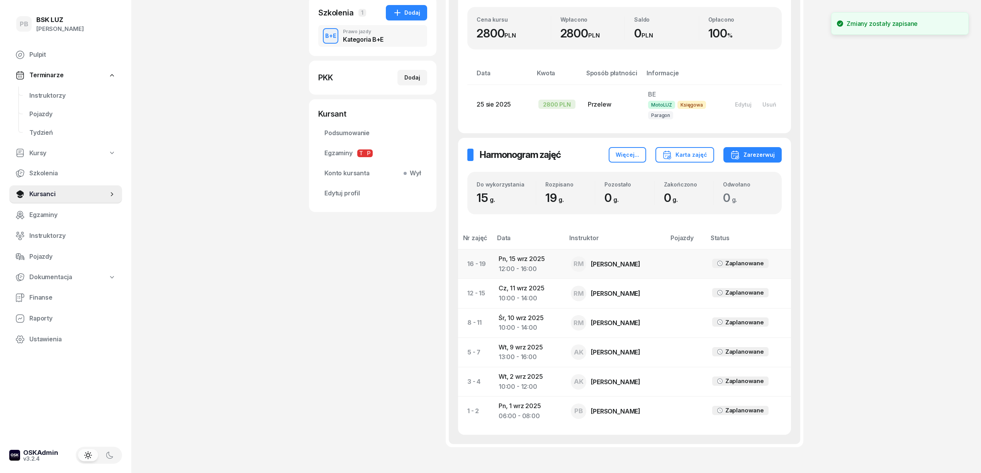
click at [515, 260] on td "Pn, [DATE] 12:00 - 16:00" at bounding box center [528, 263] width 72 height 29
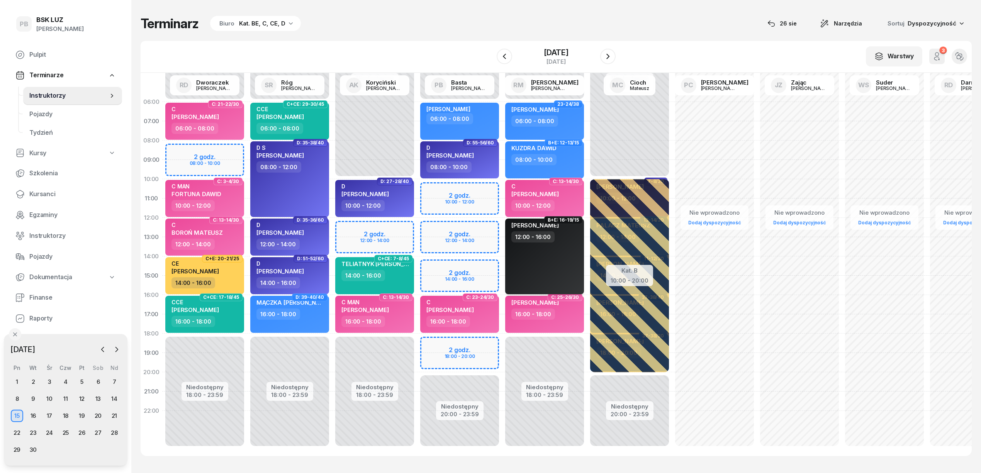
click at [563, 241] on div "12:00 - 16:00" at bounding box center [545, 236] width 68 height 11
select select "12"
select select "16"
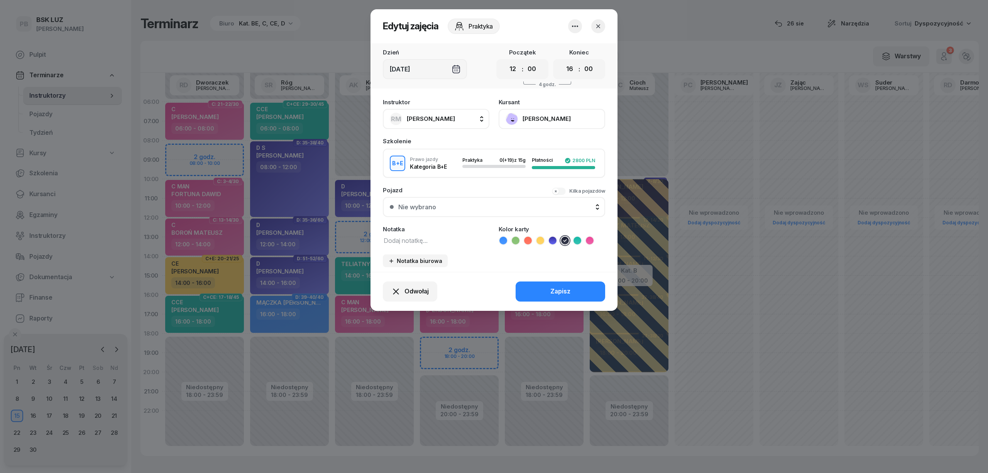
click at [578, 29] on icon "button" at bounding box center [575, 26] width 9 height 9
click at [573, 48] on link "Usuń" at bounding box center [571, 49] width 102 height 19
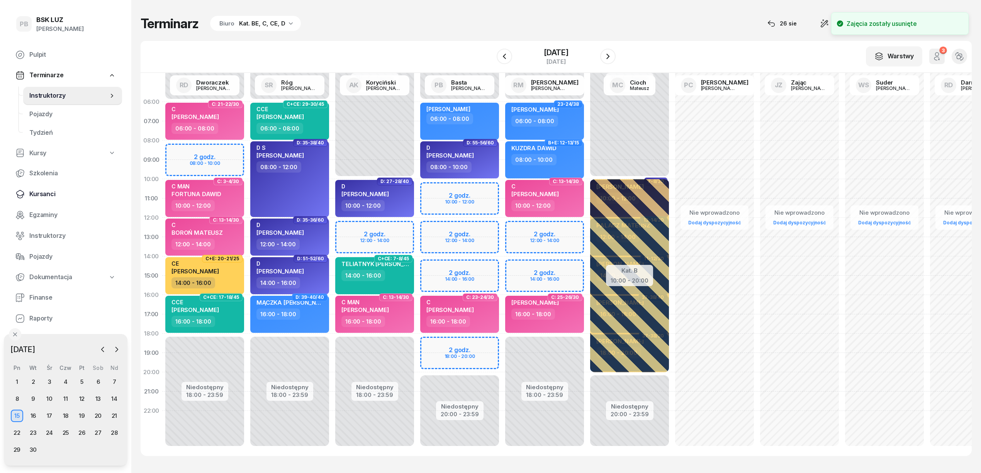
click at [36, 194] on span "Kursanci" at bounding box center [72, 194] width 86 height 10
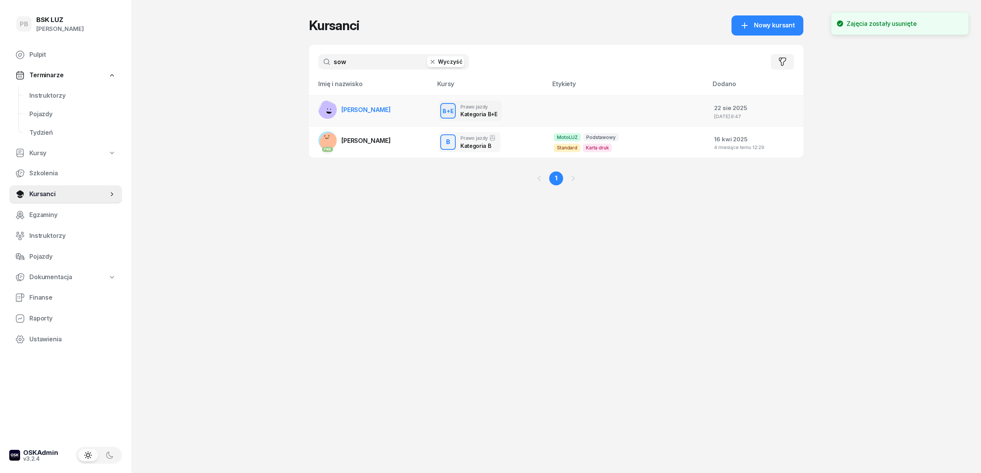
click at [353, 107] on span "[PERSON_NAME]" at bounding box center [365, 110] width 49 height 8
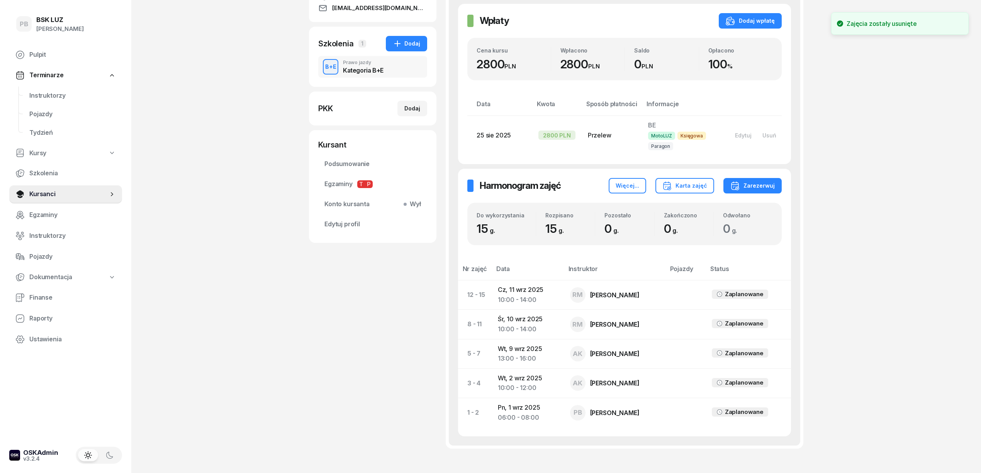
scroll to position [191, 0]
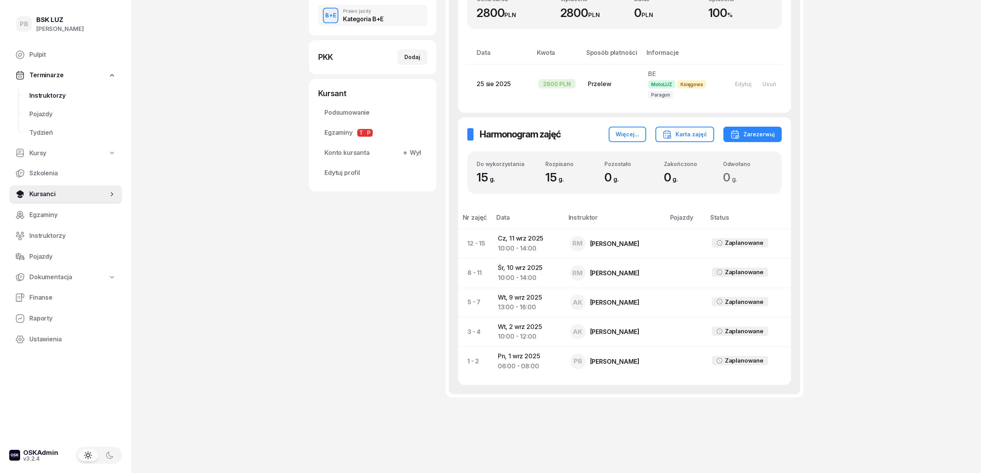
click at [59, 94] on span "Instruktorzy" at bounding box center [72, 96] width 86 height 10
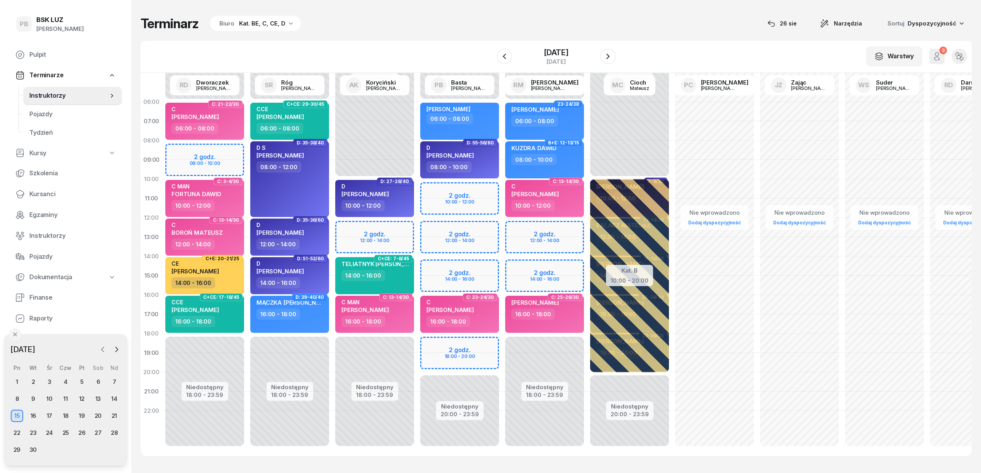
click at [102, 350] on icon "button" at bounding box center [103, 349] width 2 height 5
click at [48, 449] on div "27" at bounding box center [49, 450] width 12 height 12
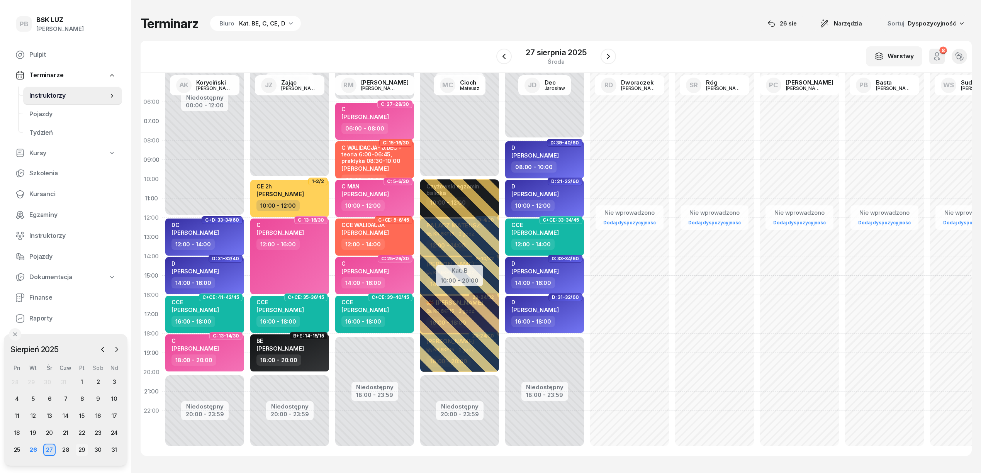
click at [79, 448] on div "29" at bounding box center [82, 450] width 12 height 12
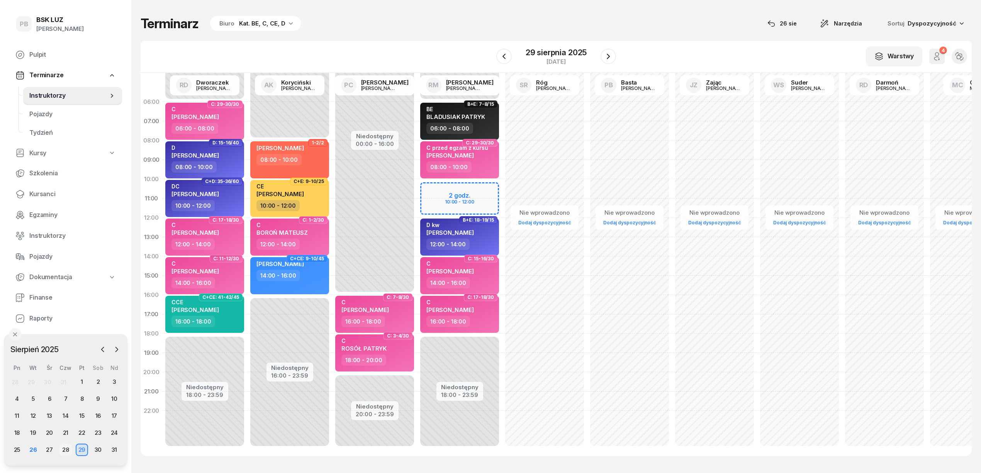
click at [69, 451] on div "28" at bounding box center [65, 450] width 12 height 12
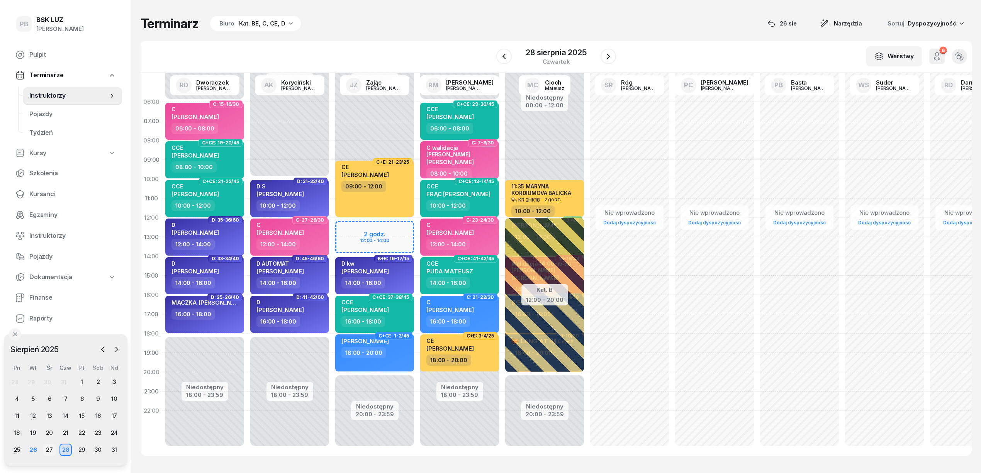
click at [50, 451] on div "27" at bounding box center [49, 450] width 12 height 12
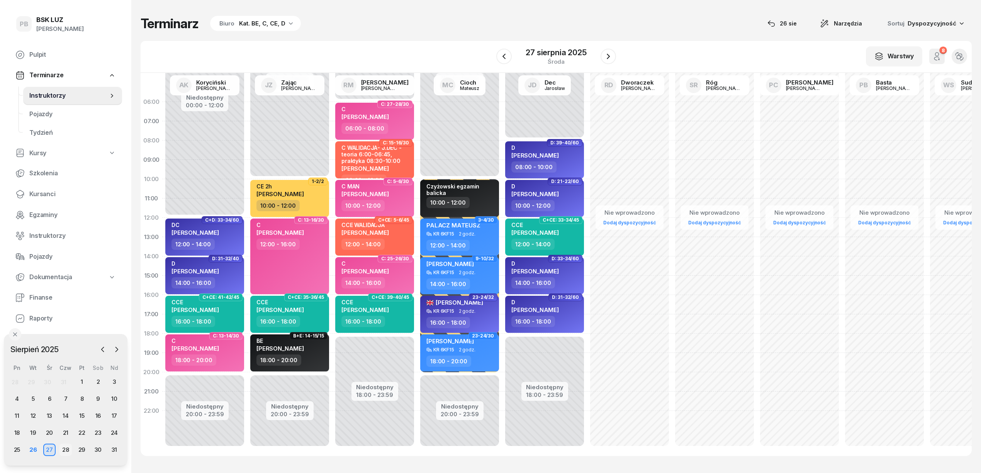
click at [65, 449] on div "28" at bounding box center [65, 450] width 12 height 12
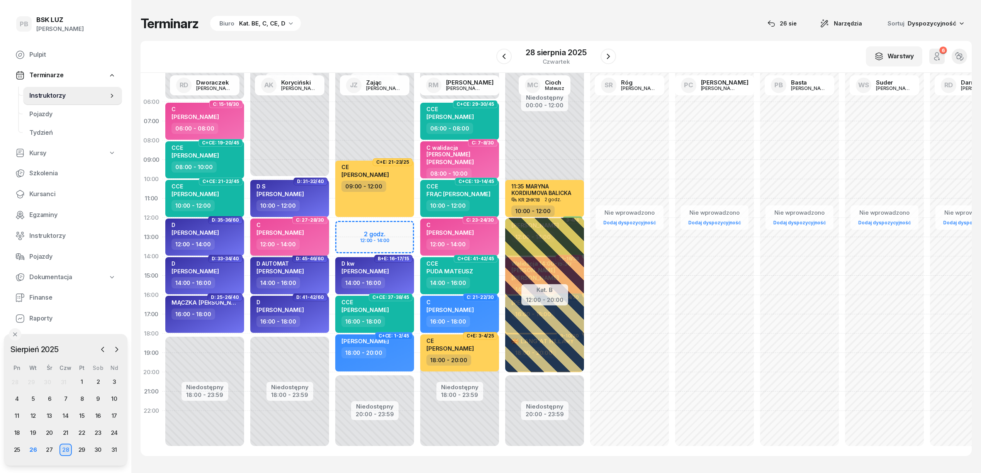
click at [314, 246] on div "12:00 - 14:00" at bounding box center [290, 244] width 68 height 11
select select "12"
select select "14"
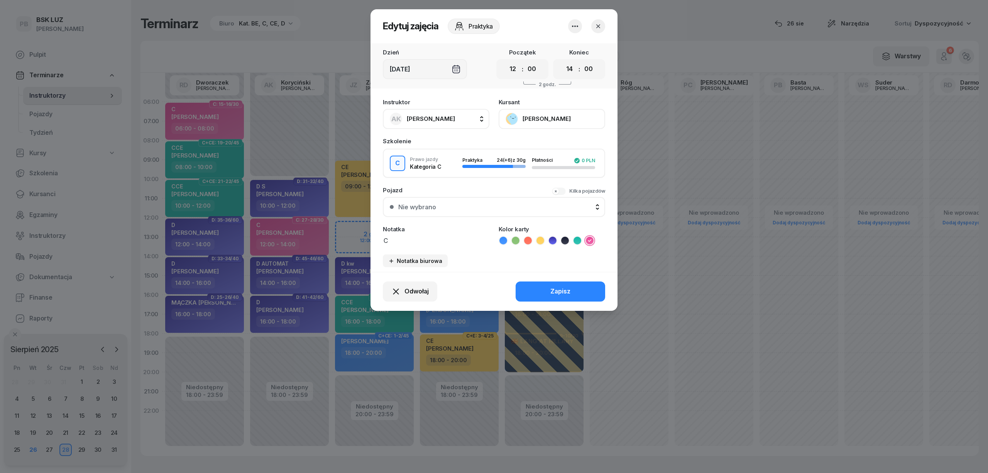
click at [425, 115] on span "[PERSON_NAME]" at bounding box center [431, 118] width 48 height 7
type input "zaj"
click at [436, 167] on span "Zając [PERSON_NAME]" at bounding box center [443, 170] width 64 height 10
click at [544, 290] on button "Zapisz" at bounding box center [561, 291] width 90 height 20
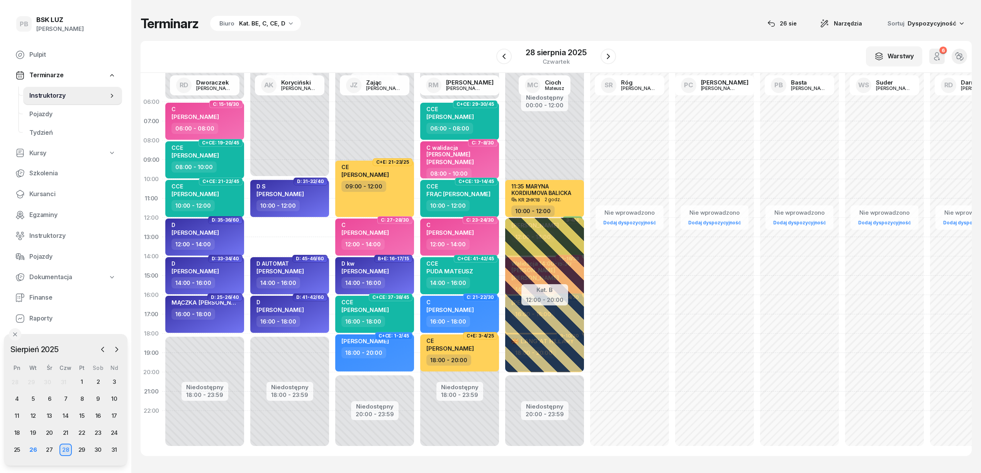
click at [332, 224] on div "Niedostępny 00:00 - 10:00 Niedostępny 18:00 - 23:59 D: 31-32/40 D S [PERSON_NAM…" at bounding box center [374, 275] width 85 height 367
select select "12"
select select "14"
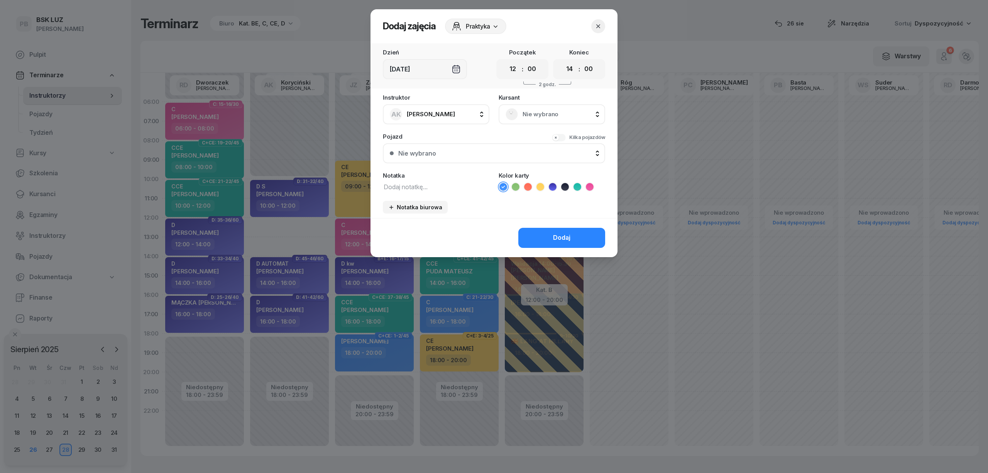
click at [545, 114] on span "Nie wybrano" at bounding box center [561, 114] width 76 height 10
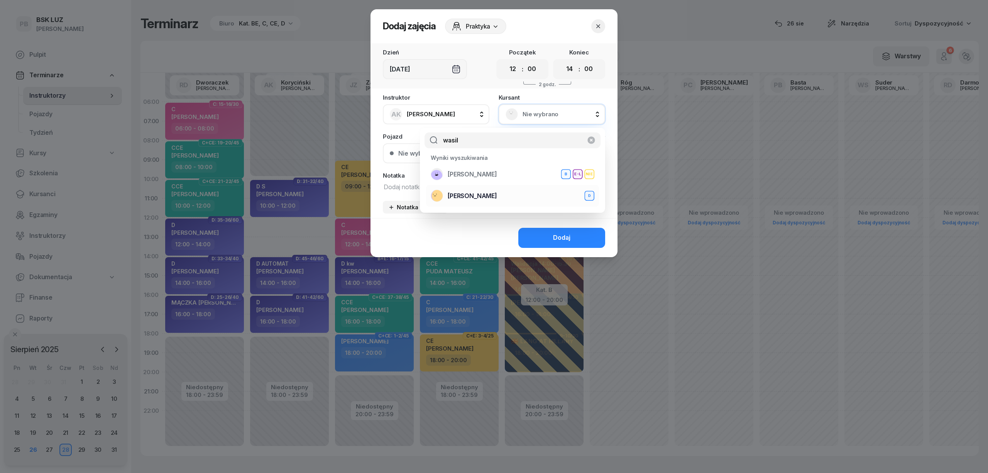
type input "wasil"
click at [497, 198] on span "[PERSON_NAME]" at bounding box center [472, 196] width 49 height 10
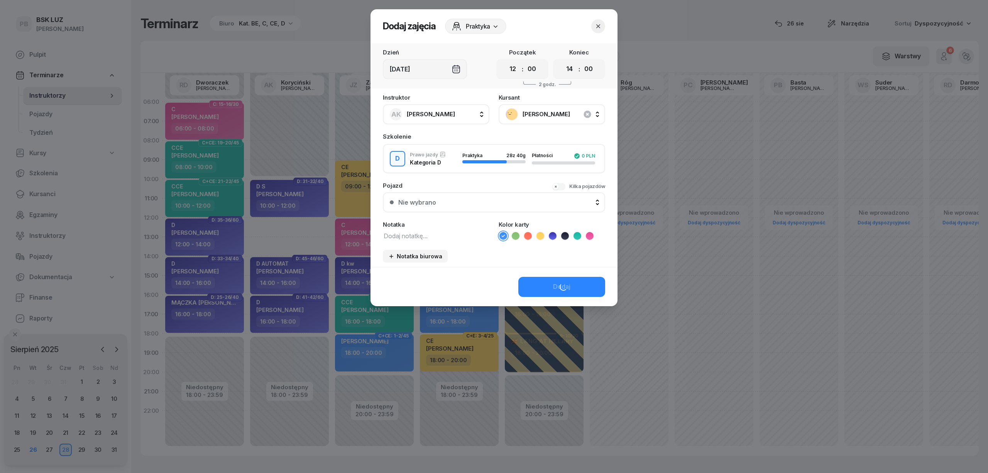
click at [552, 235] on icon at bounding box center [553, 236] width 8 height 8
drag, startPoint x: 543, startPoint y: 283, endPoint x: 525, endPoint y: 283, distance: 17.4
click at [543, 283] on button "Dodaj" at bounding box center [562, 287] width 87 height 20
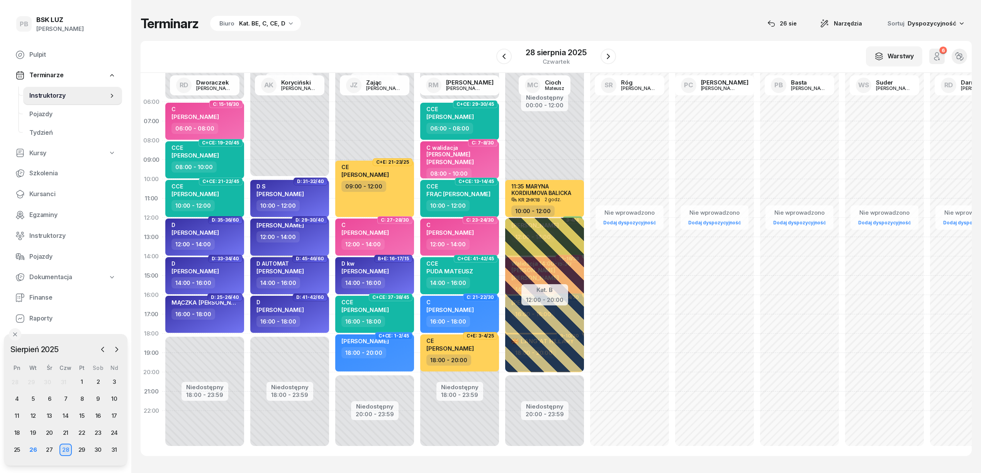
click at [304, 227] on span "[PERSON_NAME]" at bounding box center [279, 225] width 47 height 7
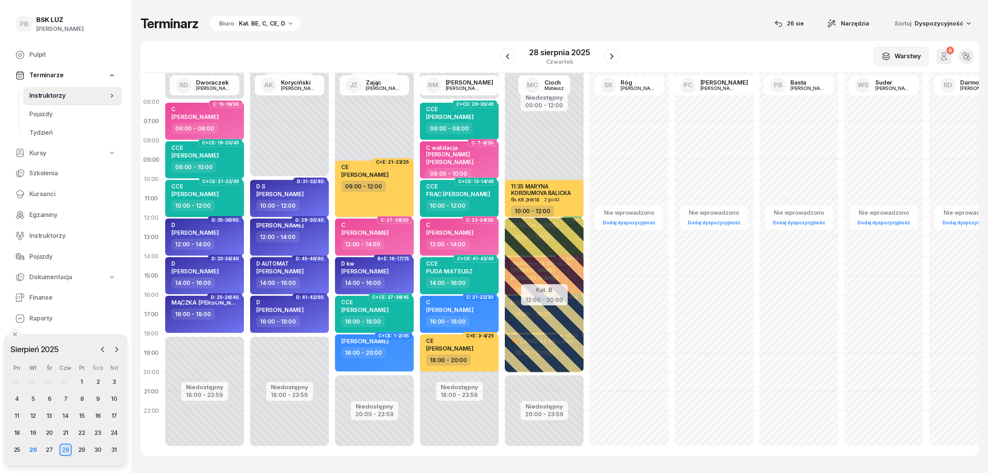
select select "12"
select select "14"
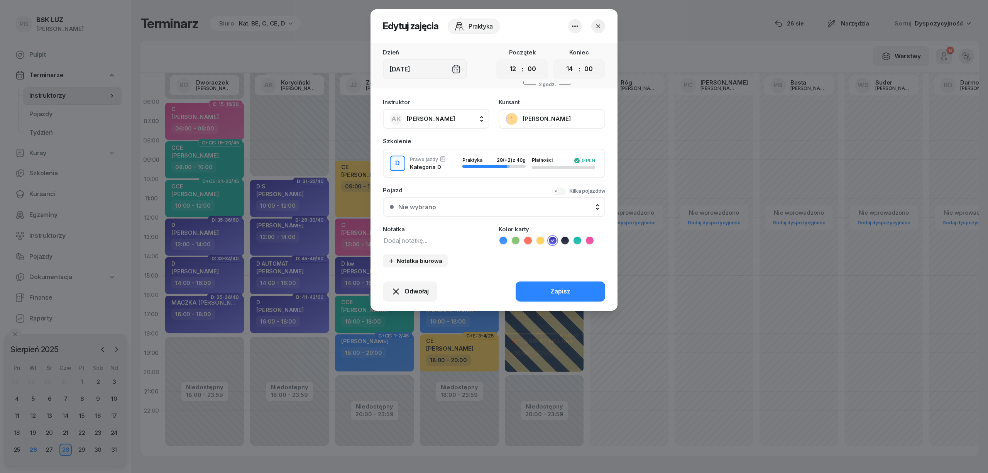
click at [563, 119] on button "[PERSON_NAME]" at bounding box center [552, 119] width 107 height 20
drag, startPoint x: 544, startPoint y: 142, endPoint x: 541, endPoint y: 146, distance: 4.9
click at [544, 142] on link "Otwórz profil" at bounding box center [551, 145] width 102 height 19
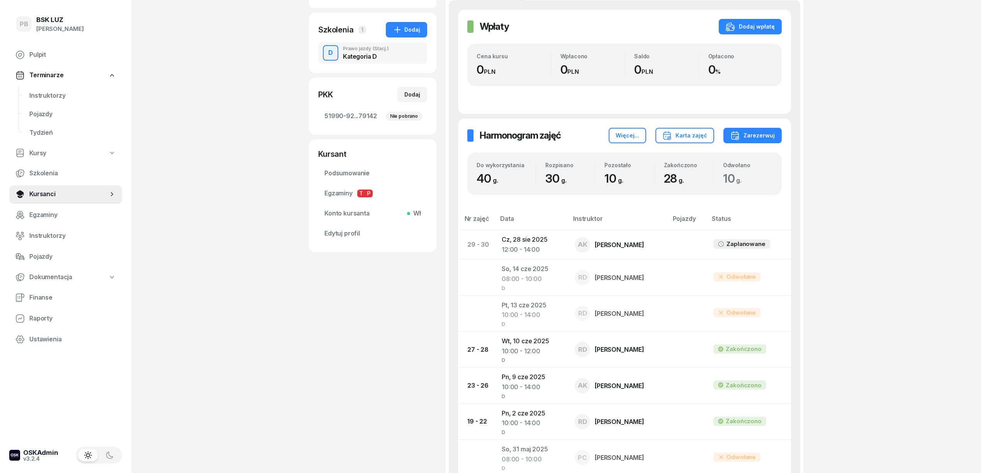
scroll to position [154, 0]
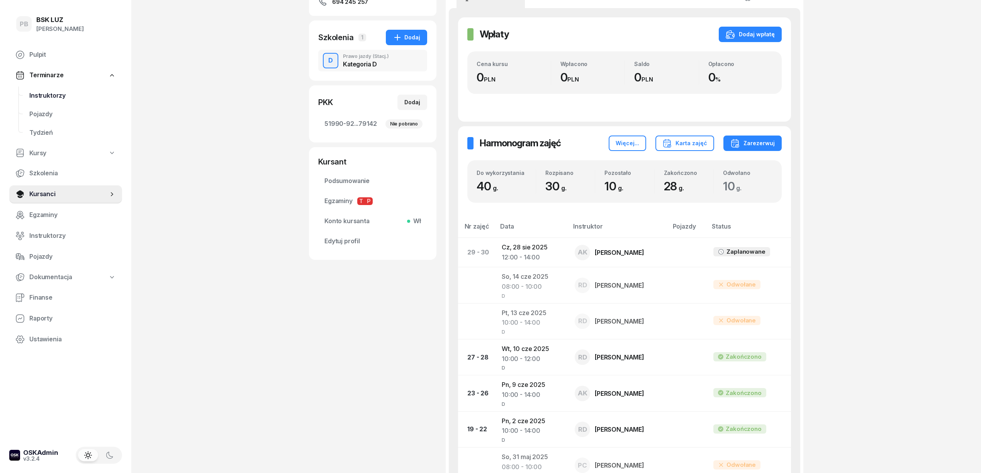
click at [51, 95] on span "Instruktorzy" at bounding box center [72, 96] width 86 height 10
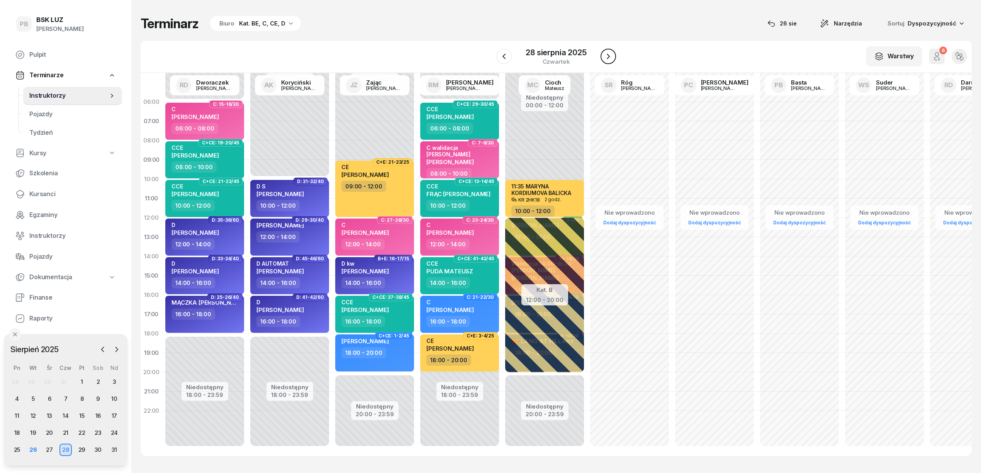
click at [604, 58] on icon "button" at bounding box center [608, 56] width 9 height 9
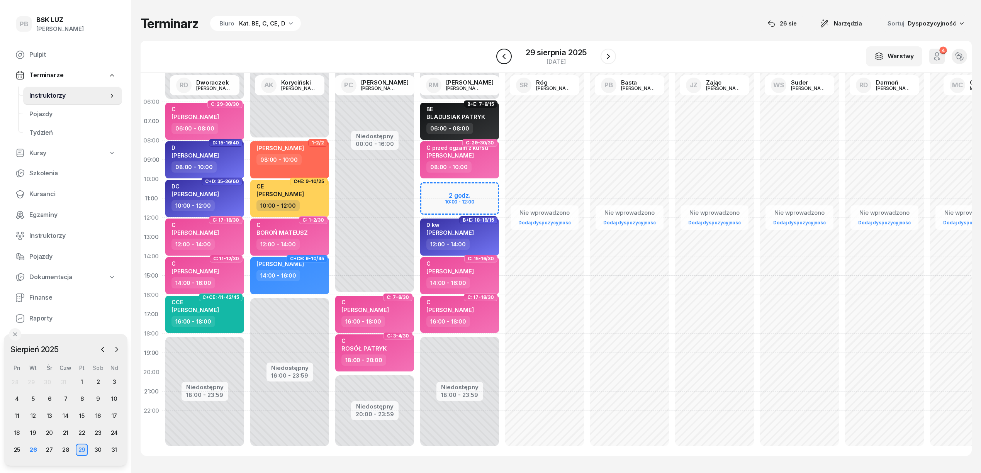
click at [504, 57] on icon "button" at bounding box center [503, 56] width 3 height 5
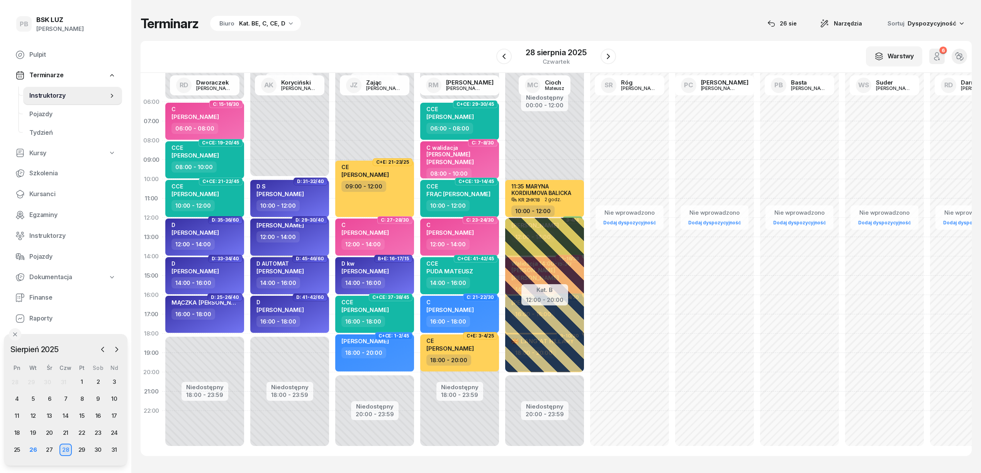
click at [305, 239] on div "12:00 - 14:00" at bounding box center [290, 236] width 68 height 11
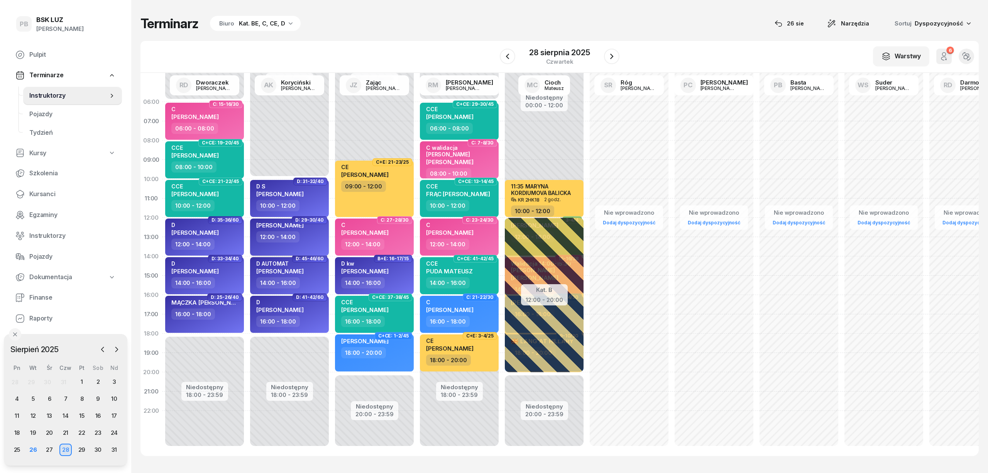
select select "12"
select select "14"
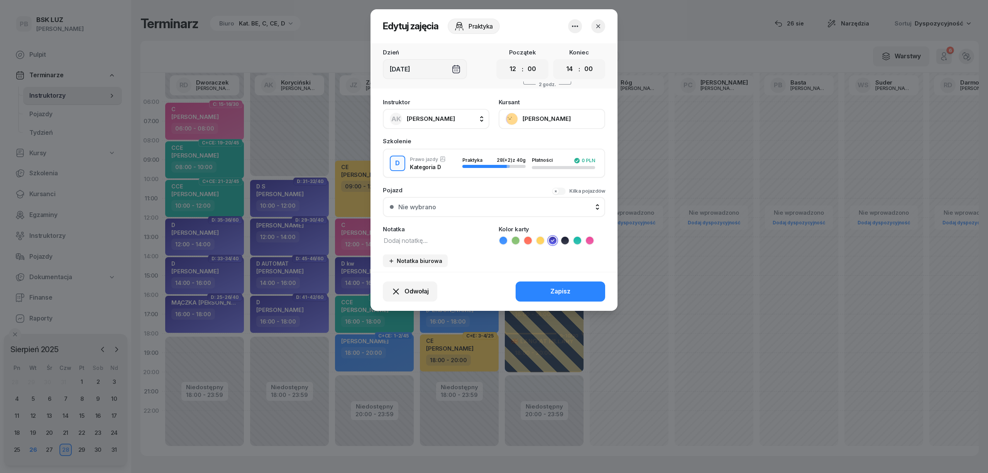
click at [401, 240] on textarea at bounding box center [436, 240] width 107 height 10
type textarea "przed egz."
click at [530, 283] on button "Zapisz" at bounding box center [561, 291] width 90 height 20
